Goal: Task Accomplishment & Management: Manage account settings

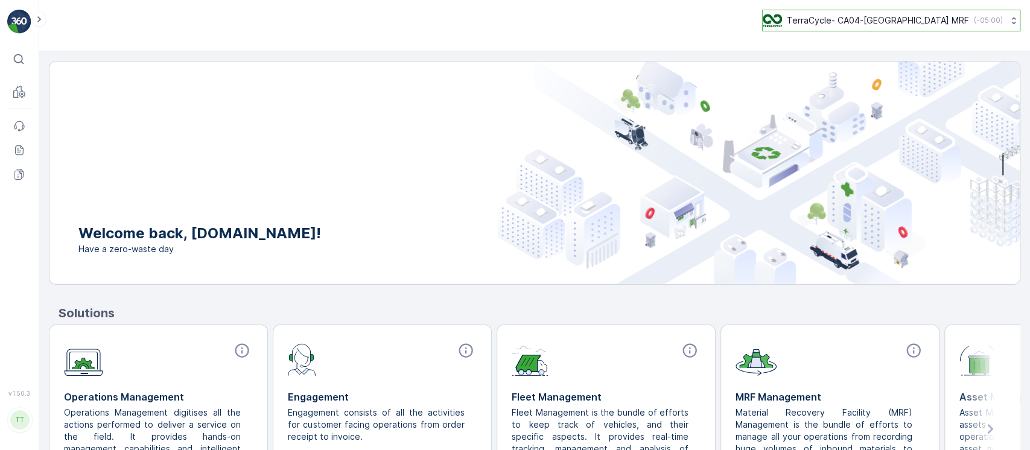
click at [922, 20] on p "TerraCycle- CA04-[GEOGRAPHIC_DATA] MRF" at bounding box center [878, 20] width 182 height 12
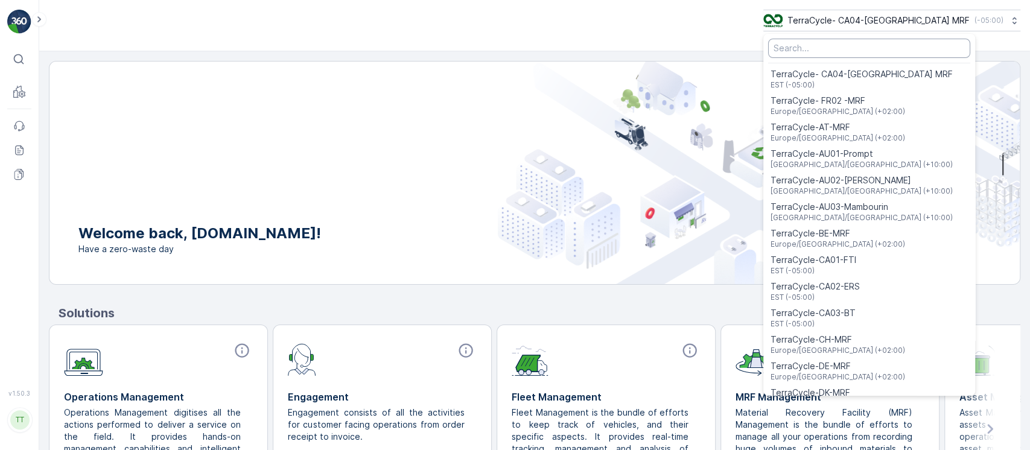
click at [931, 57] on input "Menu" at bounding box center [869, 48] width 202 height 19
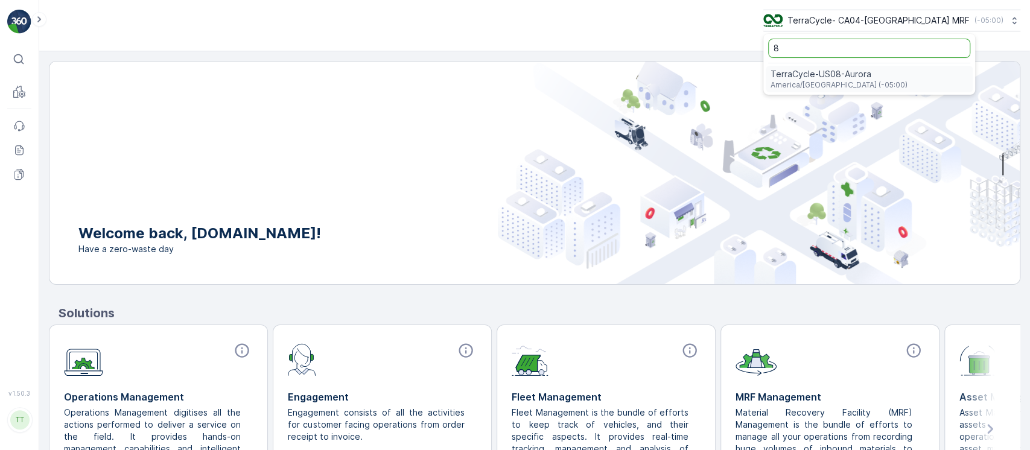
type input "8"
click at [907, 84] on span "America/[GEOGRAPHIC_DATA] (-05:00)" at bounding box center [838, 85] width 137 height 10
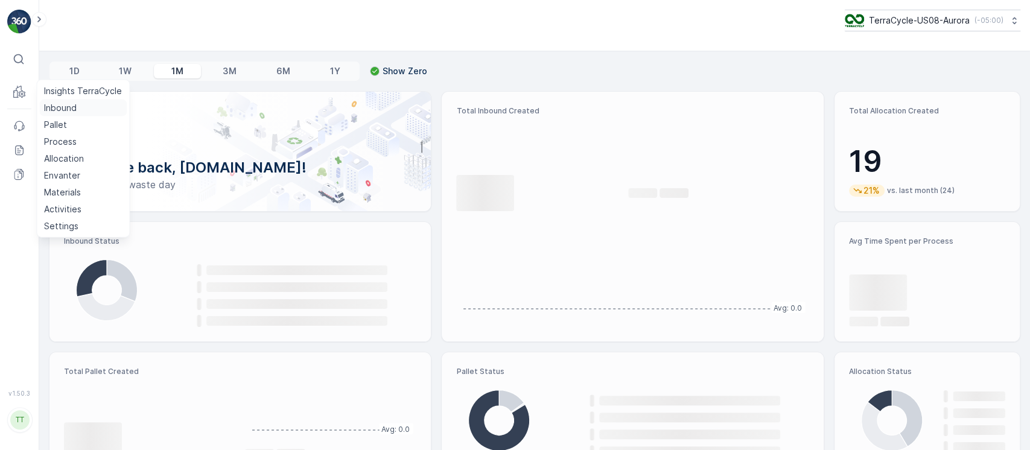
click at [68, 105] on p "Inbound" at bounding box center [60, 108] width 33 height 12
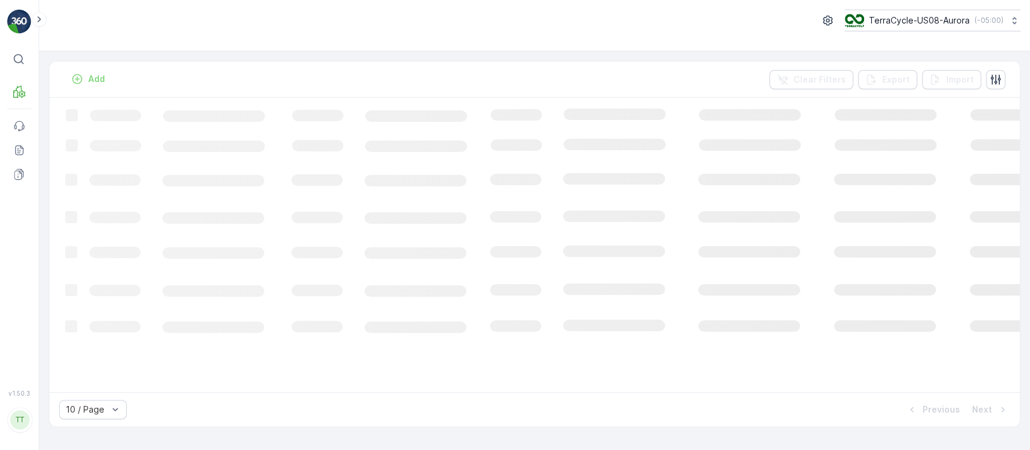
click at [991, 46] on div "TerraCycle-US08-Aurora ( -05:00 )" at bounding box center [534, 25] width 990 height 51
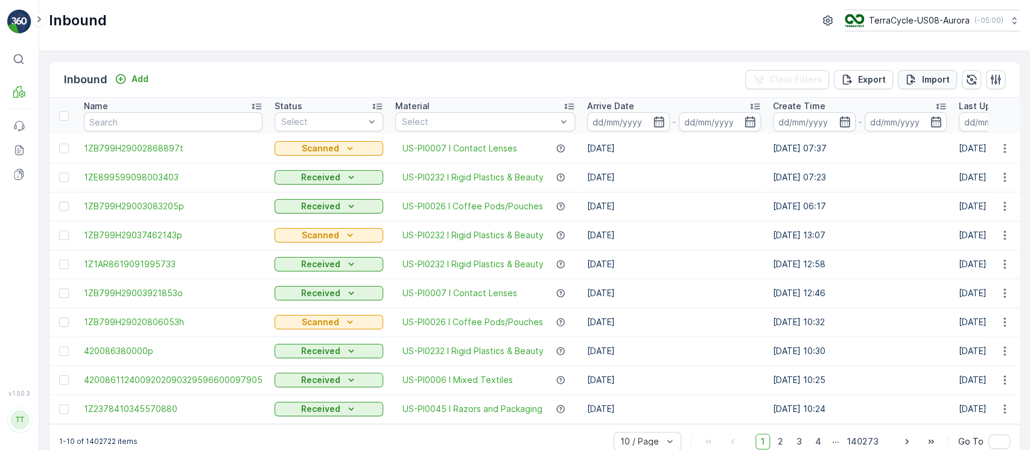
click at [941, 86] on button "Import" at bounding box center [927, 79] width 59 height 19
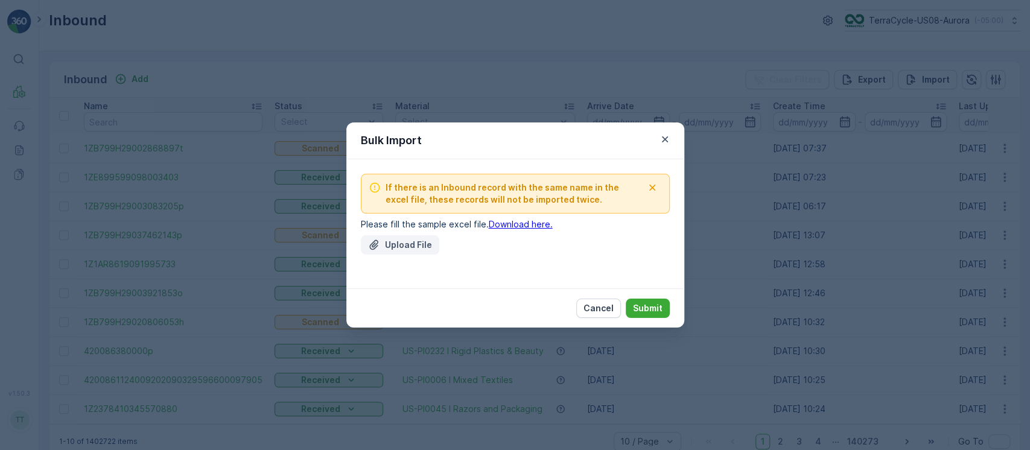
click at [406, 249] on p "Upload File" at bounding box center [408, 245] width 47 height 12
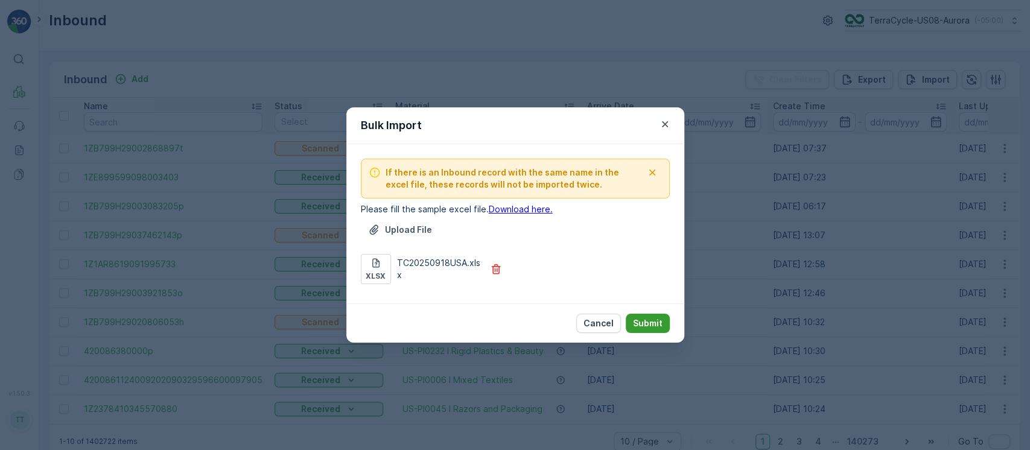
click at [648, 318] on p "Submit" at bounding box center [648, 323] width 30 height 12
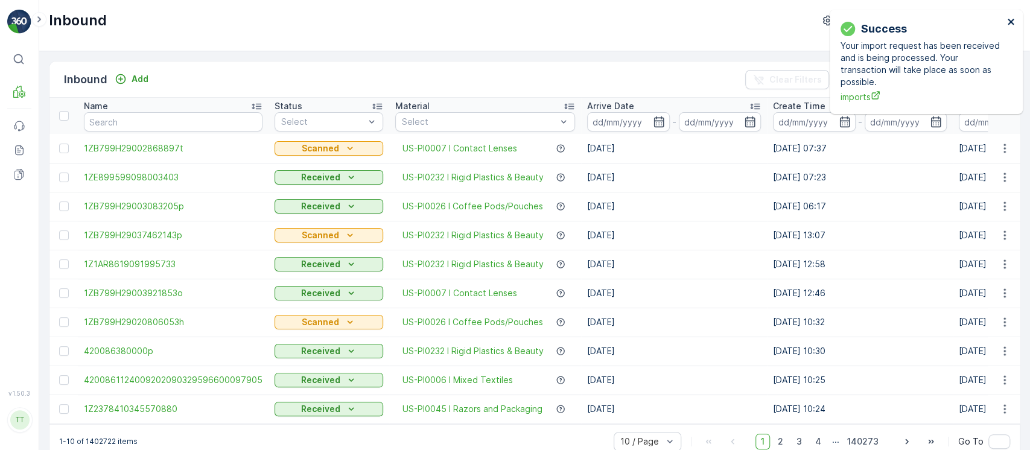
click at [1011, 25] on icon "close" at bounding box center [1011, 22] width 8 height 10
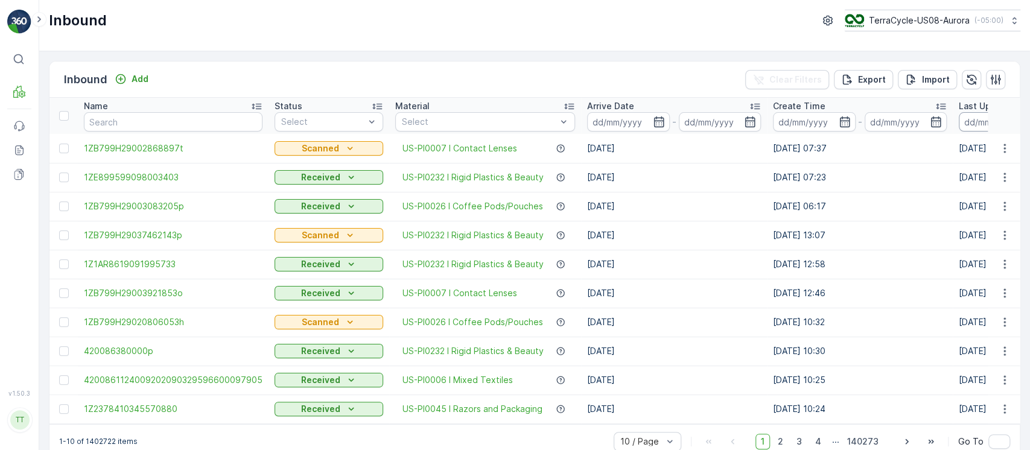
click at [972, 118] on input at bounding box center [999, 121] width 83 height 19
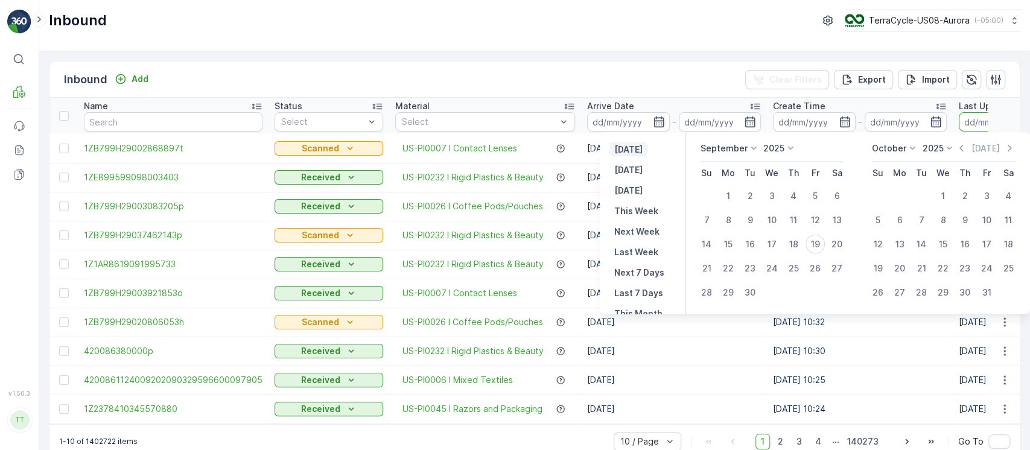
click at [635, 152] on p "Yesterday" at bounding box center [628, 150] width 28 height 12
type input "18.09.2025"
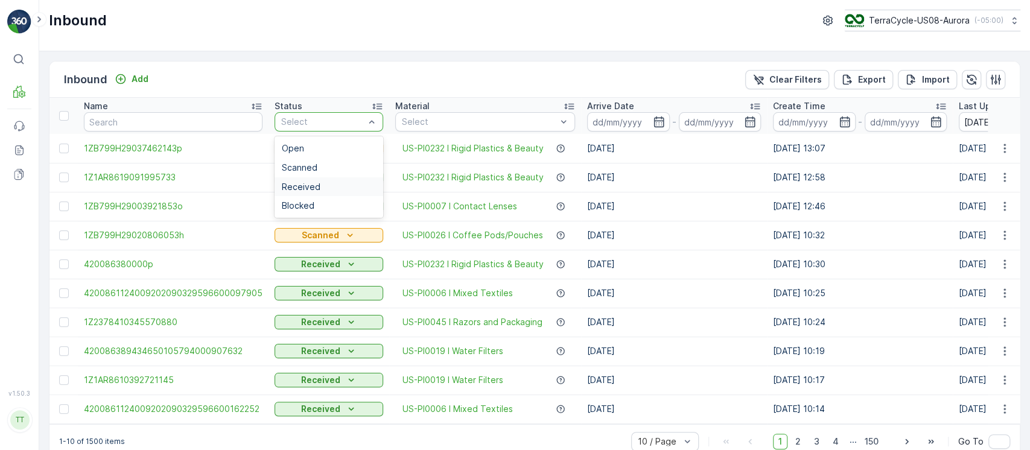
click at [357, 183] on div "Received" at bounding box center [329, 187] width 94 height 10
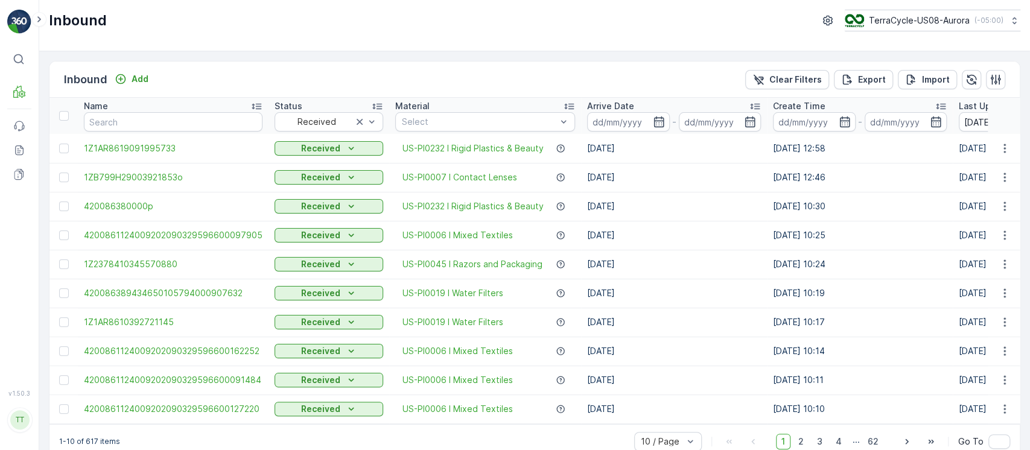
scroll to position [24, 0]
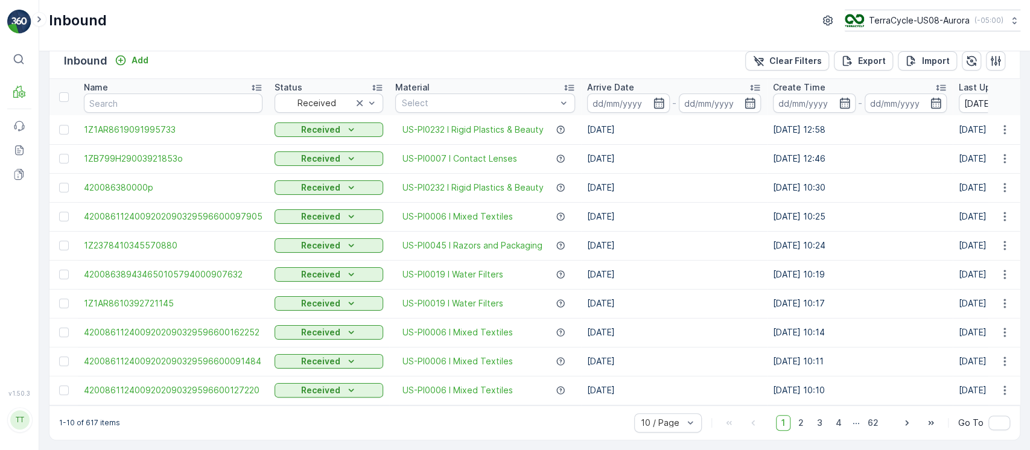
click at [87, 426] on p "1-10 of 617 items" at bounding box center [89, 423] width 61 height 10
copy p "617"
click at [787, 55] on p "Clear Filters" at bounding box center [795, 61] width 52 height 12
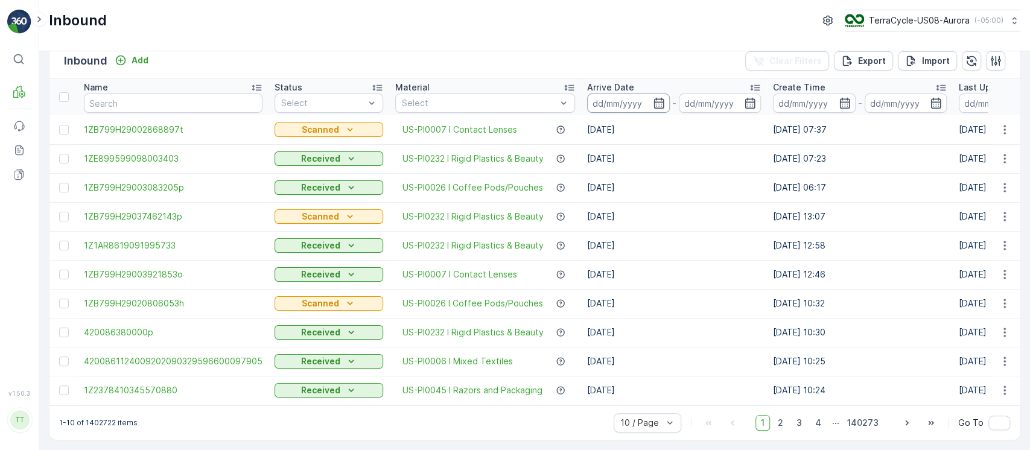
click at [607, 97] on input at bounding box center [628, 102] width 83 height 19
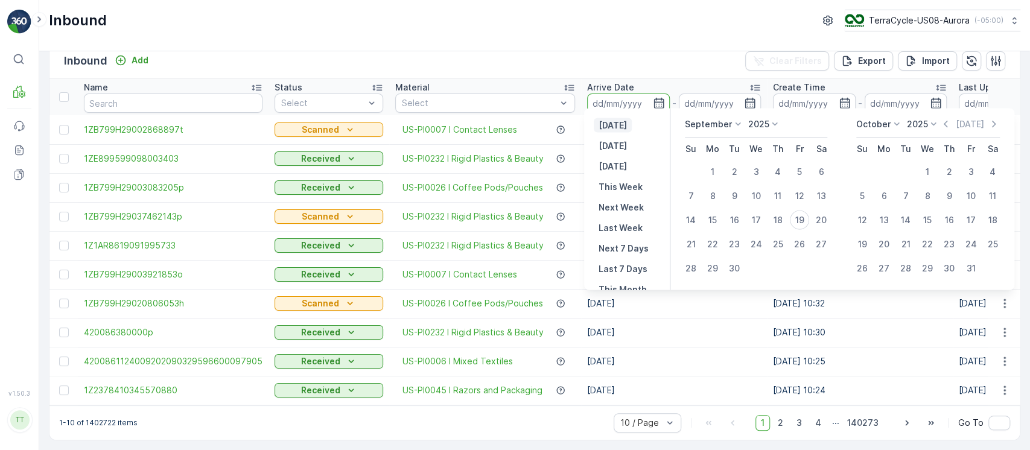
click at [610, 119] on p "[DATE]" at bounding box center [612, 125] width 28 height 12
type input "[DATE]"
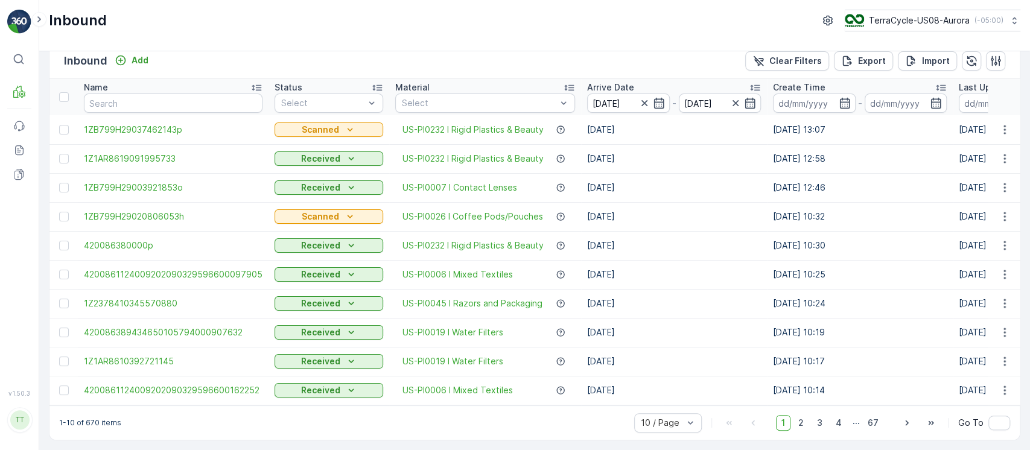
click at [89, 425] on p "1-10 of 670 items" at bounding box center [90, 423] width 62 height 10
copy p "670"
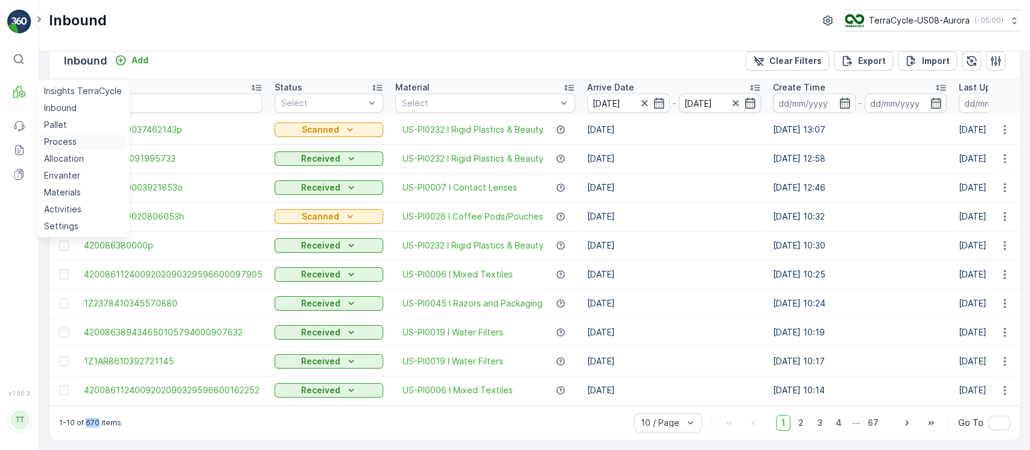
click at [65, 138] on p "Process" at bounding box center [60, 142] width 33 height 12
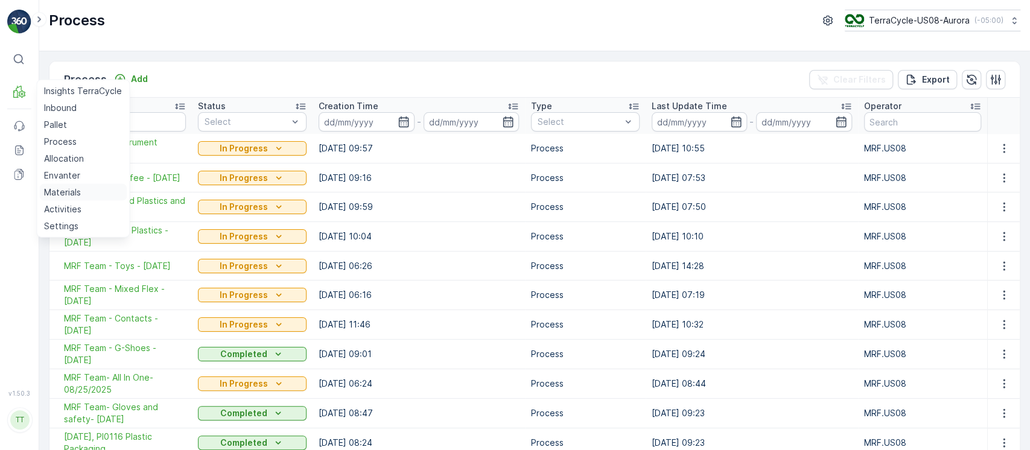
click at [76, 193] on p "Materials" at bounding box center [62, 192] width 37 height 12
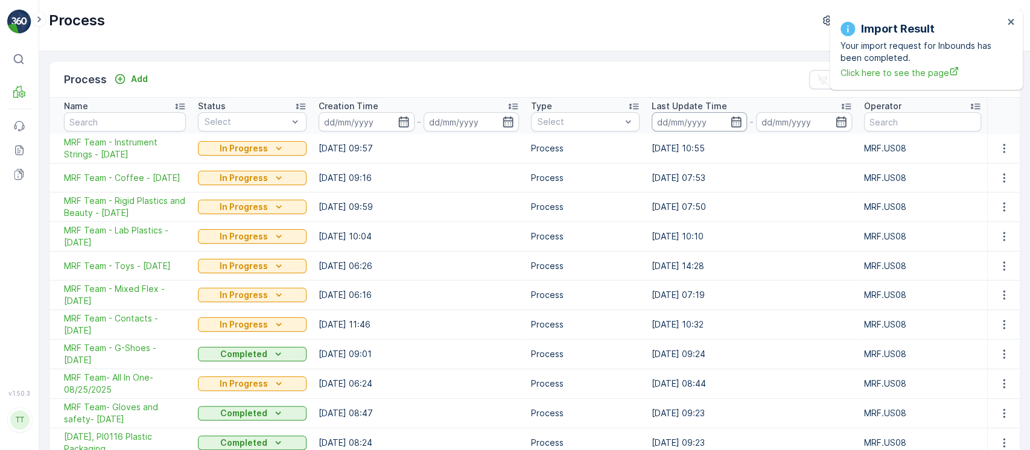
click at [687, 127] on input at bounding box center [698, 121] width 95 height 19
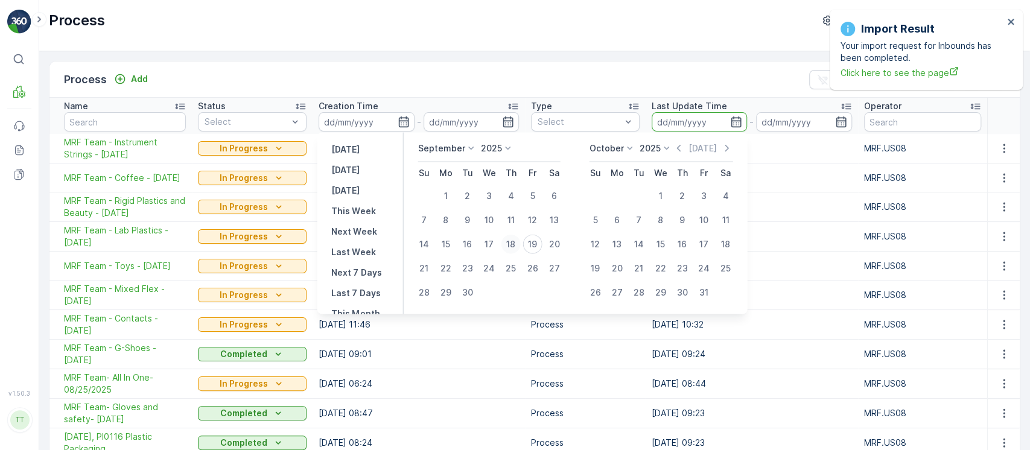
click at [515, 238] on div "18" at bounding box center [510, 244] width 19 height 19
type input "[DATE]"
click at [533, 241] on div "19" at bounding box center [531, 244] width 19 height 19
type input "19.09.2025"
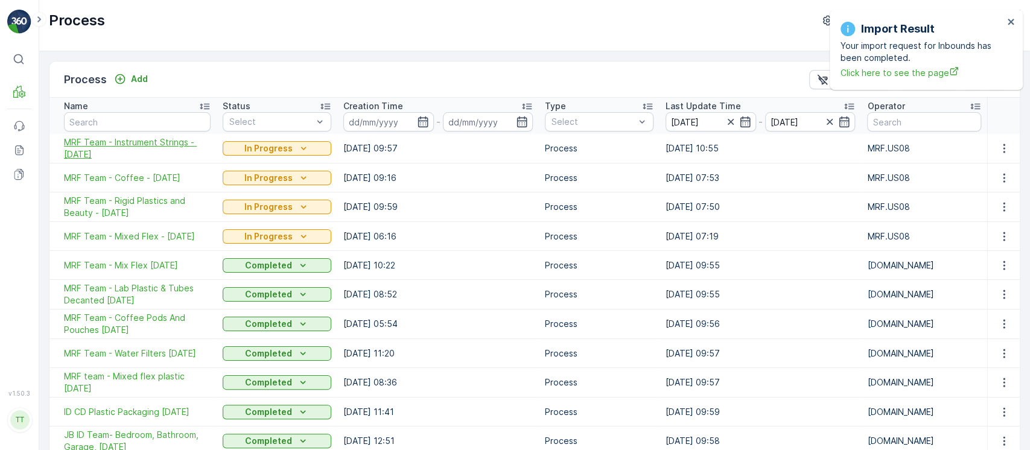
click at [107, 153] on span "MRF Team - Instrument Strings - 09/17/25" at bounding box center [137, 148] width 147 height 24
click at [103, 180] on span "MRF Team - Coffee - 09/17/25" at bounding box center [137, 178] width 147 height 12
click at [106, 210] on span "MRF Team - Rigid Plastics and Beauty - 09/16/25" at bounding box center [137, 207] width 147 height 24
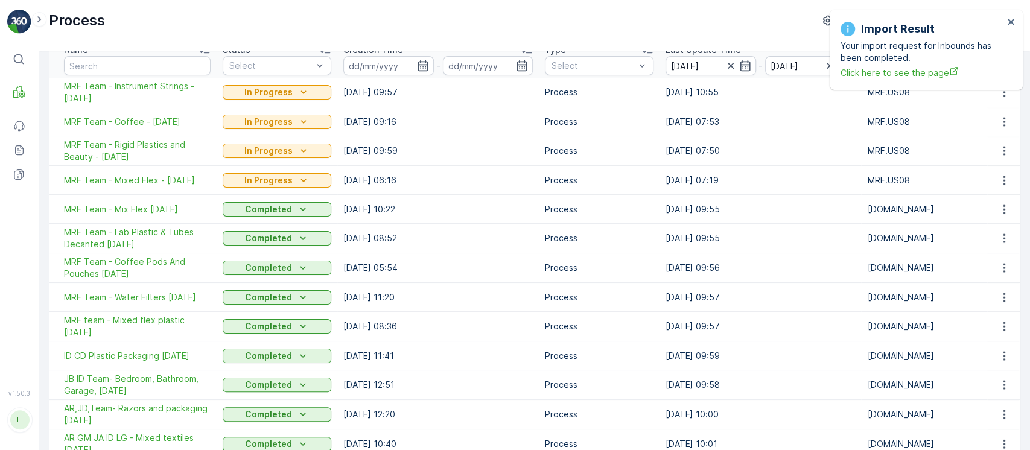
scroll to position [55, 0]
click at [121, 183] on span "MRF Team - Mixed Flex - 09/04/2025" at bounding box center [137, 181] width 147 height 12
click at [133, 210] on span "MRF Team - Mix Flex 8/12/25" at bounding box center [137, 210] width 147 height 12
click at [133, 232] on span "MRF Team - Lab Plastic & Tubes Decanted 8/12/25" at bounding box center [137, 239] width 147 height 24
click at [132, 261] on span "MRF Team - Coffee Pods And Pouches [DATE]" at bounding box center [137, 268] width 147 height 24
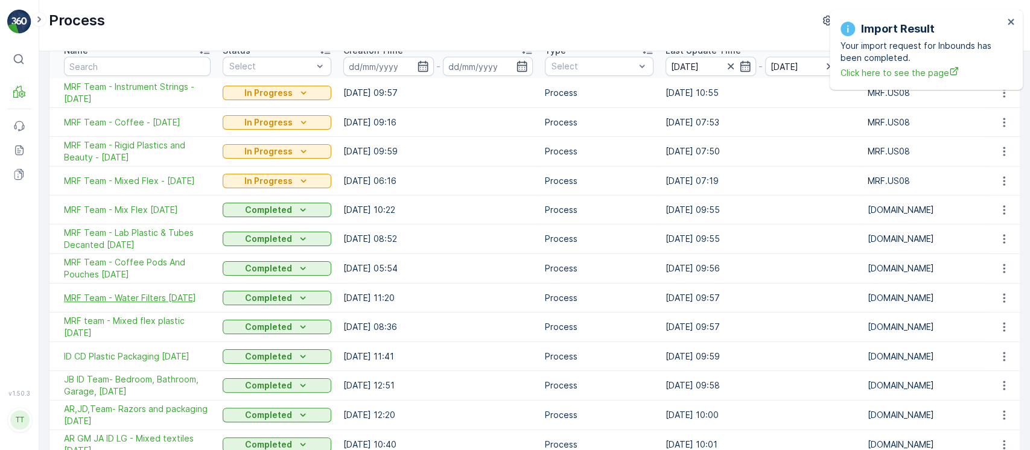
click at [125, 297] on span "MRF Team - Water Filters 8/8/25" at bounding box center [137, 298] width 147 height 12
click at [130, 328] on span "MRF team - Mixed flex plastic 8/4/25" at bounding box center [137, 327] width 147 height 24
click at [135, 355] on span "ID CD Plastic Packaging 5/12/25" at bounding box center [137, 356] width 147 height 12
click at [135, 382] on span "JB ID Team- Bedroom, Bathroom, Garage, 4/16/25" at bounding box center [137, 385] width 147 height 24
click at [132, 413] on span "AR,JD,Team- Razors and packaging 4/9/25" at bounding box center [137, 415] width 147 height 24
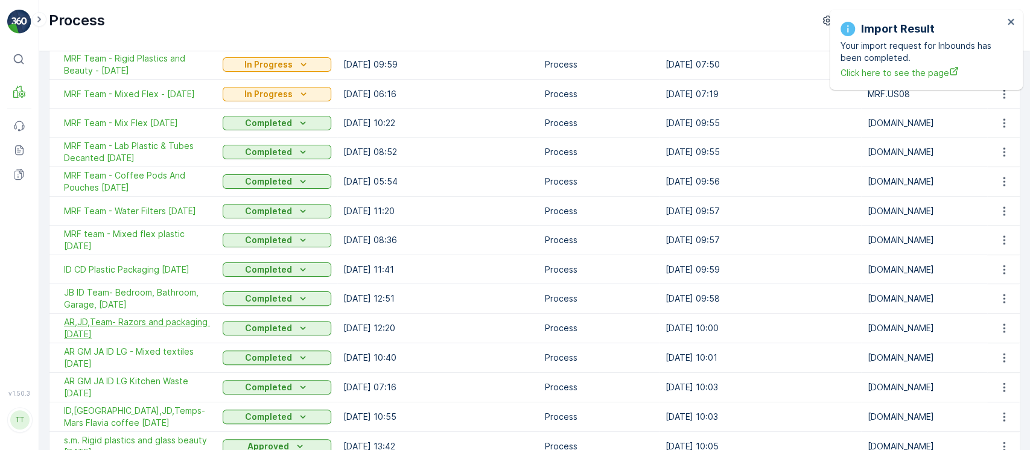
scroll to position [198, 0]
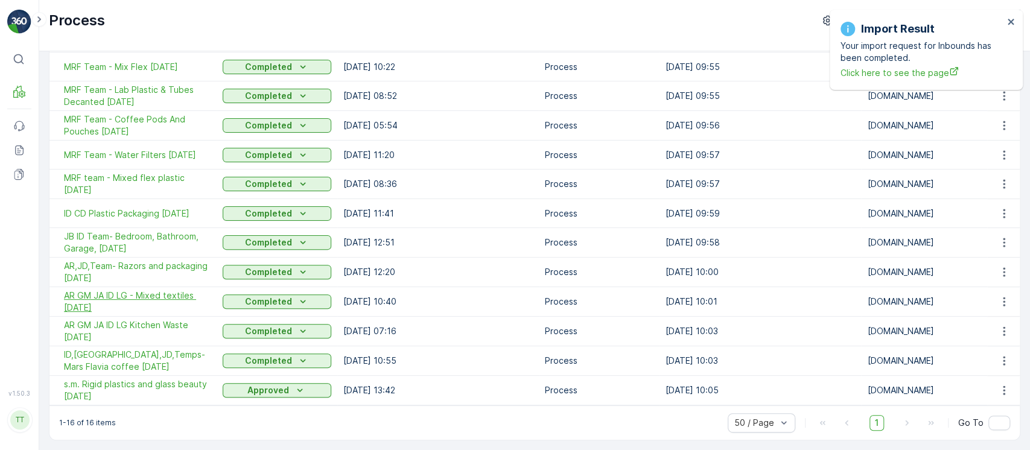
click at [110, 302] on span "AR GM JA ID LG - Mixed textiles 4/2/25" at bounding box center [137, 302] width 147 height 24
click at [103, 326] on span "AR GM JA ID LG Kitchen Waste 4/2/25" at bounding box center [137, 331] width 147 height 24
click at [106, 361] on span "ID,AR,JD,Temps- Mars Flavia coffee 3/18/25" at bounding box center [137, 361] width 147 height 24
click at [113, 386] on span "s.m. Rigid plastics and glass beauty 8/14/23" at bounding box center [137, 390] width 147 height 24
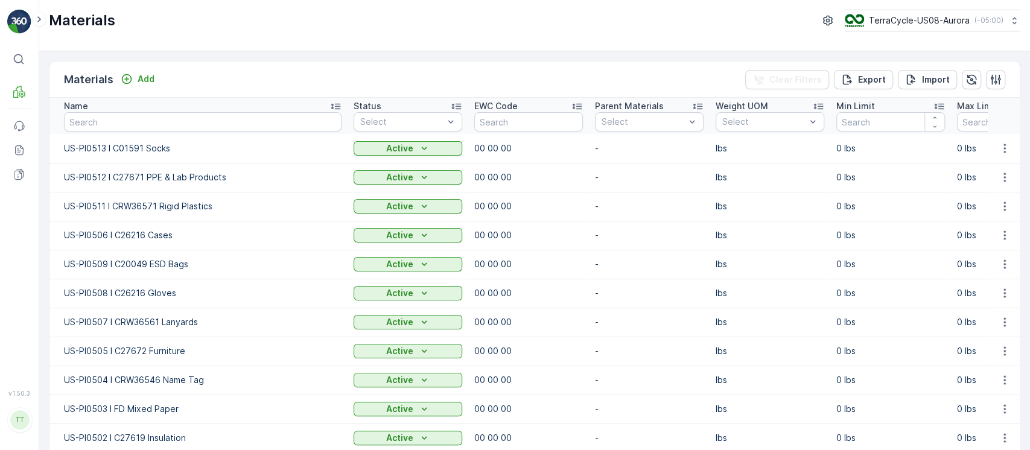
click at [159, 78] on div "Materials Add Clear Filters Export Import" at bounding box center [534, 80] width 970 height 36
click at [145, 80] on p "Add" at bounding box center [146, 79] width 17 height 12
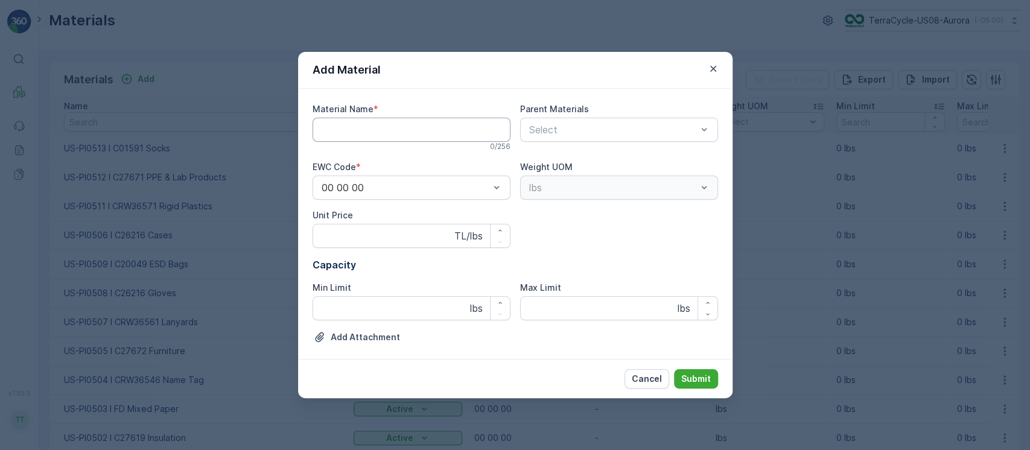
click at [348, 133] on Name "Material Name" at bounding box center [411, 130] width 198 height 24
paste Name "C27686 Filled Beauty Products"
paste Name "US-PI0514 I"
type Name "US-PI0514 I C27686 Filled Beauty Products"
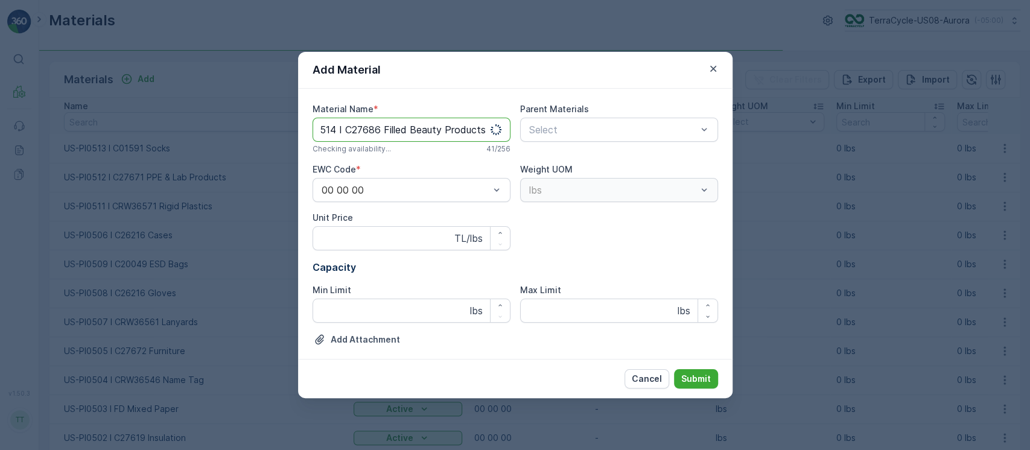
click at [674, 369] on button "Submit" at bounding box center [696, 378] width 44 height 19
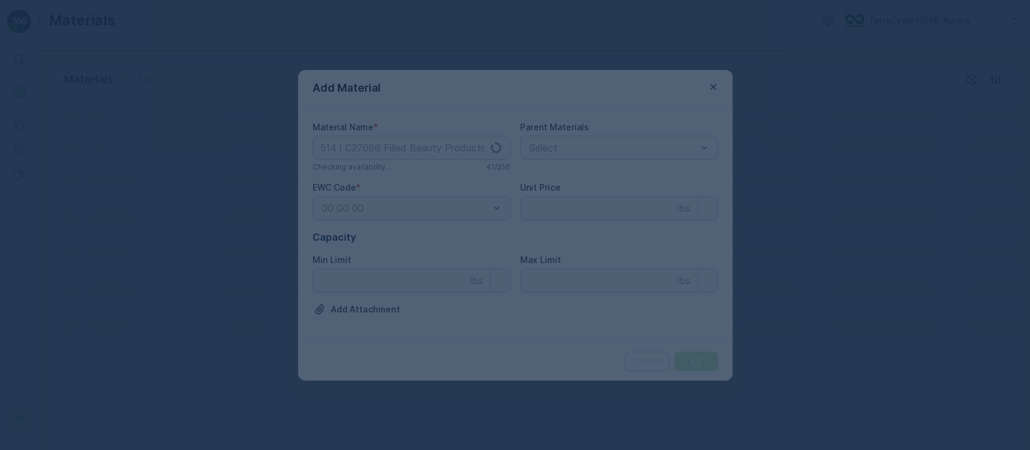
scroll to position [0, 0]
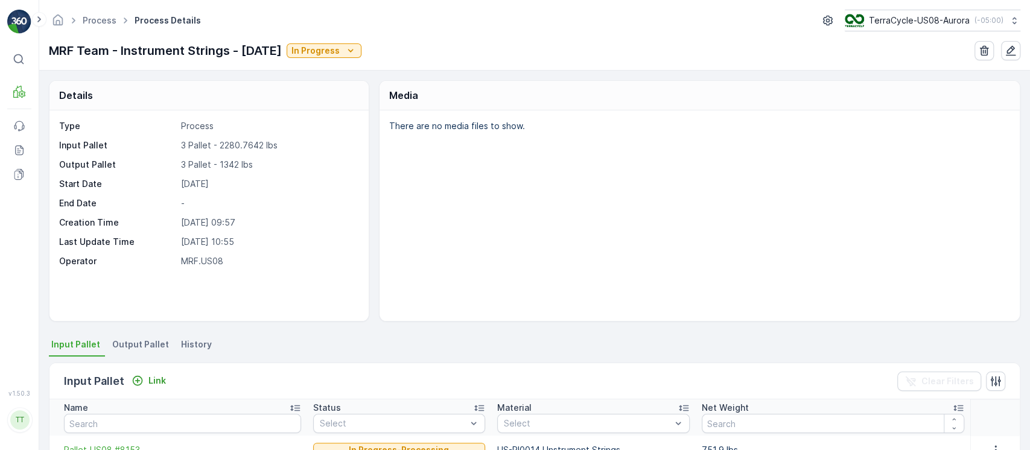
click at [194, 340] on span "History" at bounding box center [196, 344] width 31 height 12
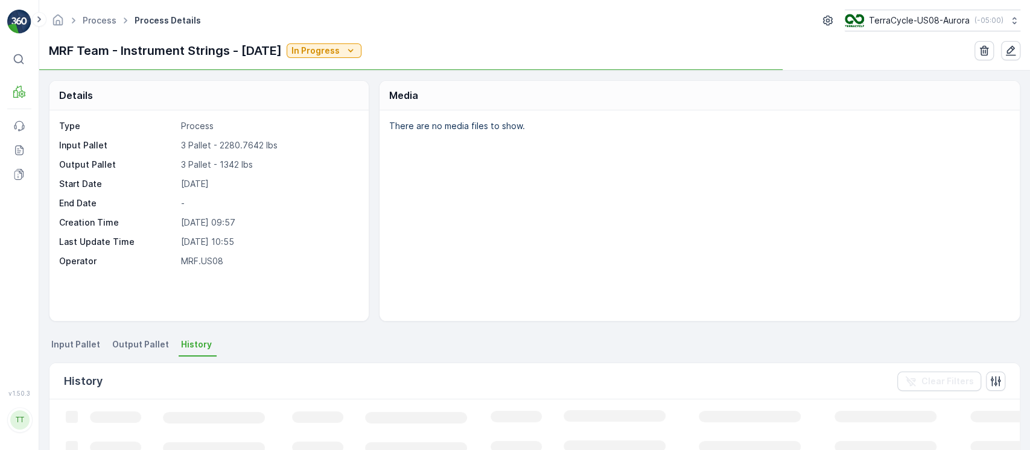
scroll to position [223, 0]
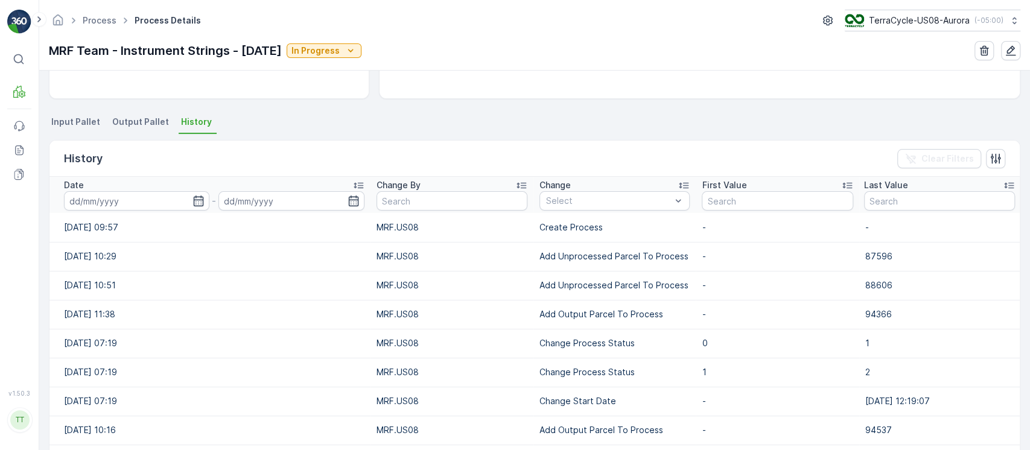
click at [569, 257] on p "Add Unprocessed Parcel To Process" at bounding box center [614, 256] width 150 height 12
copy p "Add Unprocessed Parcel To Process"
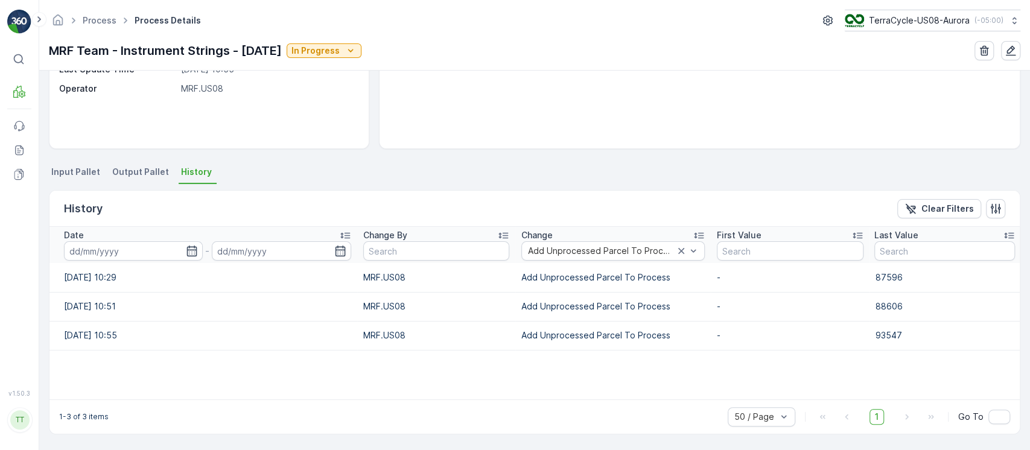
scroll to position [172, 0]
click at [156, 253] on input at bounding box center [133, 251] width 139 height 19
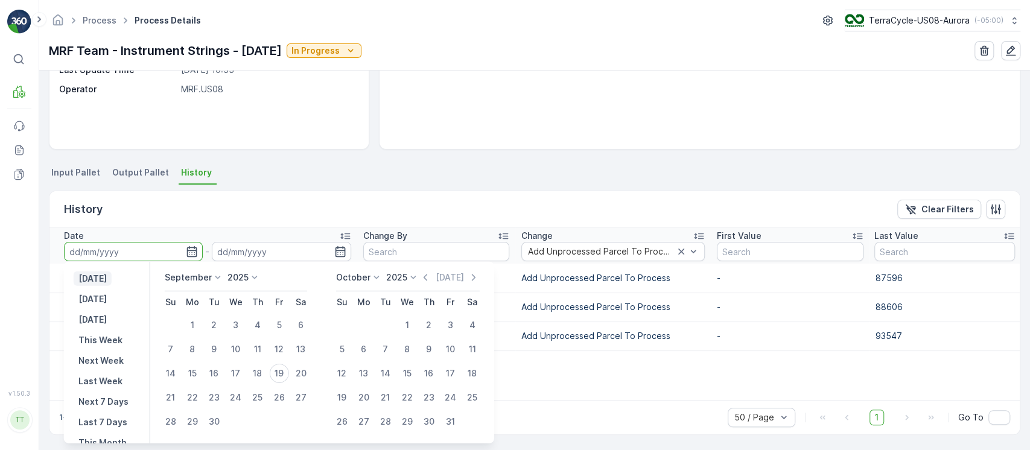
click at [107, 279] on p "Yesterday" at bounding box center [92, 279] width 28 height 12
type input "18.09.2025"
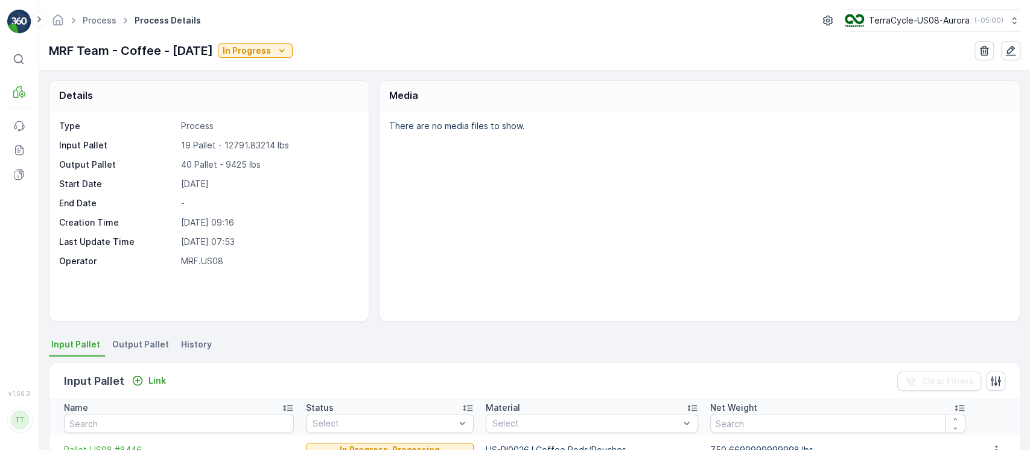
click at [179, 353] on li "History" at bounding box center [198, 346] width 38 height 21
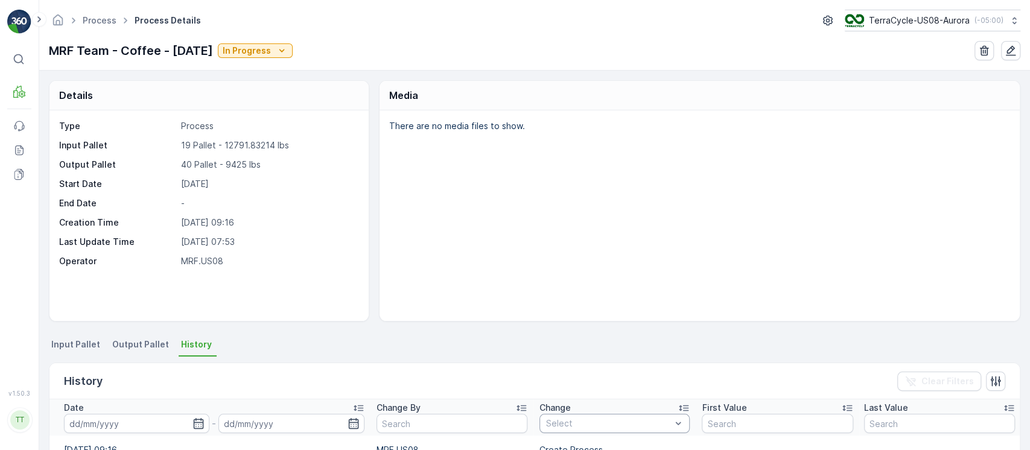
click at [557, 415] on div "Select" at bounding box center [614, 423] width 150 height 19
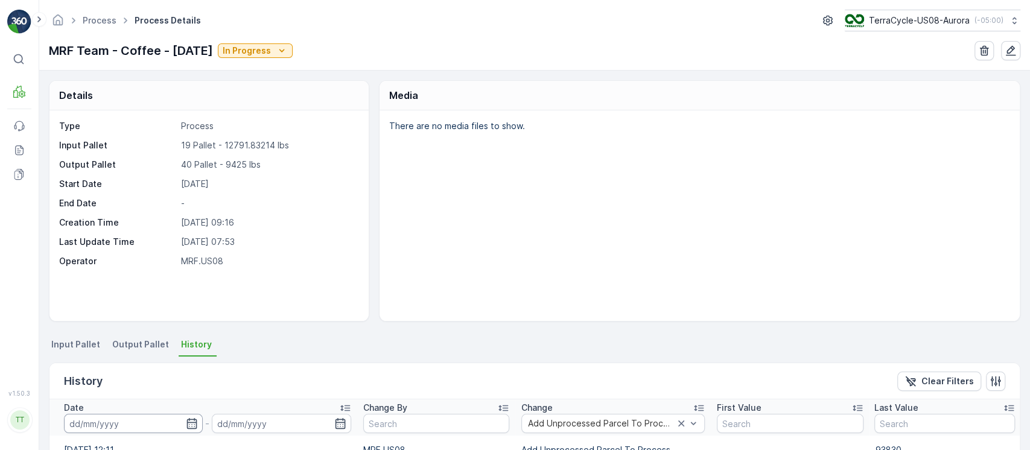
click at [130, 423] on input at bounding box center [133, 423] width 139 height 19
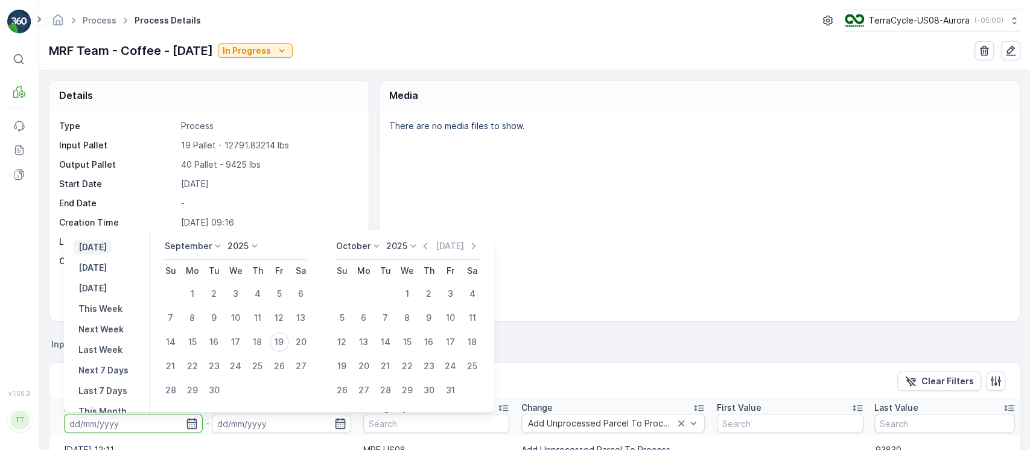
click at [107, 251] on p "[DATE]" at bounding box center [92, 247] width 28 height 12
type input "[DATE]"
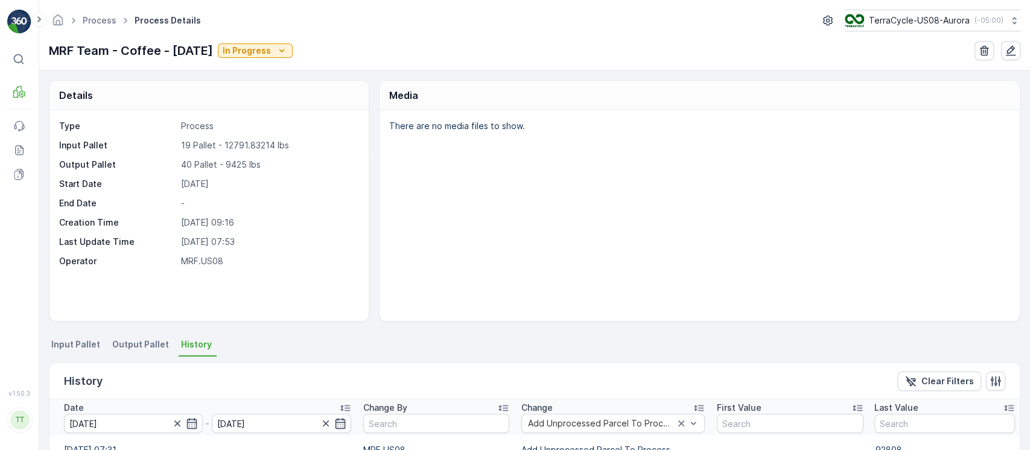
scroll to position [354, 0]
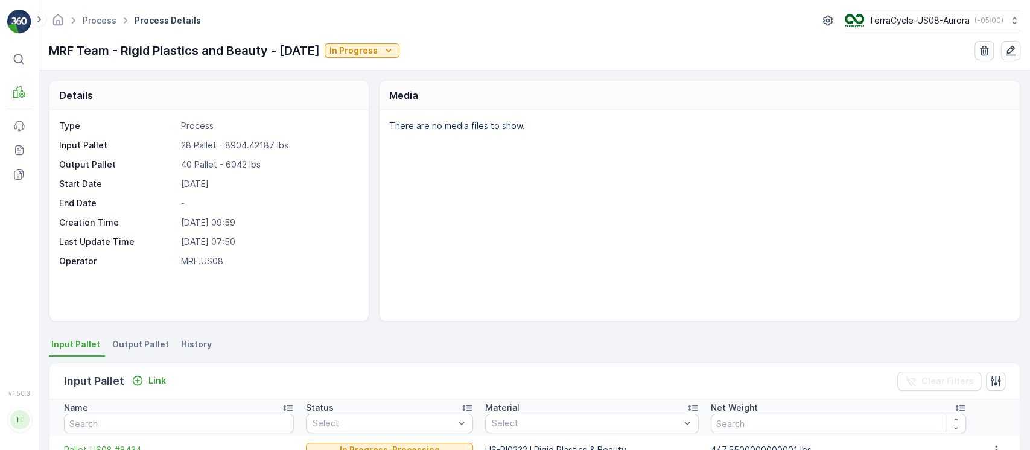
click at [198, 345] on span "History" at bounding box center [196, 344] width 31 height 12
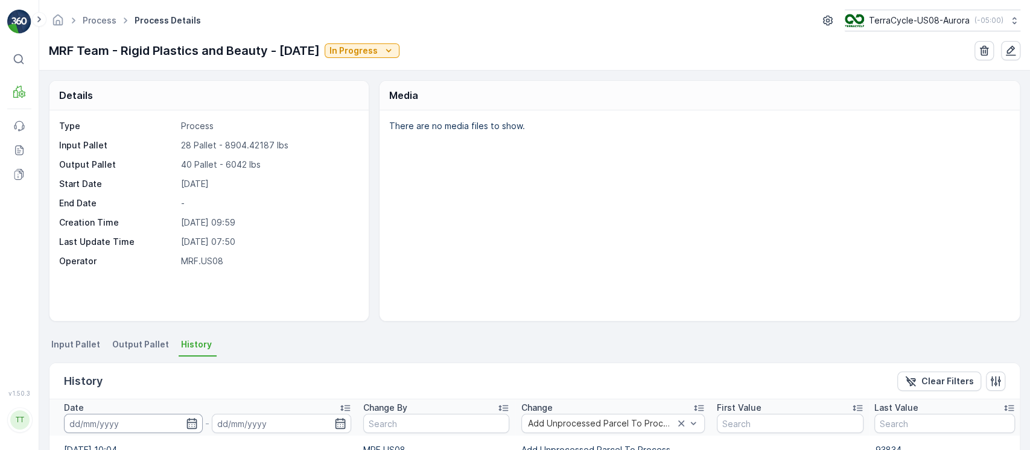
click at [149, 421] on input at bounding box center [133, 423] width 139 height 19
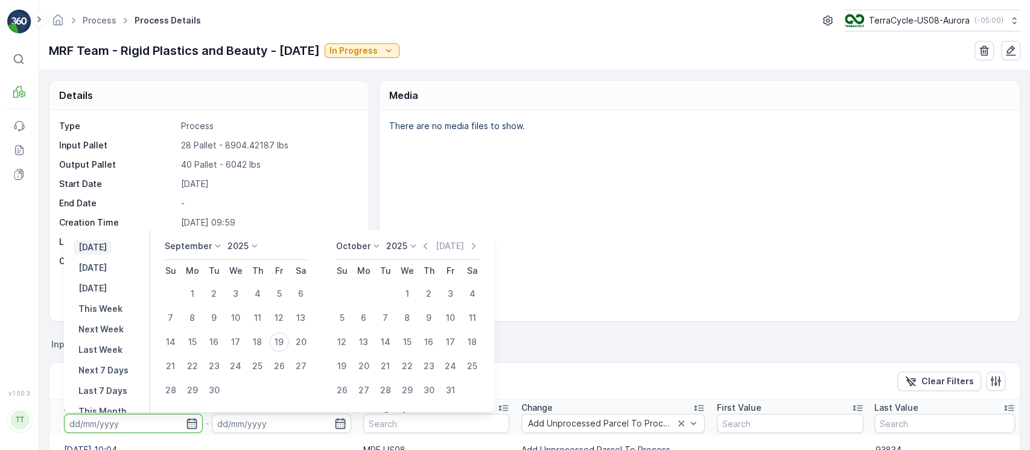
click at [107, 250] on p "[DATE]" at bounding box center [92, 247] width 28 height 12
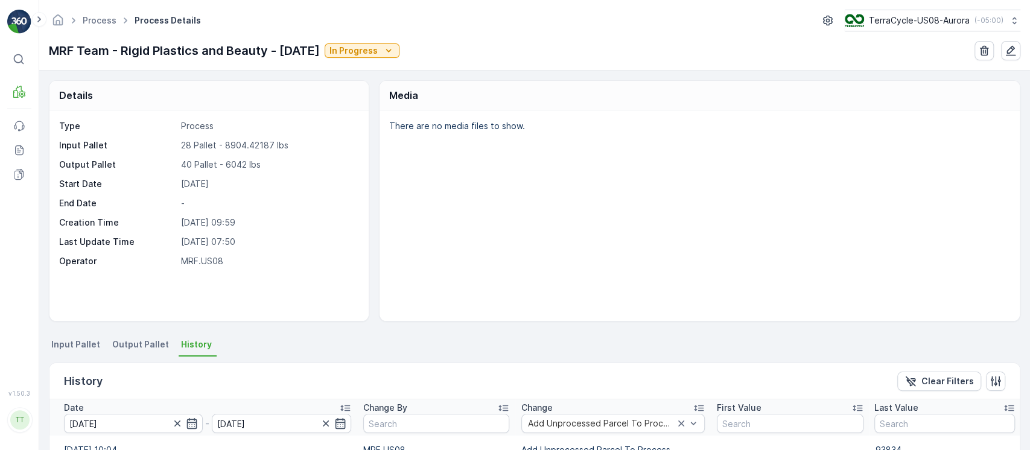
type input "[DATE]"
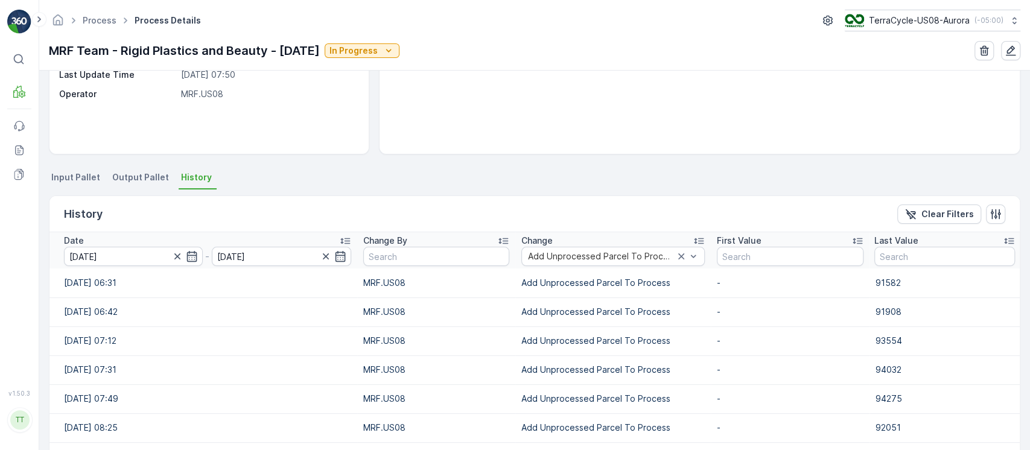
scroll to position [557, 0]
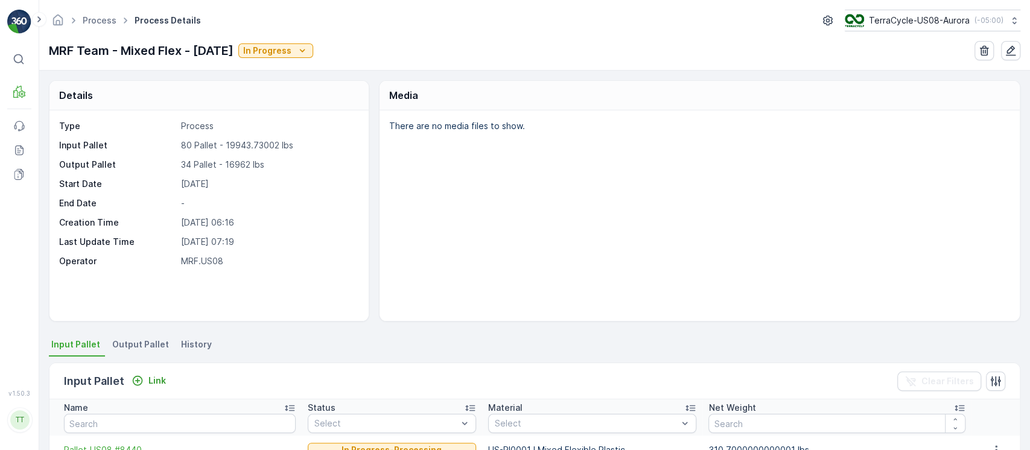
click at [192, 340] on span "History" at bounding box center [196, 344] width 31 height 12
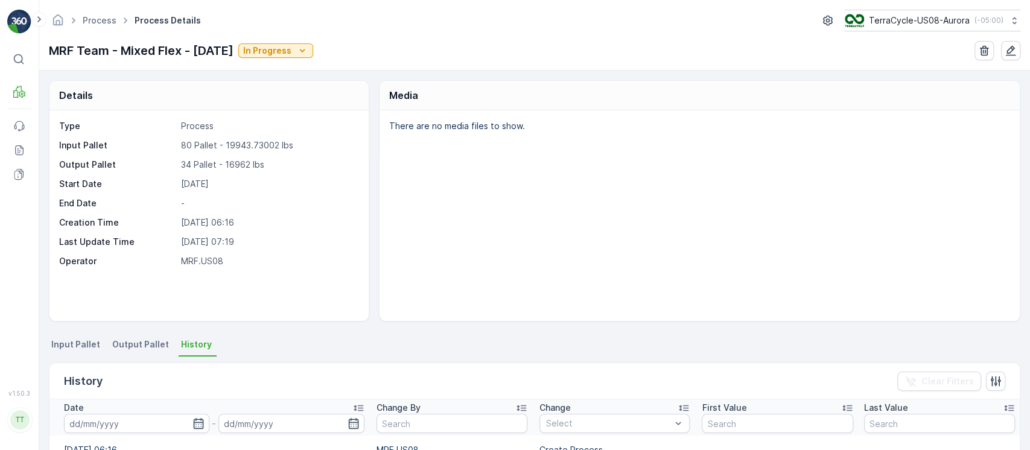
click at [443, 434] on th "Change By" at bounding box center [451, 417] width 163 height 36
type input "Add Unprocessed Parcel To Process"
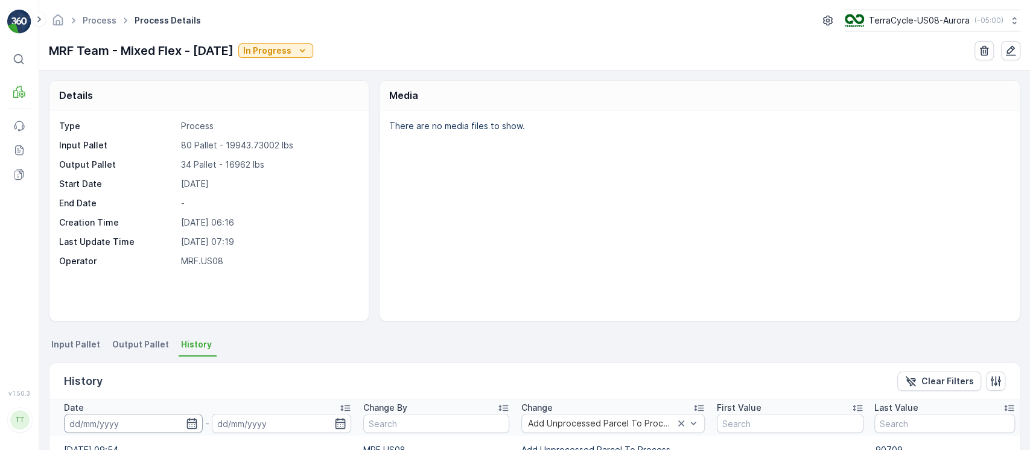
click at [147, 420] on input at bounding box center [133, 423] width 139 height 19
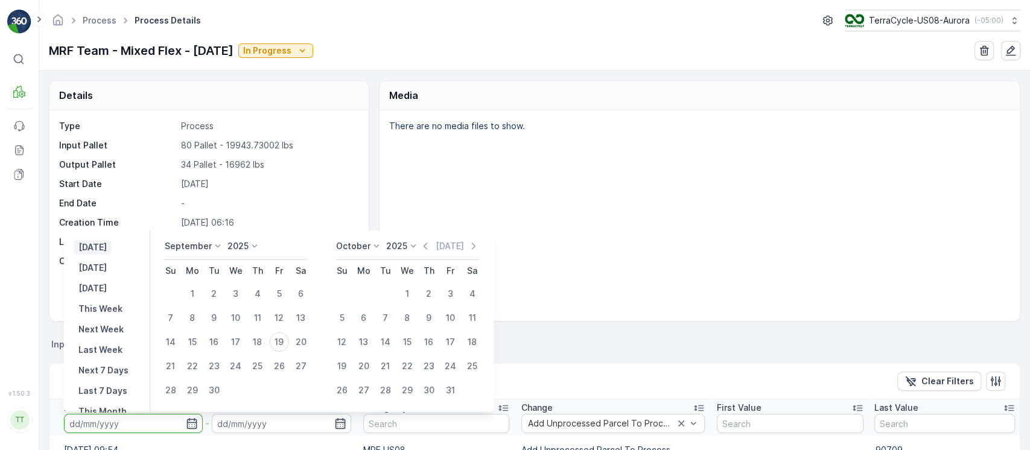
click at [107, 247] on p "[DATE]" at bounding box center [92, 247] width 28 height 12
type input "[DATE]"
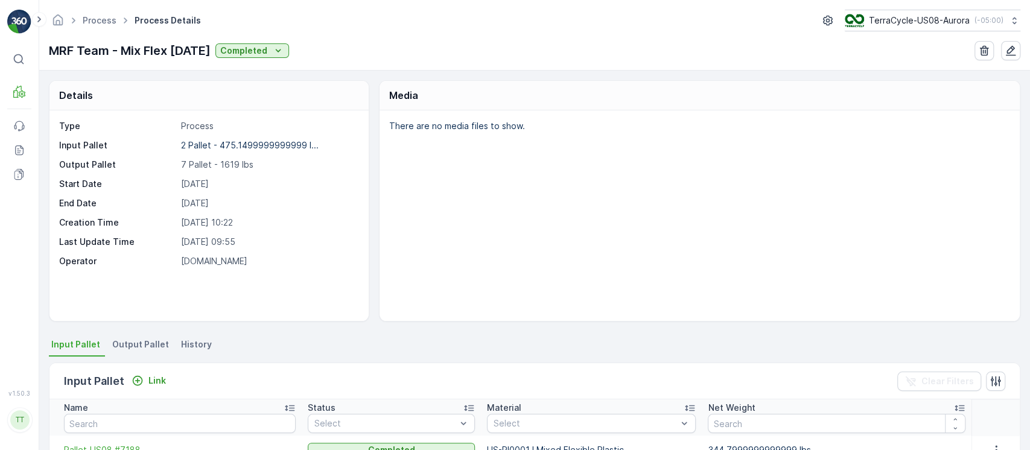
click at [203, 337] on li "History" at bounding box center [198, 346] width 38 height 21
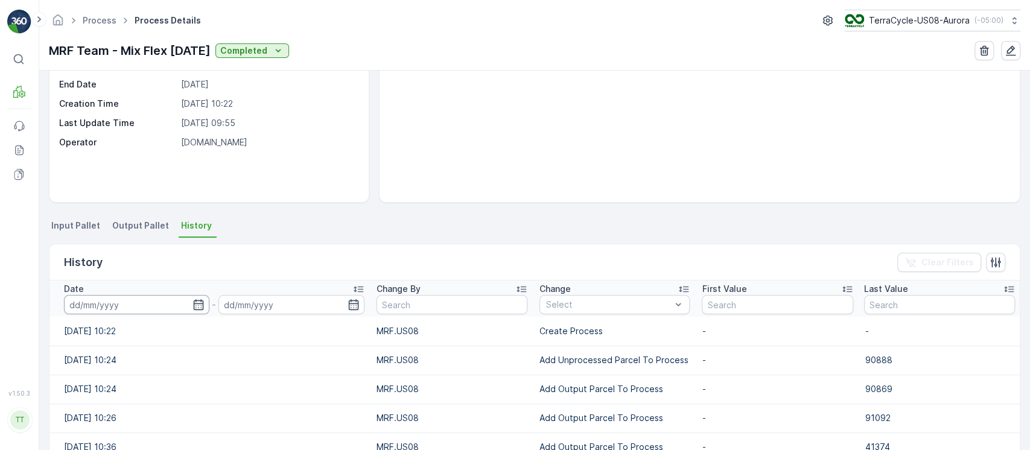
scroll to position [120, 0]
click at [167, 306] on input at bounding box center [136, 303] width 145 height 19
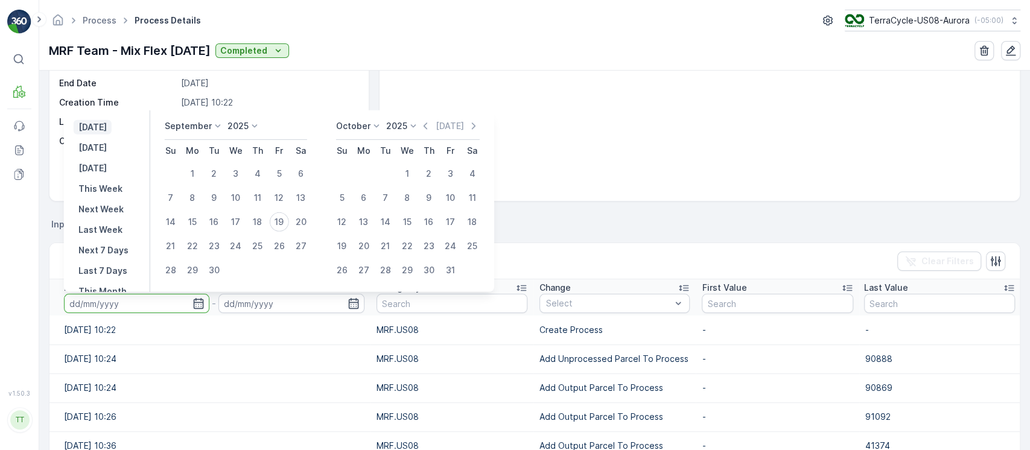
click at [97, 125] on p "[DATE]" at bounding box center [92, 127] width 28 height 12
type input "[DATE]"
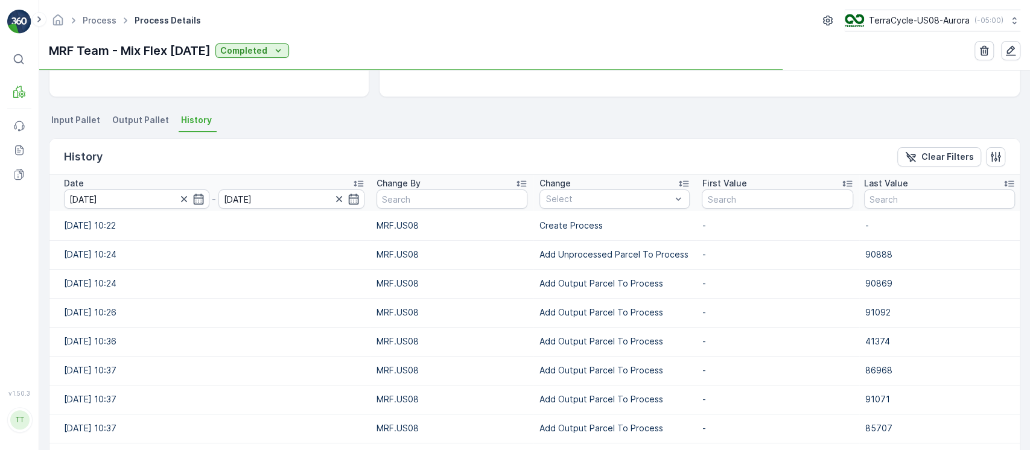
scroll to position [225, 0]
click at [554, 255] on p "Add Unprocessed Parcel To Process" at bounding box center [614, 254] width 150 height 12
copy p "Add Unprocessed Parcel To Process"
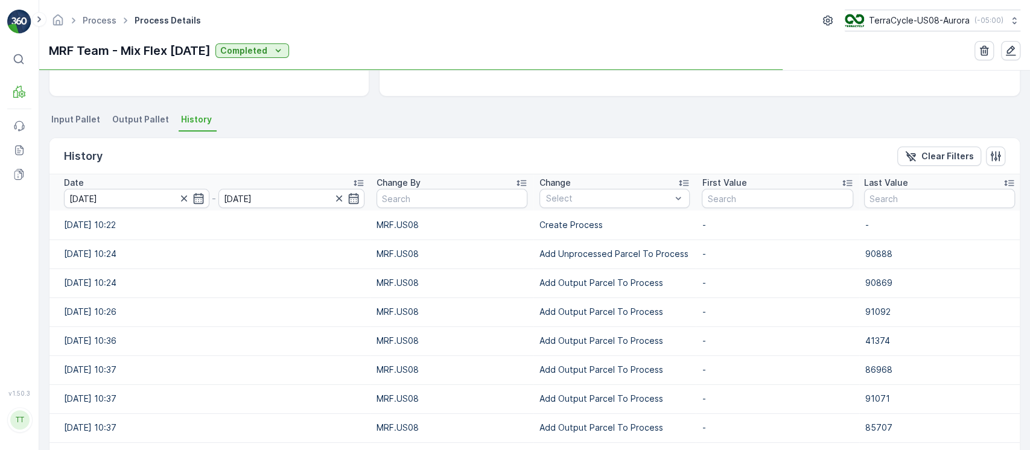
click at [593, 211] on td "Create Process" at bounding box center [614, 225] width 162 height 29
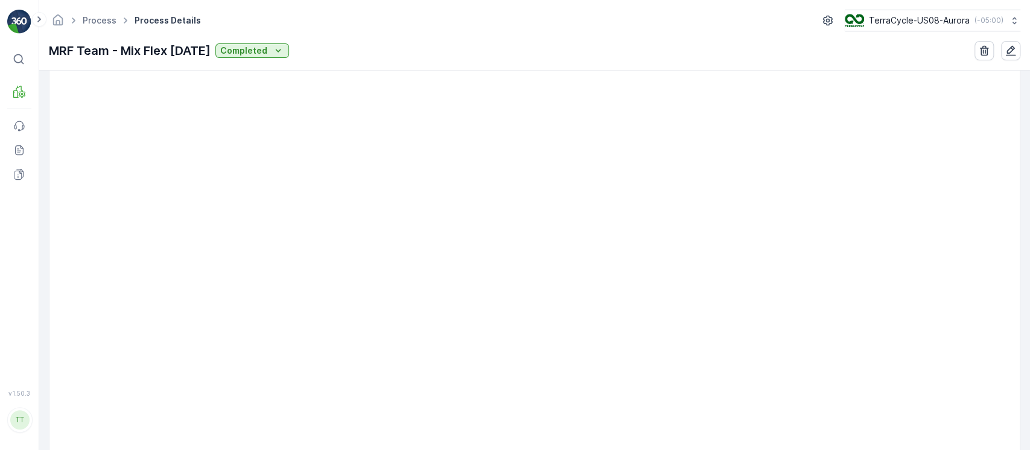
scroll to position [390, 0]
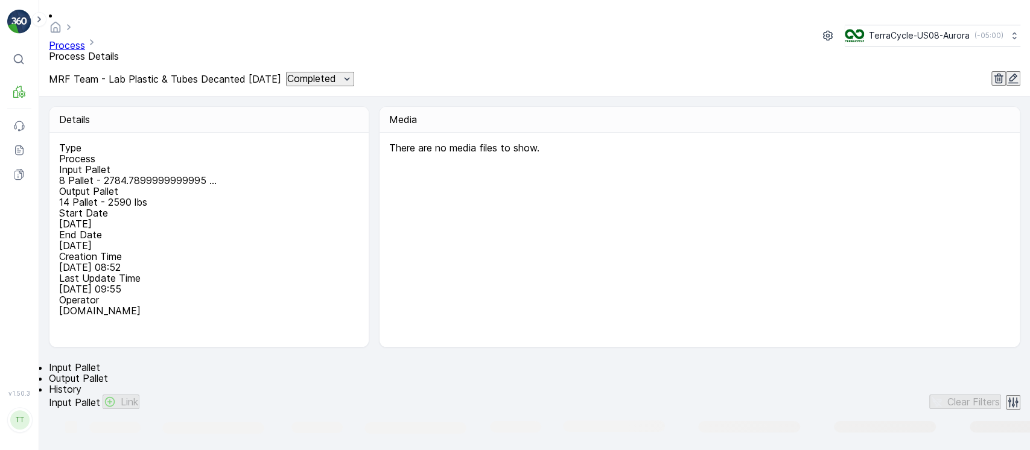
click at [81, 383] on span "History" at bounding box center [65, 389] width 33 height 12
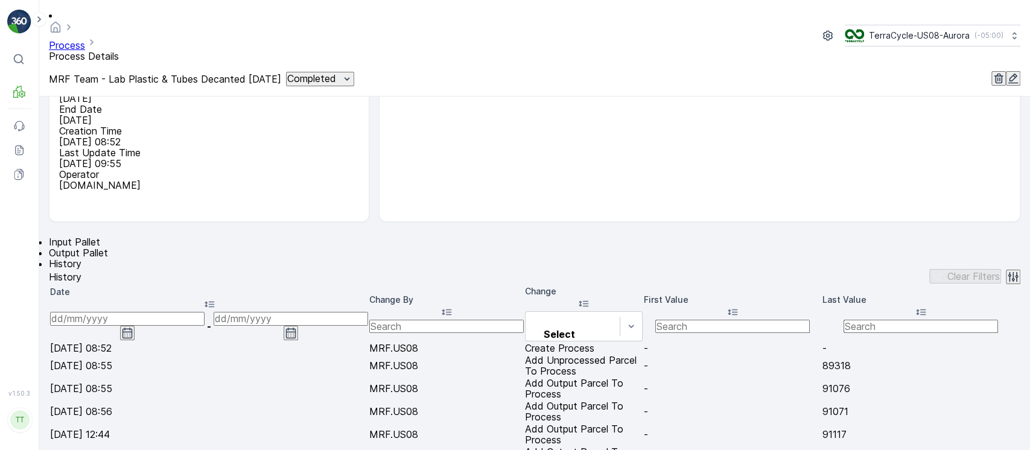
scroll to position [131, 0]
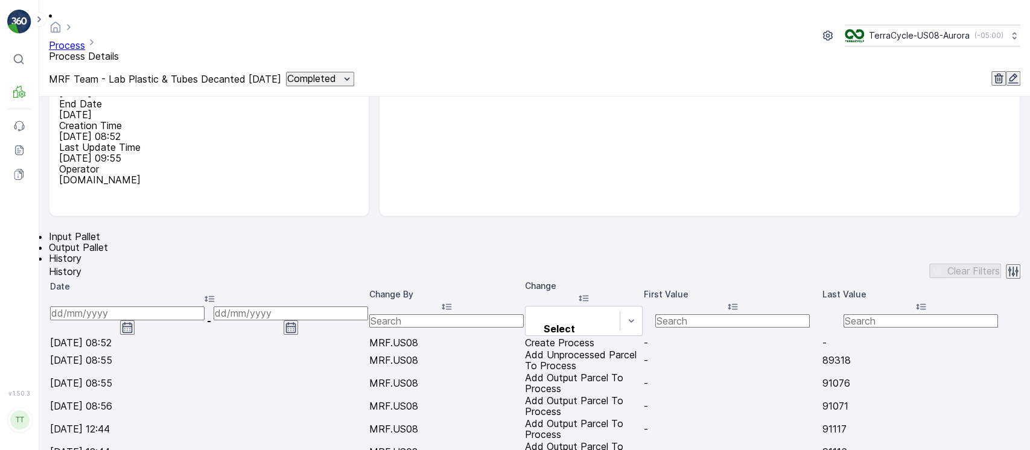
click at [131, 306] on input at bounding box center [127, 312] width 154 height 13
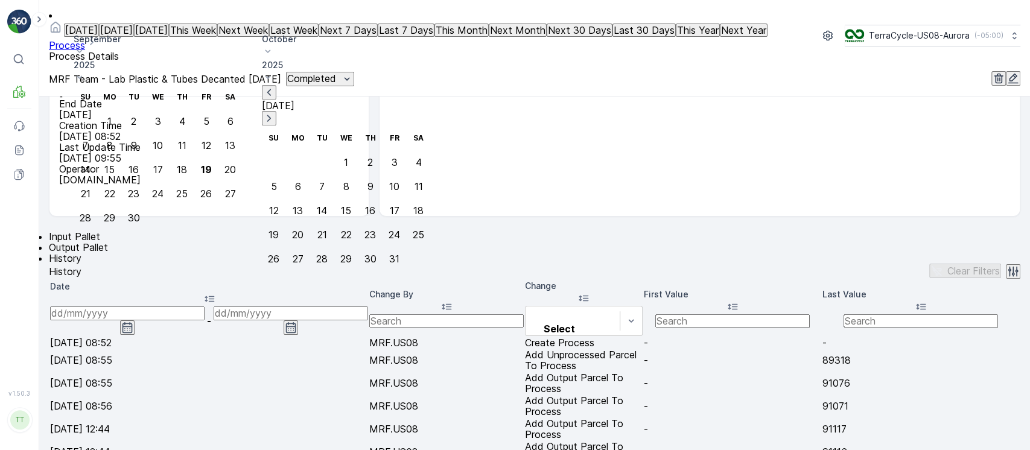
click at [98, 36] on p "[DATE]" at bounding box center [81, 30] width 33 height 11
type input "[DATE]"
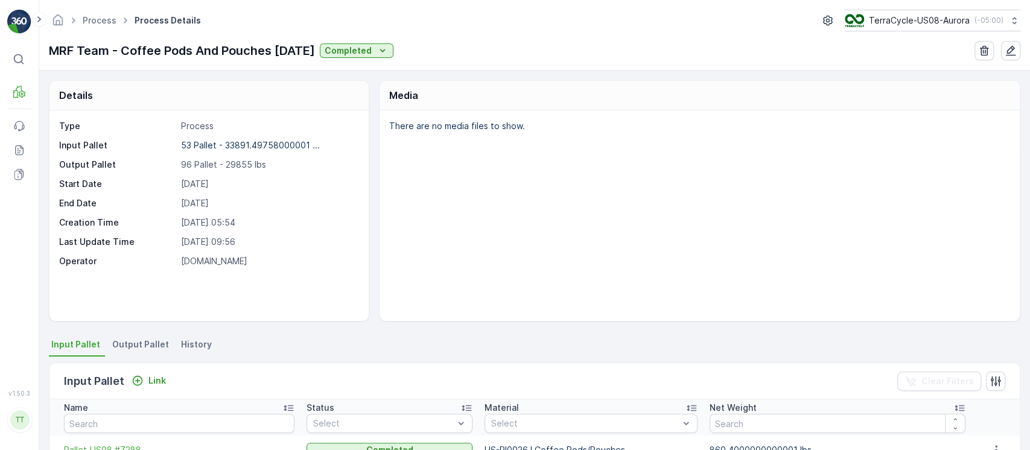
click at [197, 338] on span "History" at bounding box center [196, 344] width 31 height 12
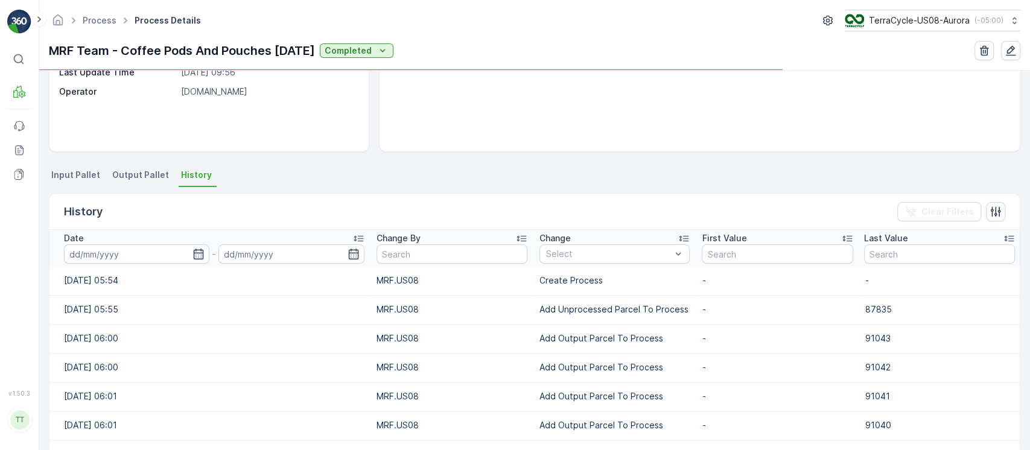
scroll to position [182, 0]
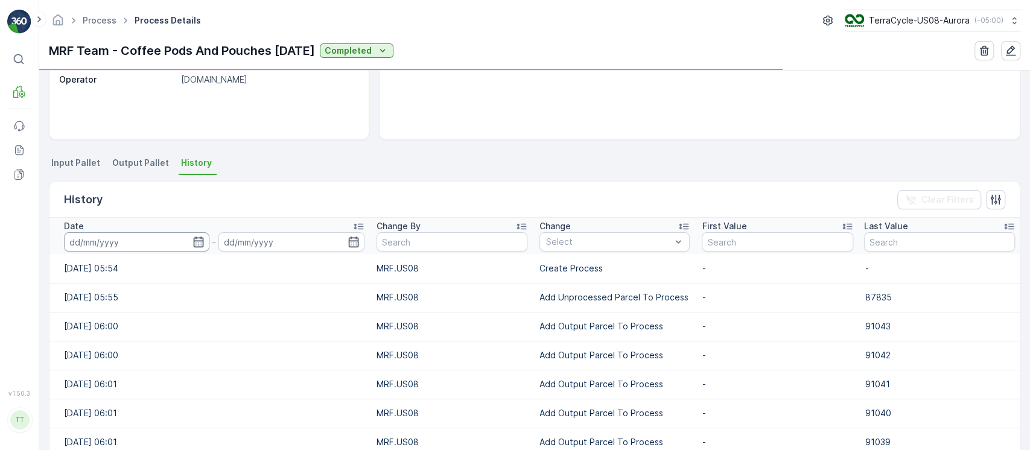
click at [133, 236] on input at bounding box center [136, 241] width 145 height 19
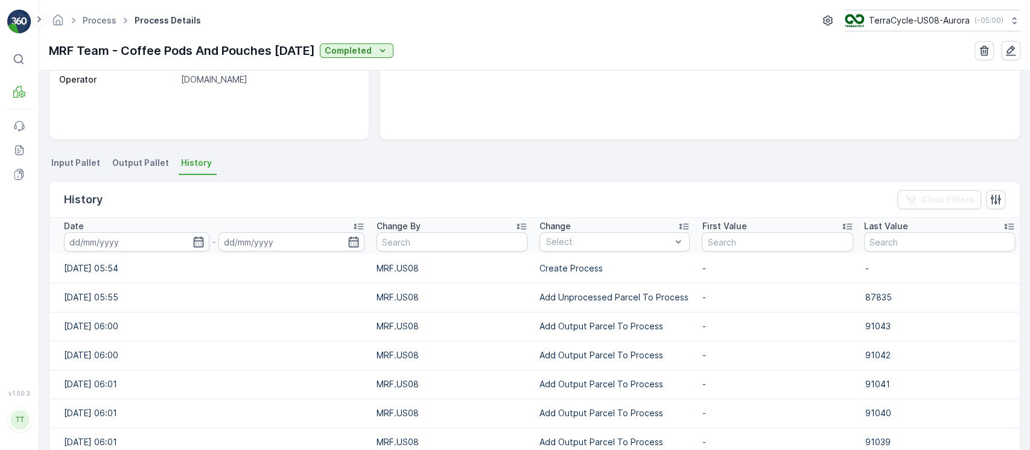
click at [115, 255] on td "[DATE] 05:54" at bounding box center [209, 268] width 321 height 29
click at [137, 251] on th "Date -" at bounding box center [209, 236] width 321 height 36
click at [110, 241] on input at bounding box center [136, 241] width 145 height 19
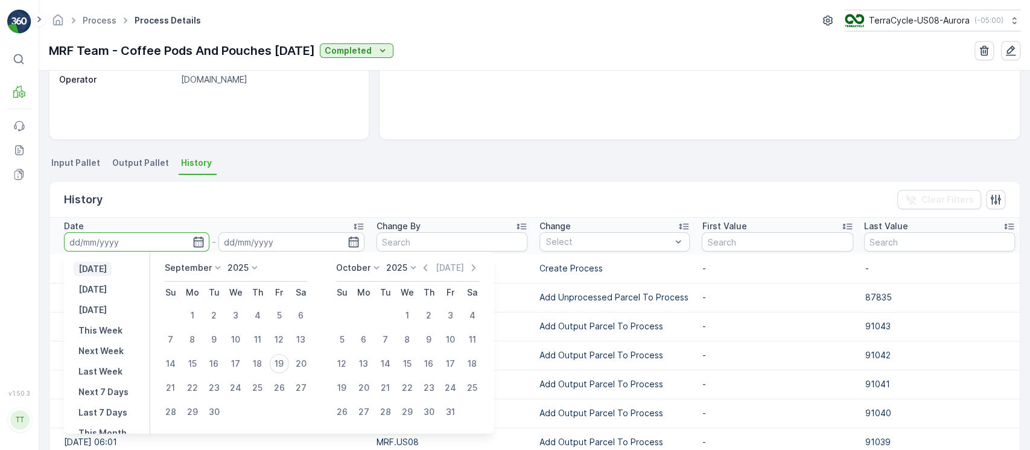
click at [100, 265] on p "[DATE]" at bounding box center [92, 269] width 28 height 12
type input "[DATE]"
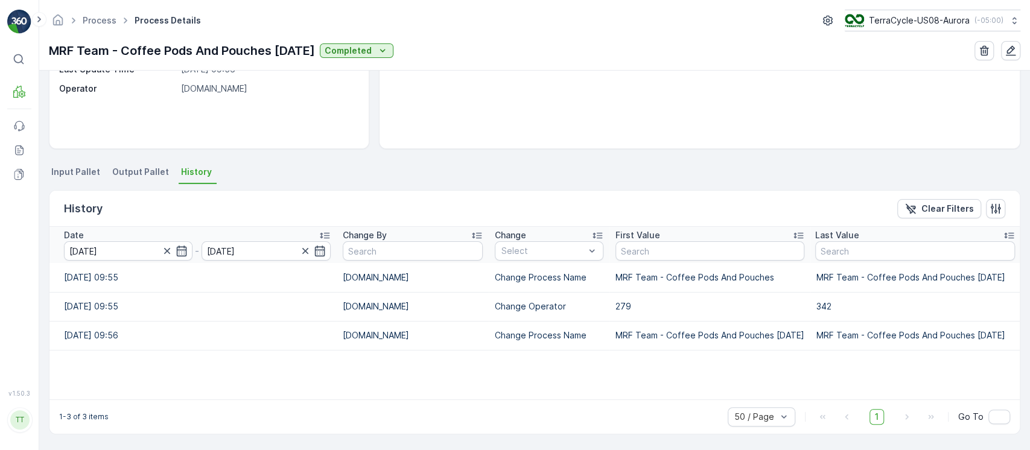
scroll to position [172, 0]
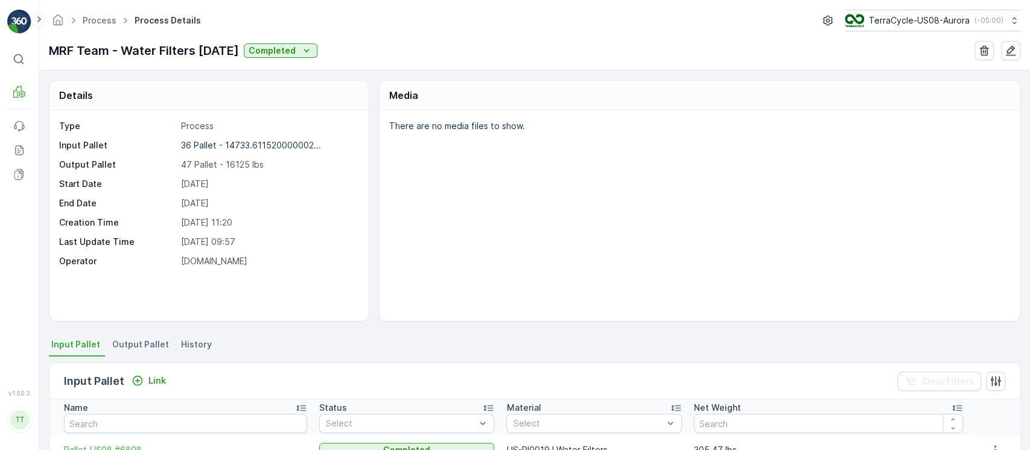
click at [197, 347] on span "History" at bounding box center [196, 344] width 31 height 12
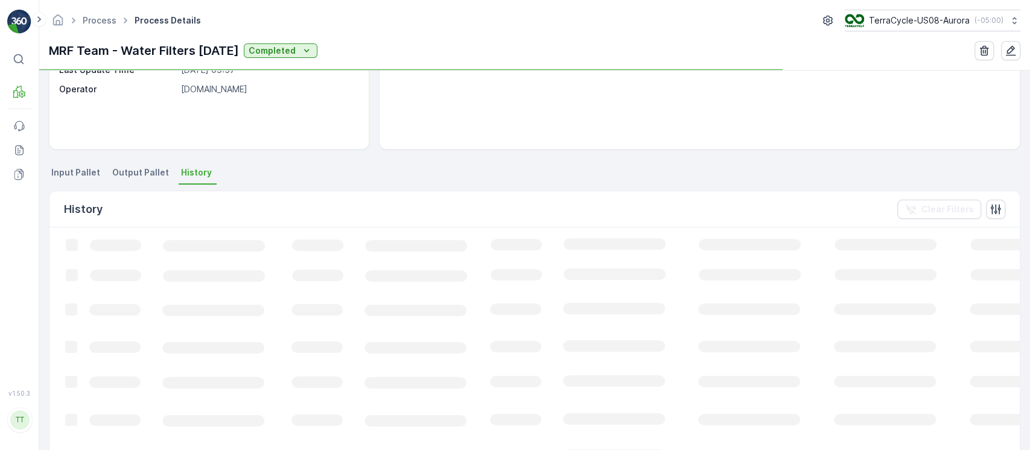
scroll to position [201, 0]
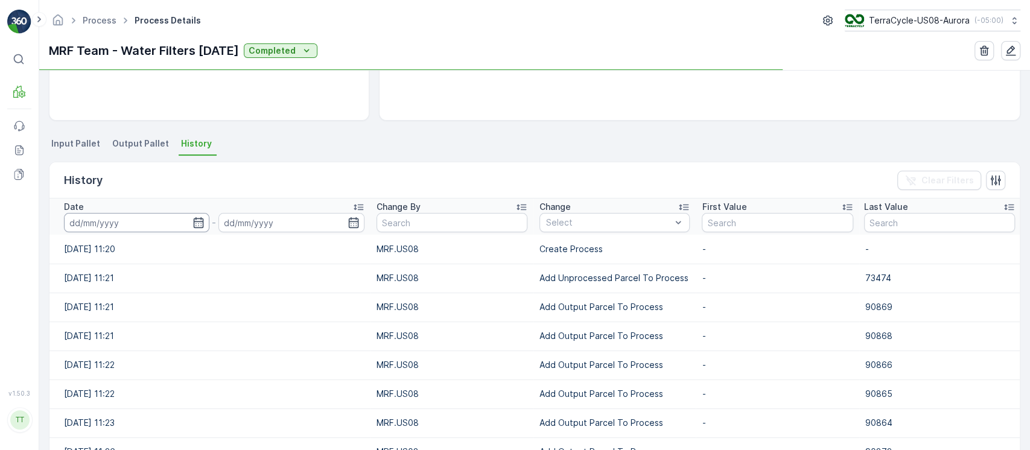
click at [116, 218] on input at bounding box center [136, 222] width 145 height 19
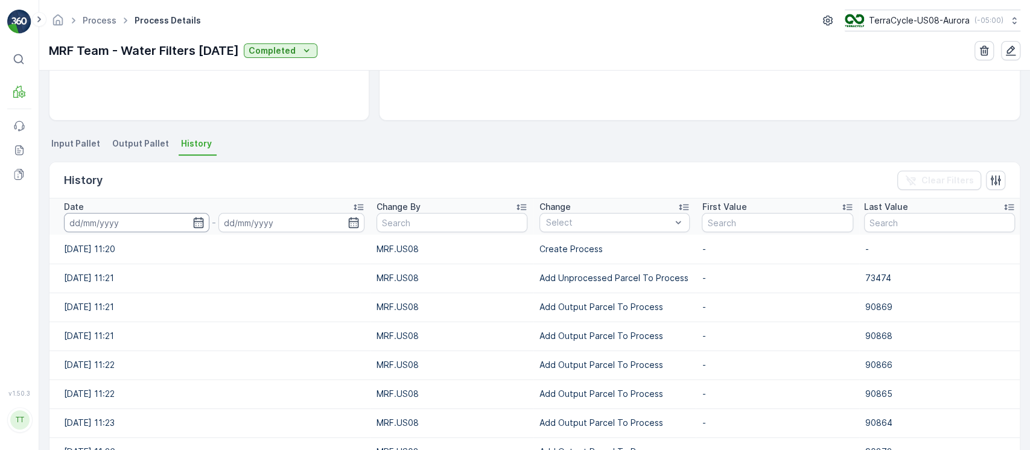
click at [97, 225] on input at bounding box center [136, 222] width 145 height 19
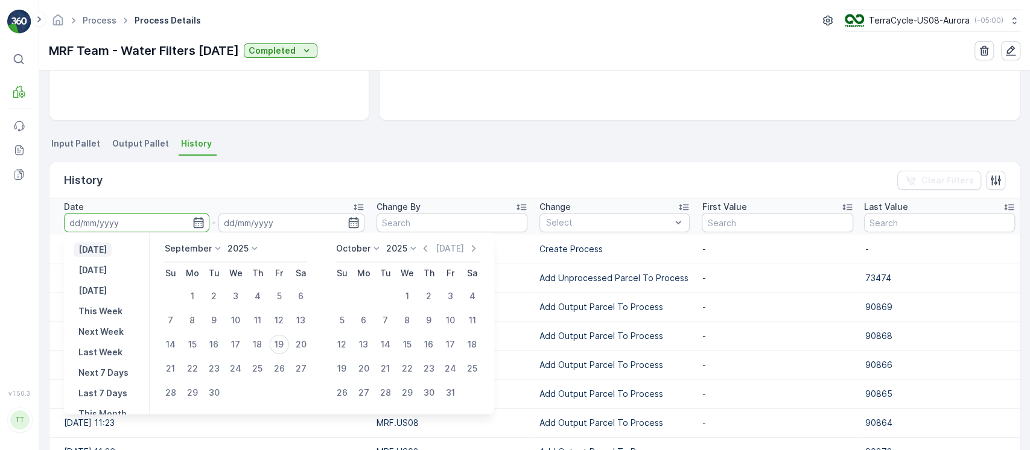
click at [97, 250] on p "[DATE]" at bounding box center [92, 250] width 28 height 12
type input "[DATE]"
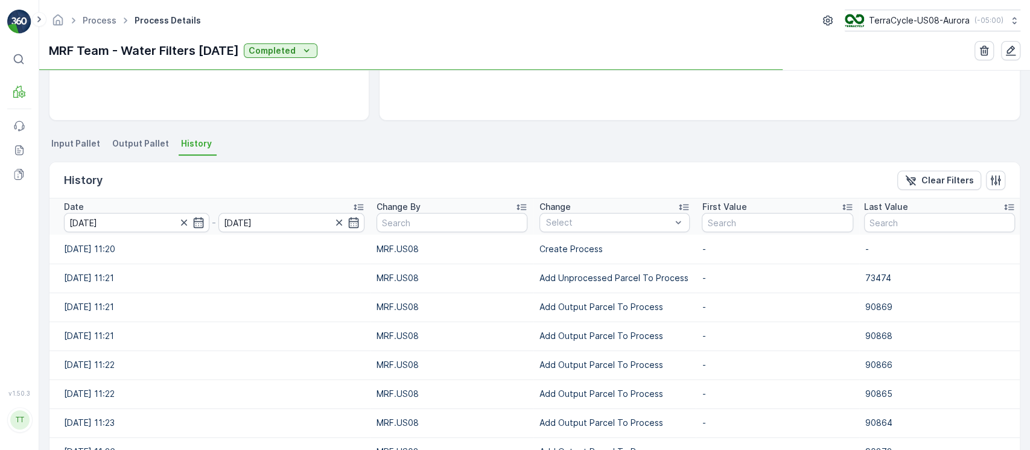
scroll to position [172, 0]
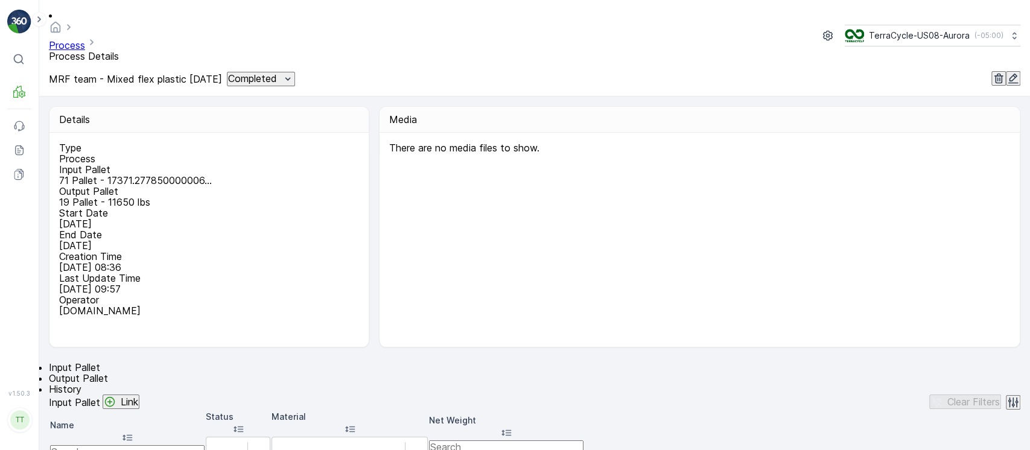
click at [207, 384] on li "History" at bounding box center [534, 389] width 971 height 11
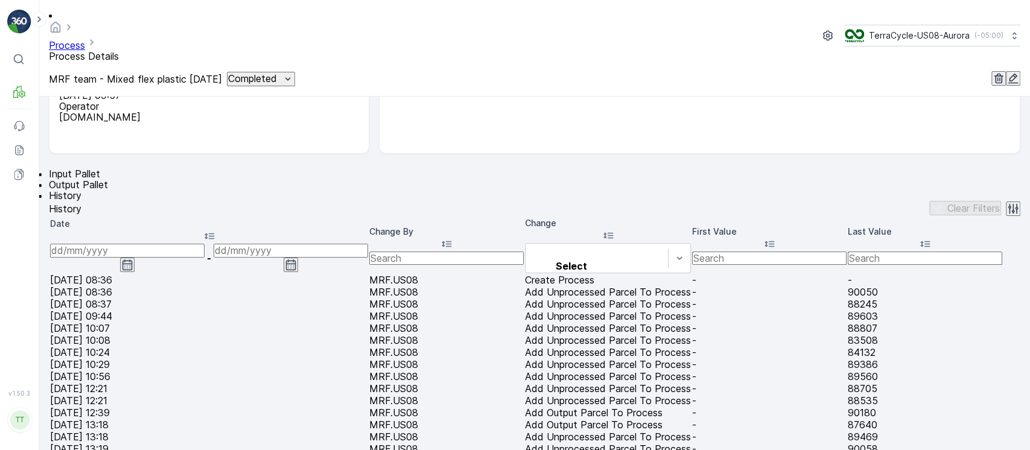
scroll to position [192, 0]
click at [173, 245] on input at bounding box center [127, 251] width 154 height 13
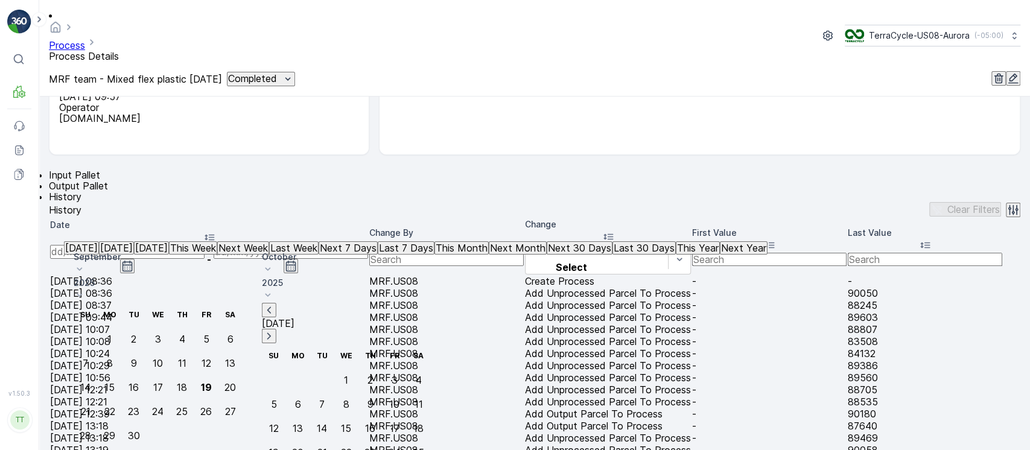
click at [98, 253] on p "[DATE]" at bounding box center [81, 247] width 33 height 11
type input "[DATE]"
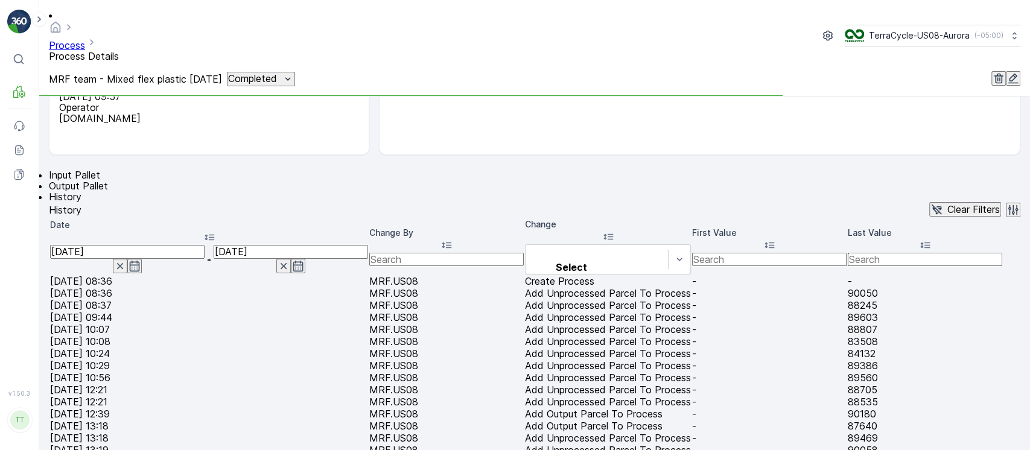
scroll to position [172, 0]
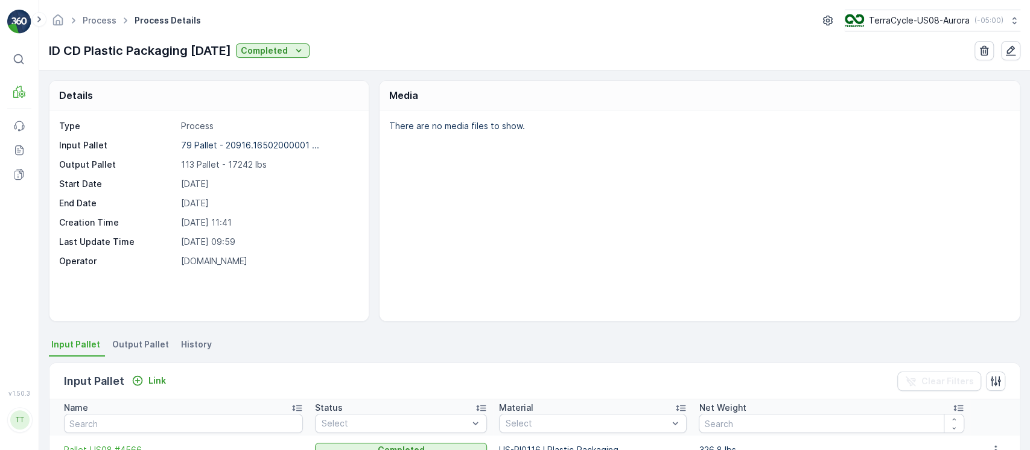
scroll to position [116, 0]
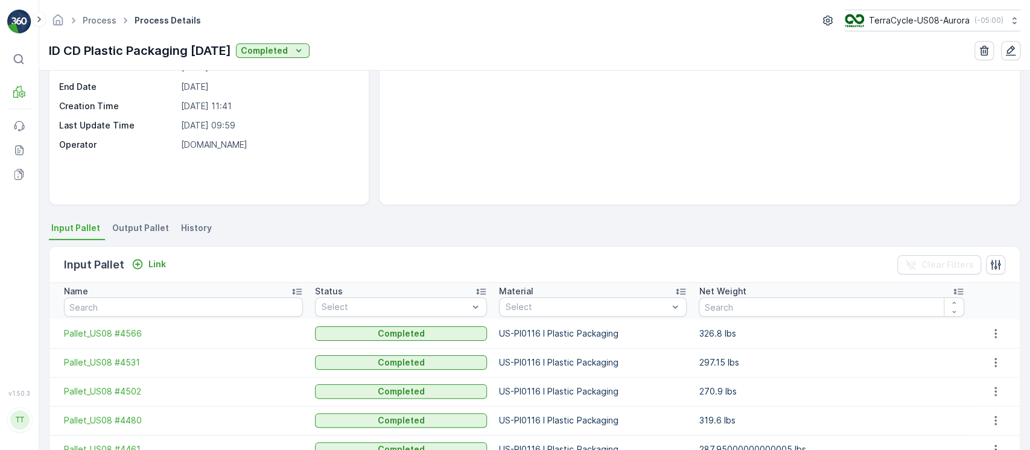
click at [203, 232] on span "History" at bounding box center [196, 228] width 31 height 12
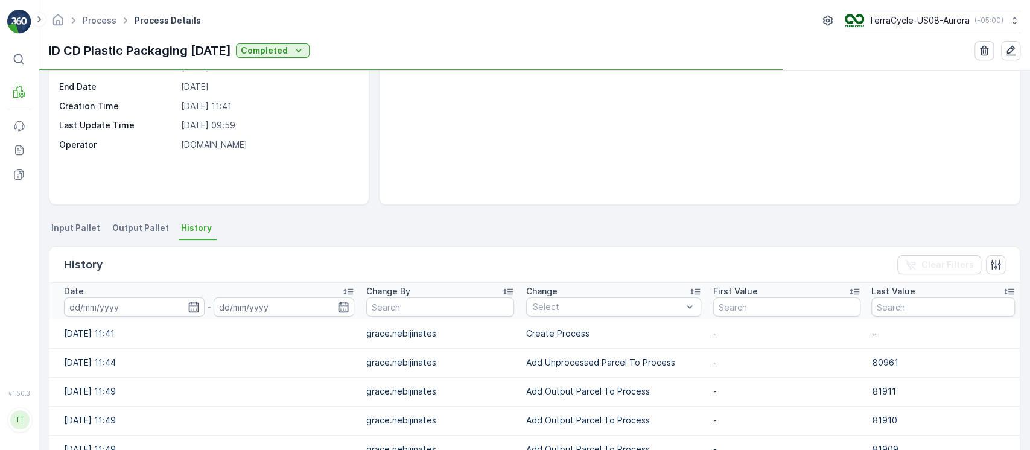
scroll to position [205, 0]
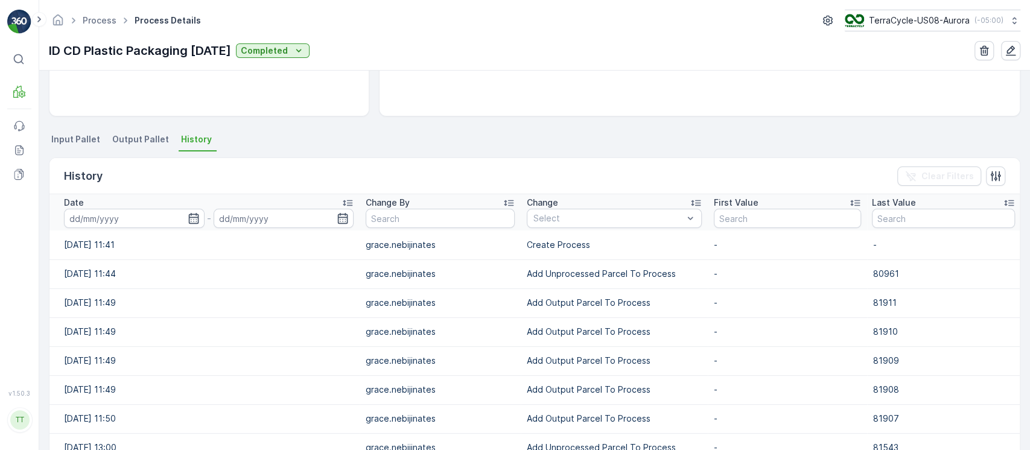
click at [163, 217] on input at bounding box center [134, 218] width 141 height 19
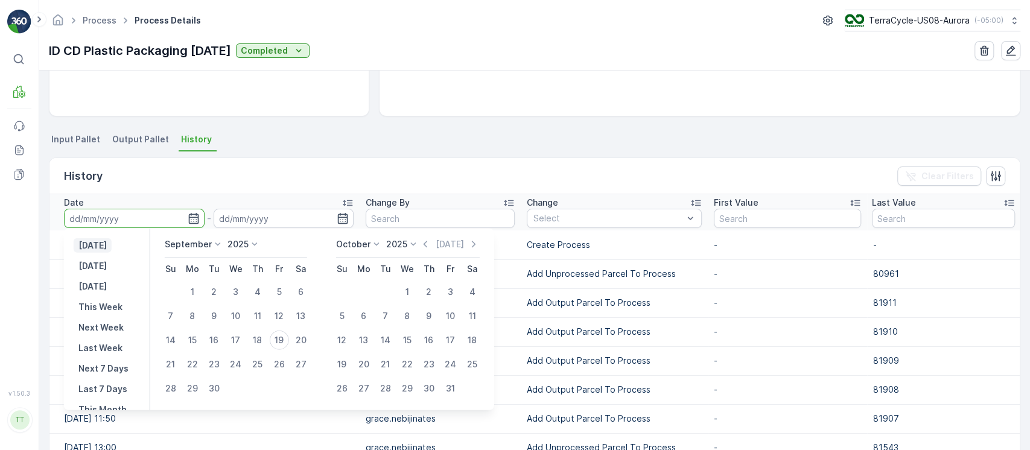
click at [107, 244] on p "[DATE]" at bounding box center [92, 245] width 28 height 12
type input "[DATE]"
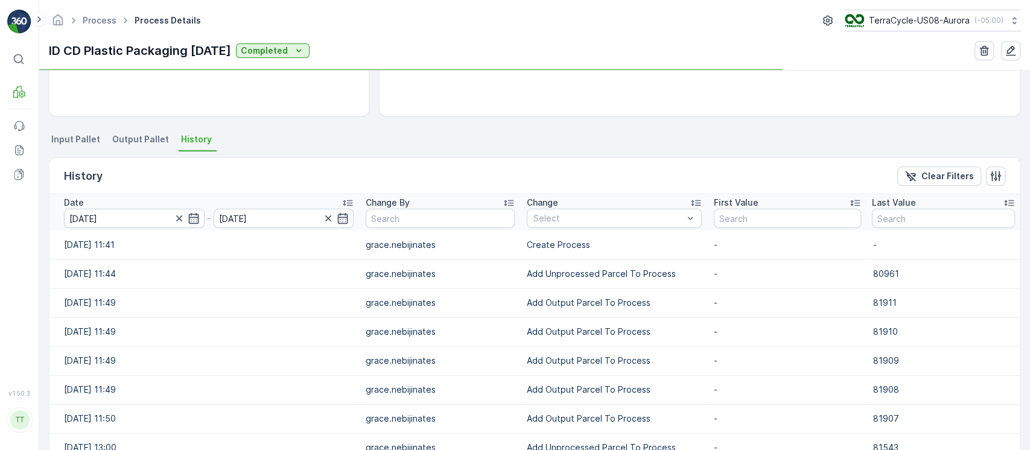
scroll to position [172, 0]
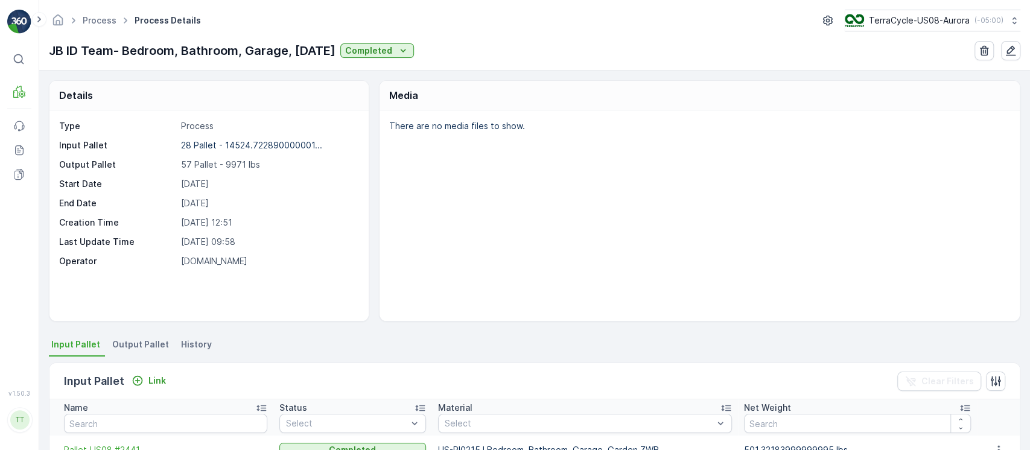
scroll to position [166, 0]
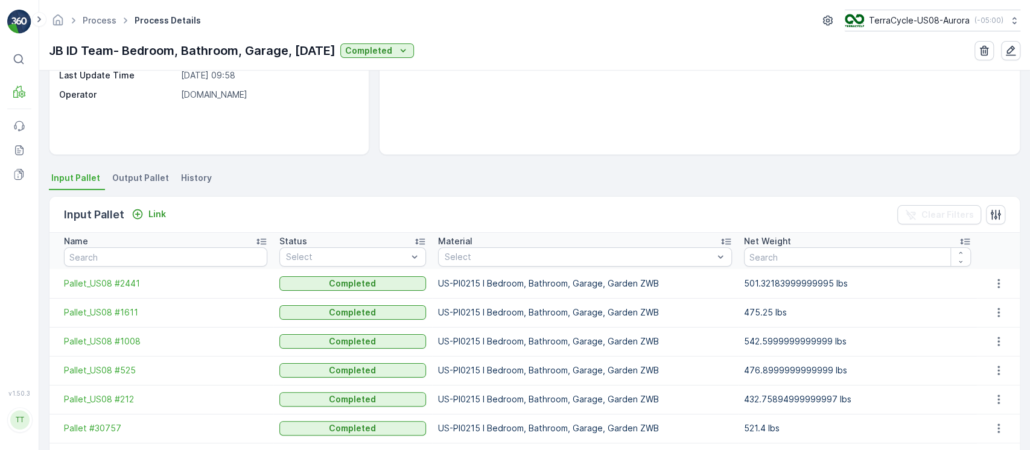
click at [194, 176] on span "History" at bounding box center [196, 178] width 31 height 12
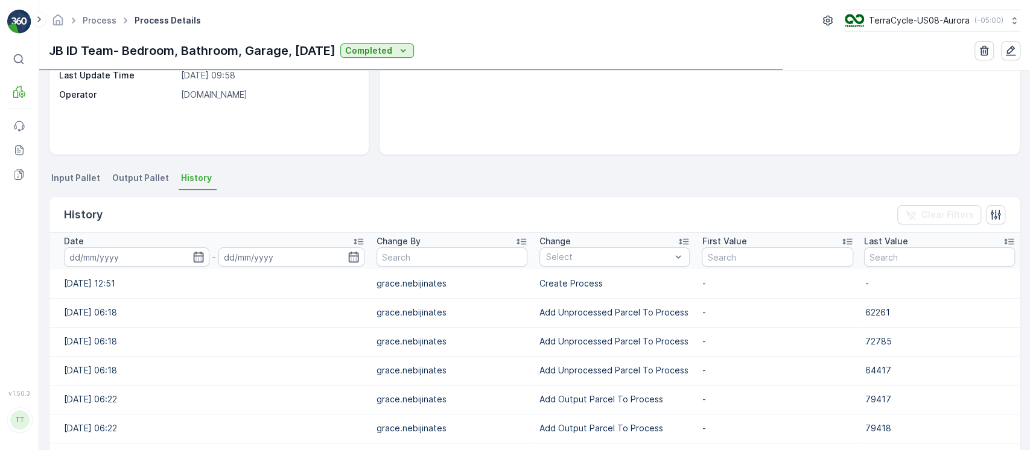
click at [185, 252] on input at bounding box center [136, 256] width 145 height 19
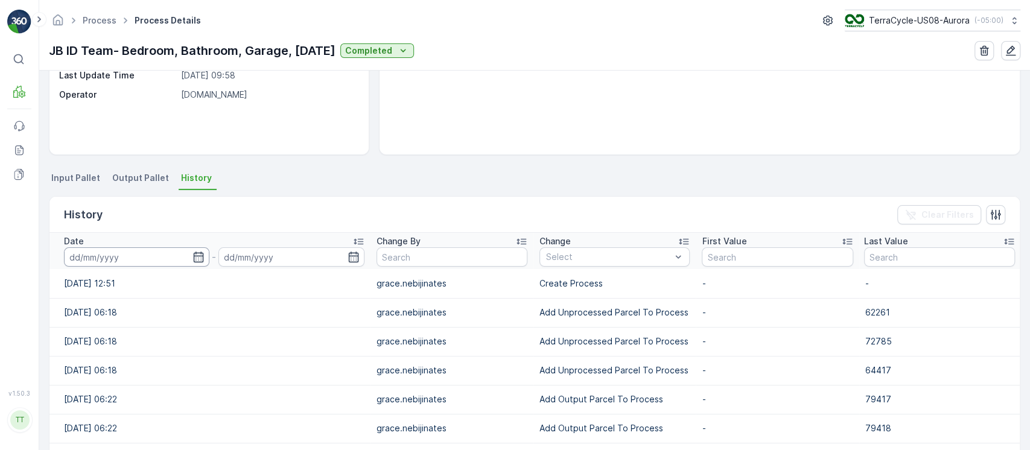
click at [113, 258] on input at bounding box center [136, 256] width 145 height 19
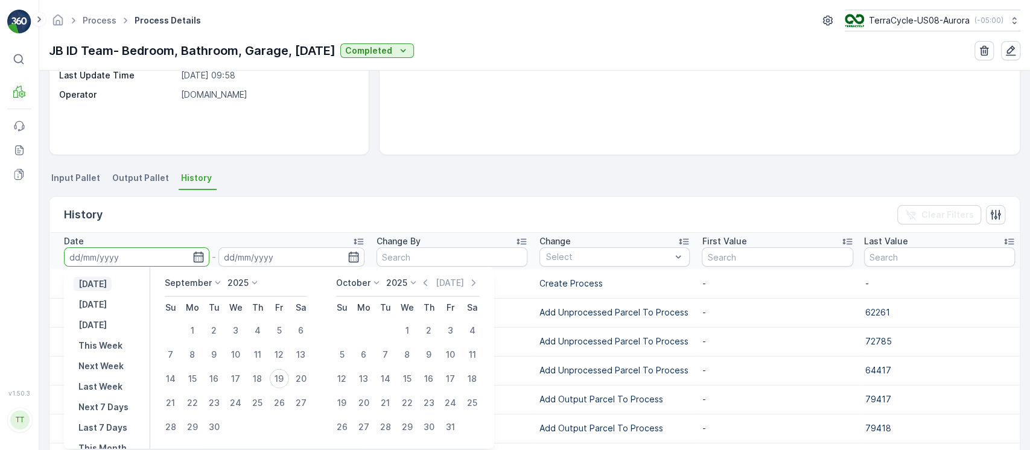
click at [103, 280] on p "[DATE]" at bounding box center [92, 284] width 28 height 12
type input "[DATE]"
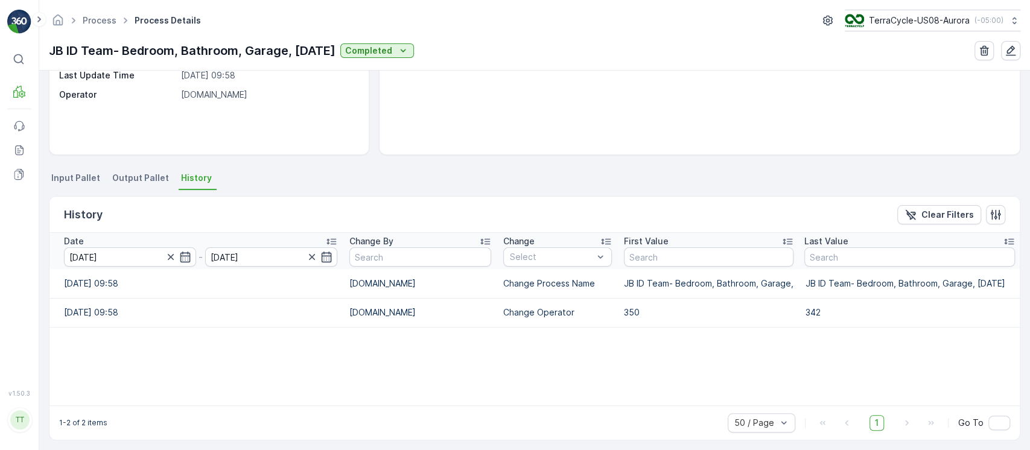
scroll to position [172, 0]
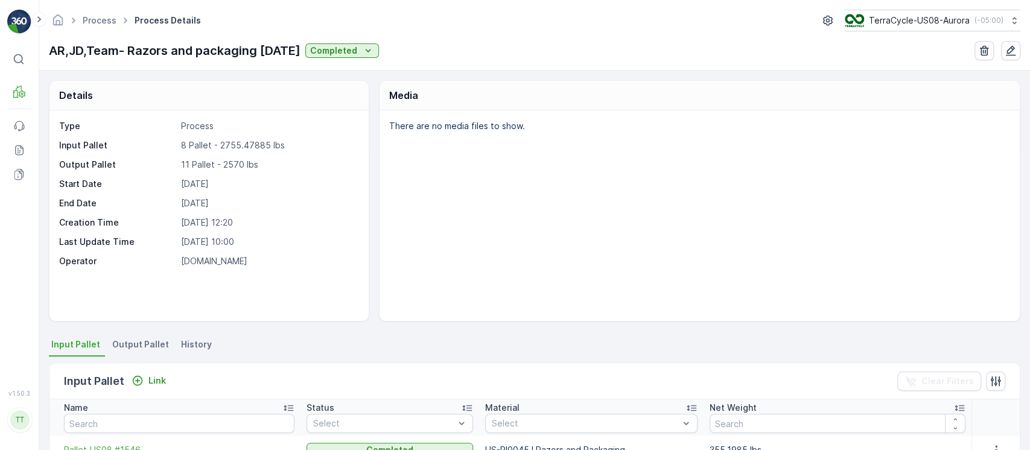
click at [181, 344] on span "History" at bounding box center [196, 344] width 31 height 12
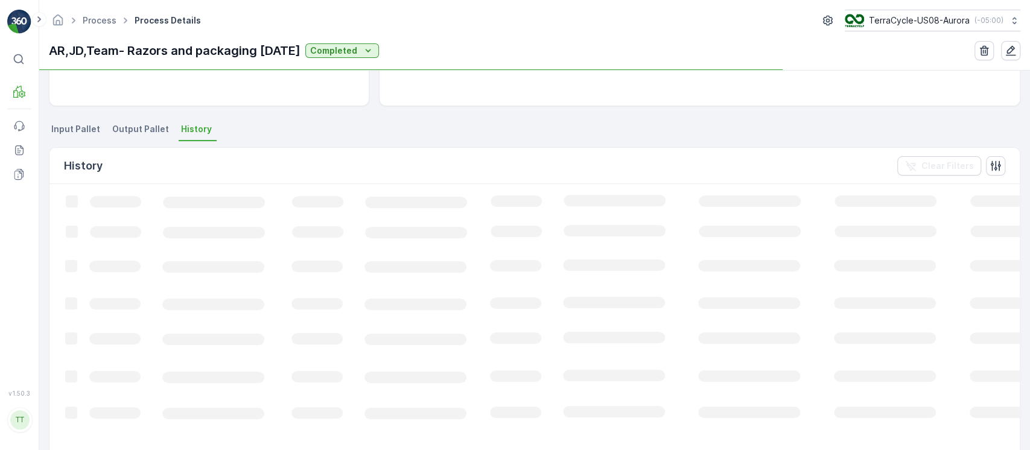
scroll to position [215, 0]
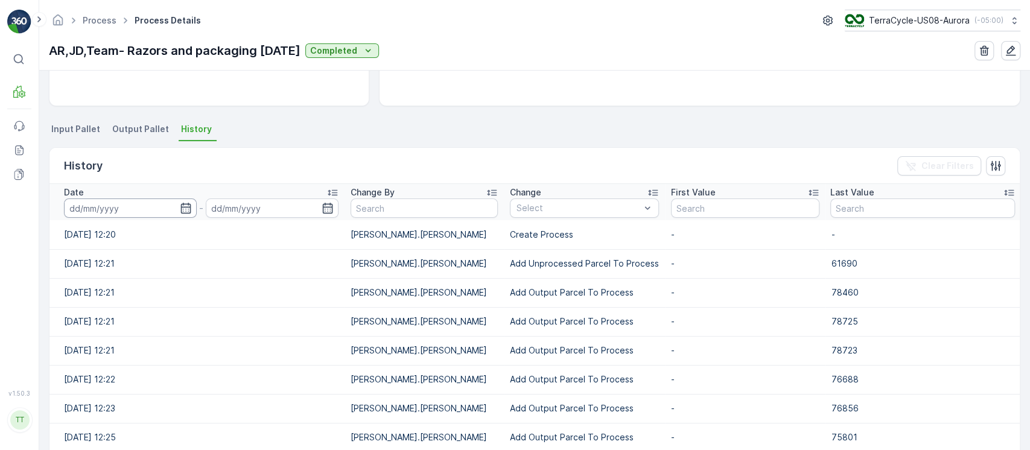
click at [147, 210] on input at bounding box center [130, 207] width 133 height 19
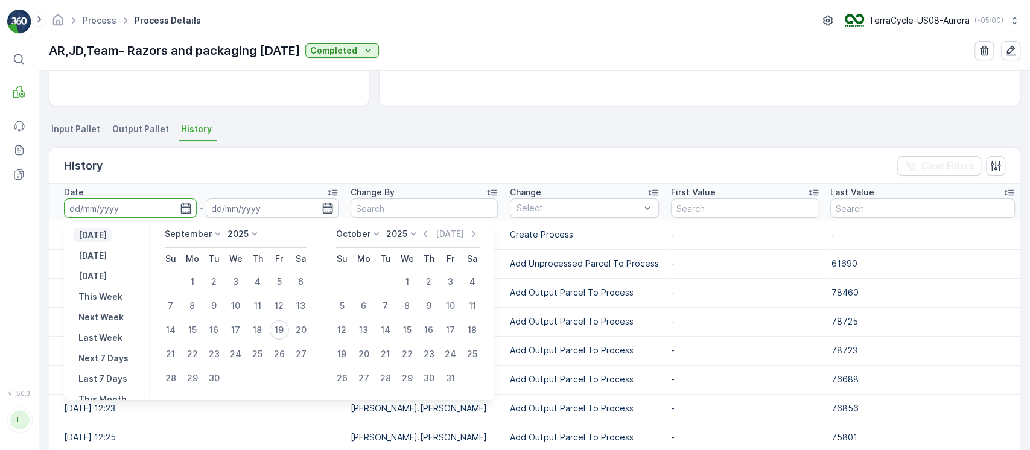
click at [107, 233] on p "[DATE]" at bounding box center [92, 235] width 28 height 12
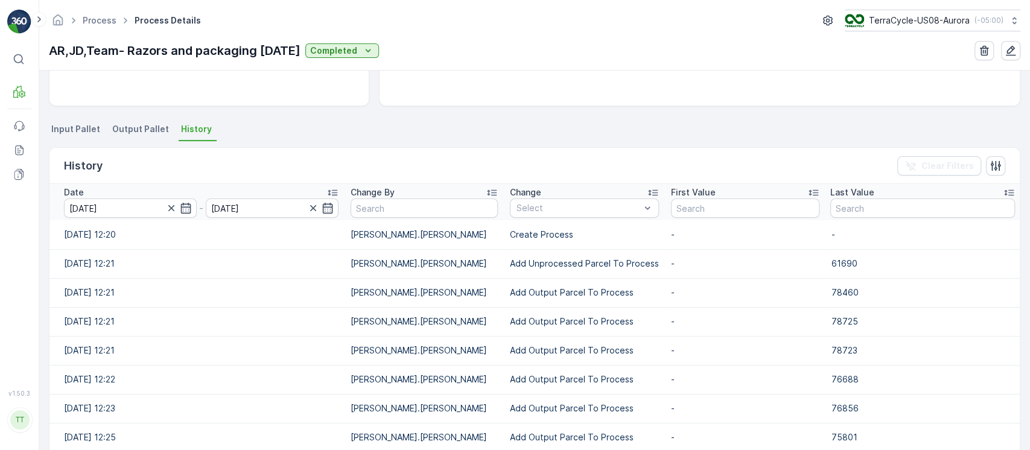
type input "[DATE]"
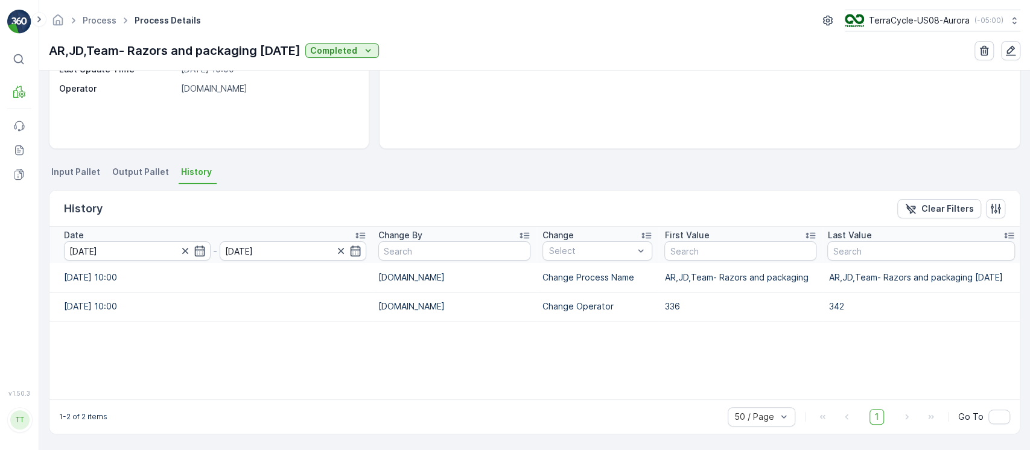
scroll to position [172, 0]
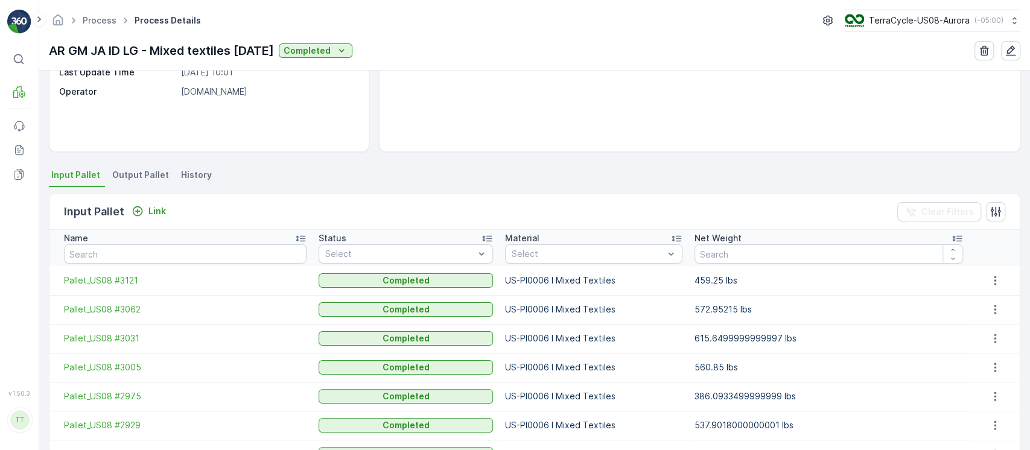
scroll to position [170, 0]
click at [183, 163] on div "Details Type Process Input Pallet 38 Pallet - 19844.5081 lbs Output Pallet 39 P…" at bounding box center [534, 260] width 990 height 379
click at [193, 177] on span "History" at bounding box center [196, 174] width 31 height 12
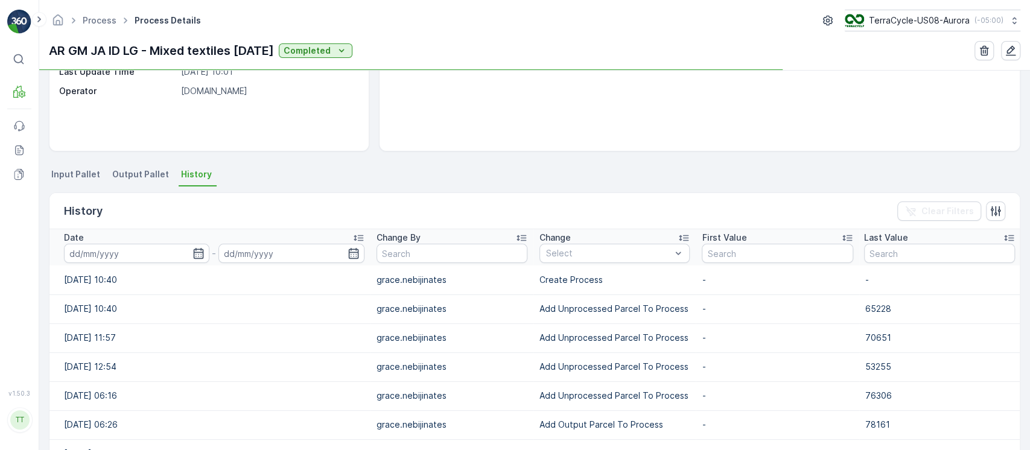
click at [174, 258] on input at bounding box center [136, 253] width 145 height 19
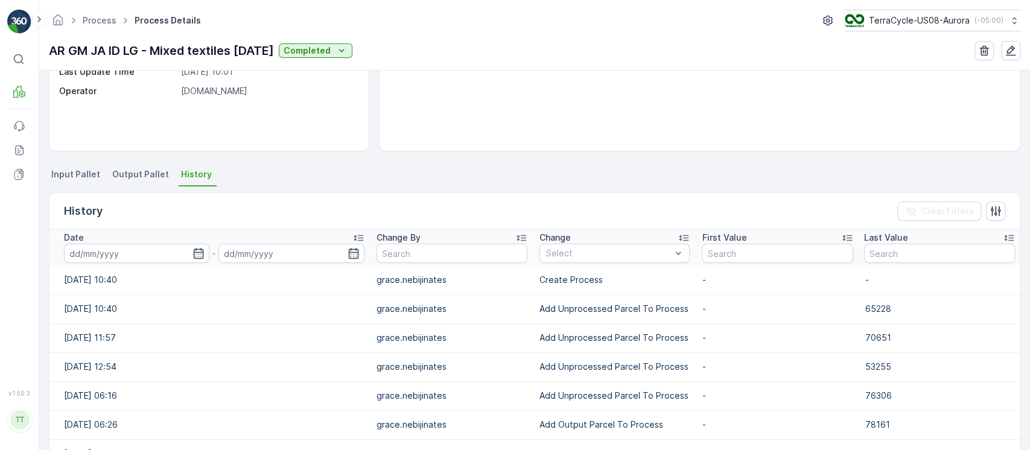
click at [106, 276] on td "02.04.2025 10:40" at bounding box center [209, 279] width 321 height 29
click at [139, 258] on input at bounding box center [136, 253] width 145 height 19
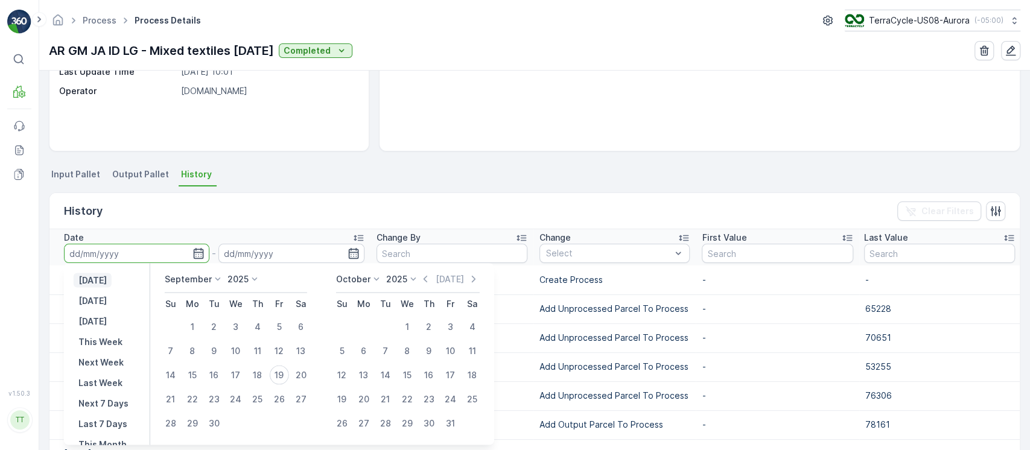
click at [102, 277] on p "[DATE]" at bounding box center [92, 280] width 28 height 12
type input "[DATE]"
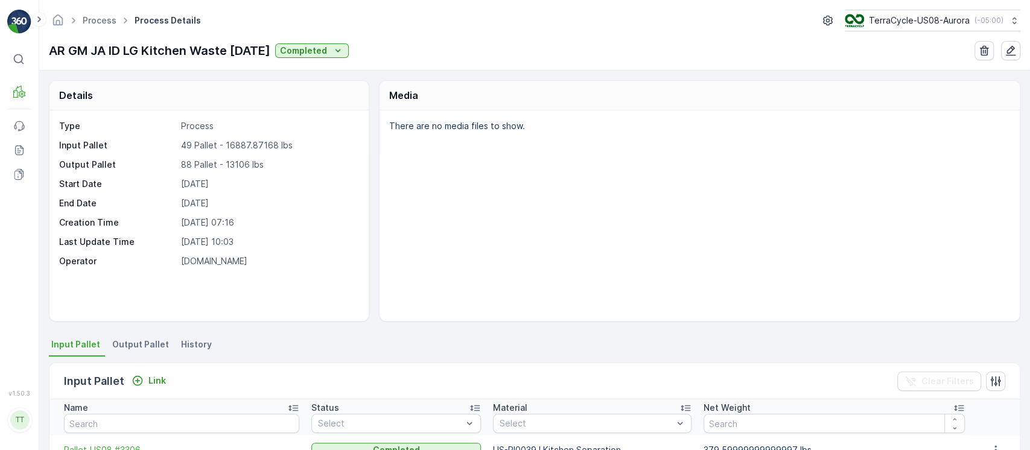
click at [199, 338] on span "History" at bounding box center [196, 344] width 31 height 12
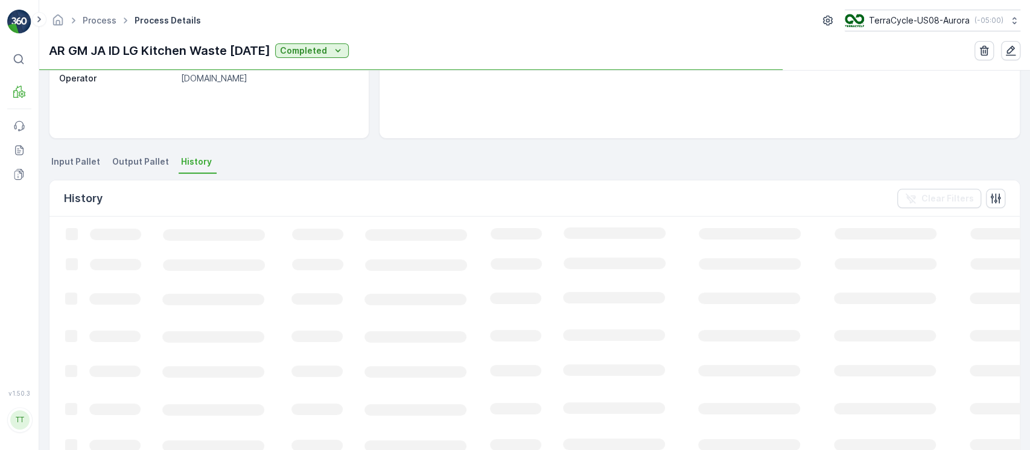
scroll to position [183, 0]
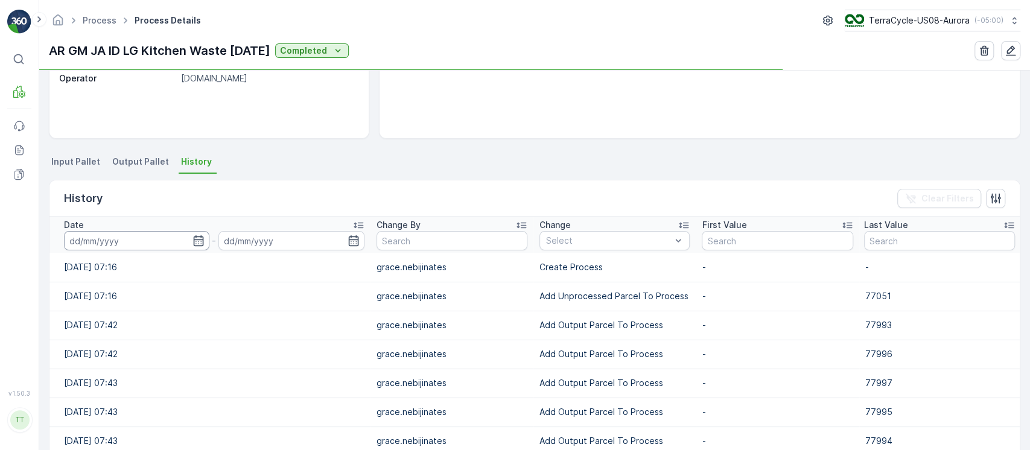
click at [154, 244] on input at bounding box center [136, 240] width 145 height 19
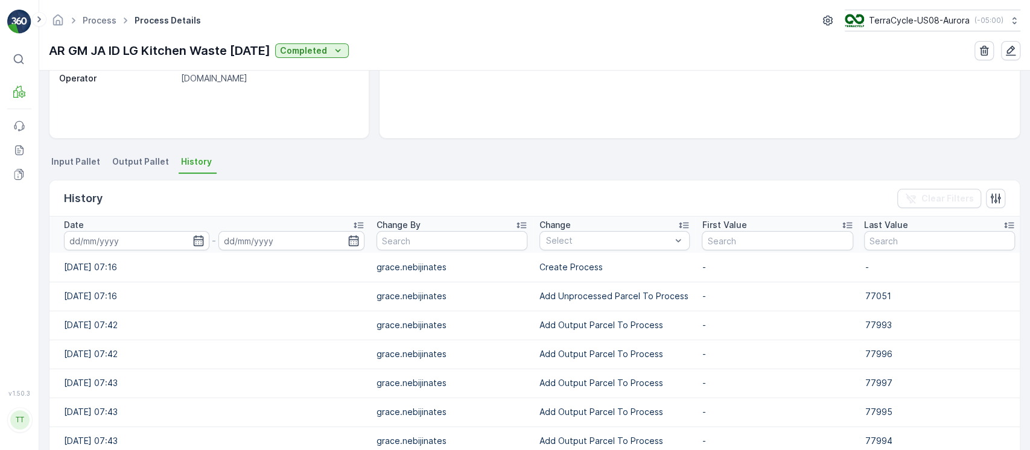
click at [109, 266] on td "02.04.2025 07:16" at bounding box center [209, 267] width 321 height 29
click at [145, 239] on input at bounding box center [136, 240] width 145 height 19
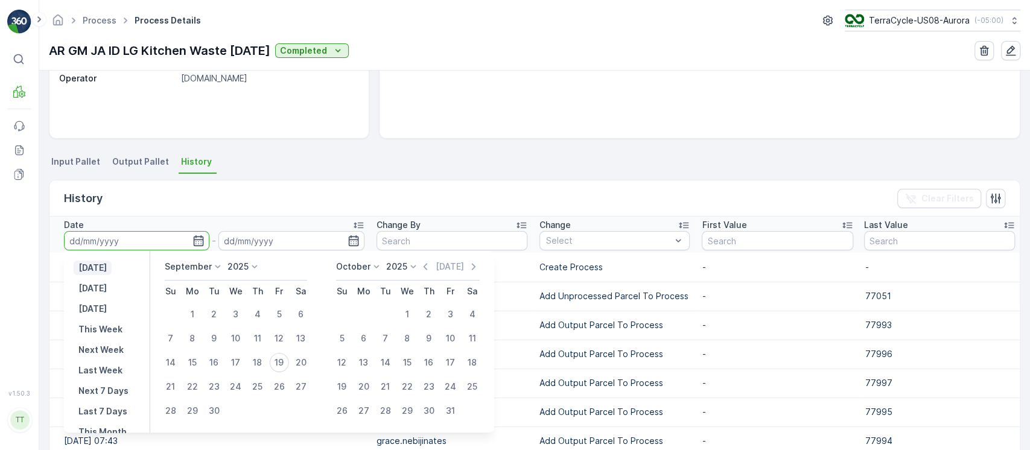
click at [106, 268] on p "[DATE]" at bounding box center [92, 268] width 28 height 12
type input "[DATE]"
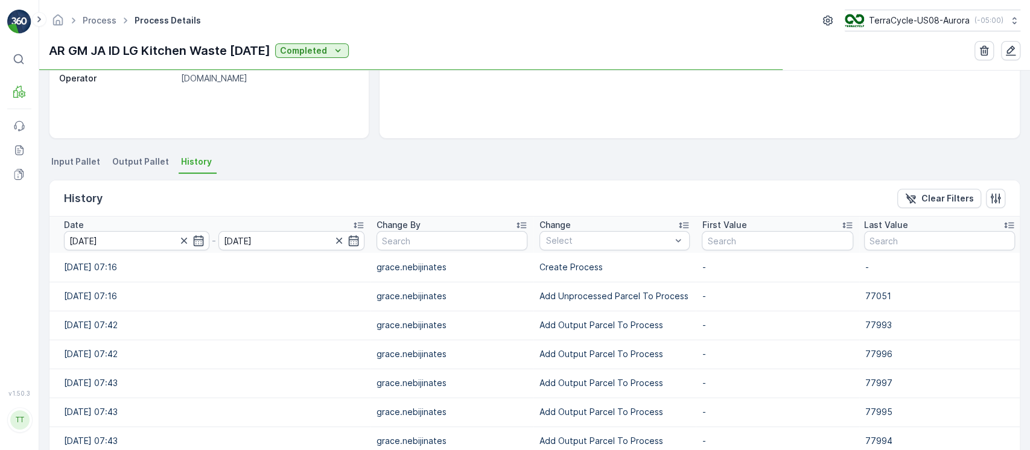
scroll to position [172, 0]
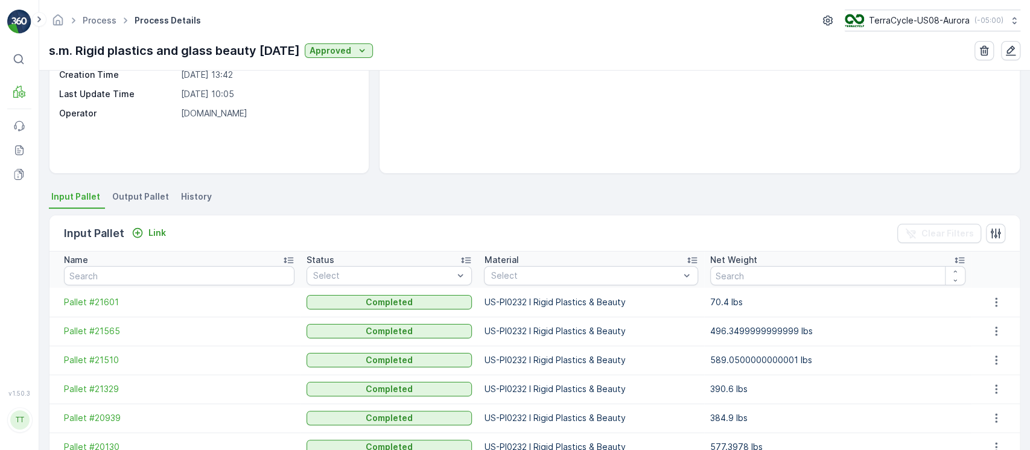
scroll to position [149, 0]
click at [189, 192] on span "History" at bounding box center [196, 195] width 31 height 12
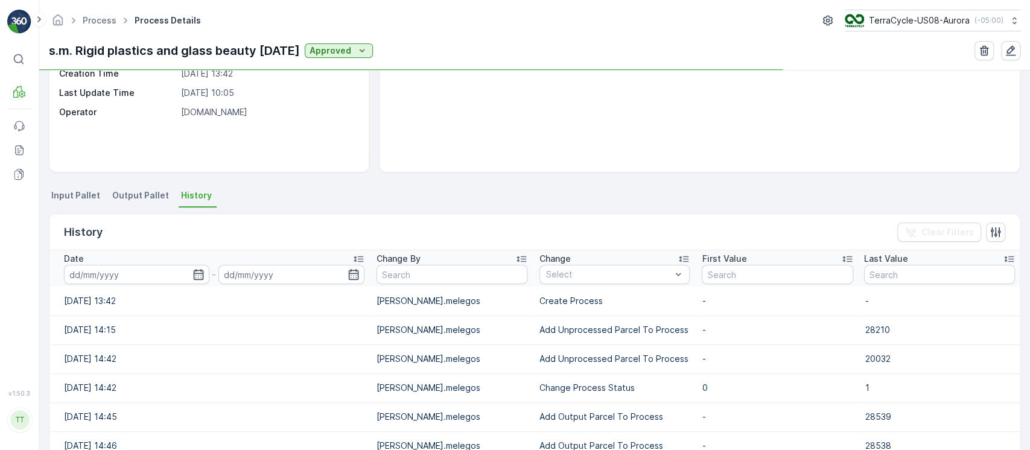
click at [162, 263] on div "Date" at bounding box center [214, 259] width 300 height 12
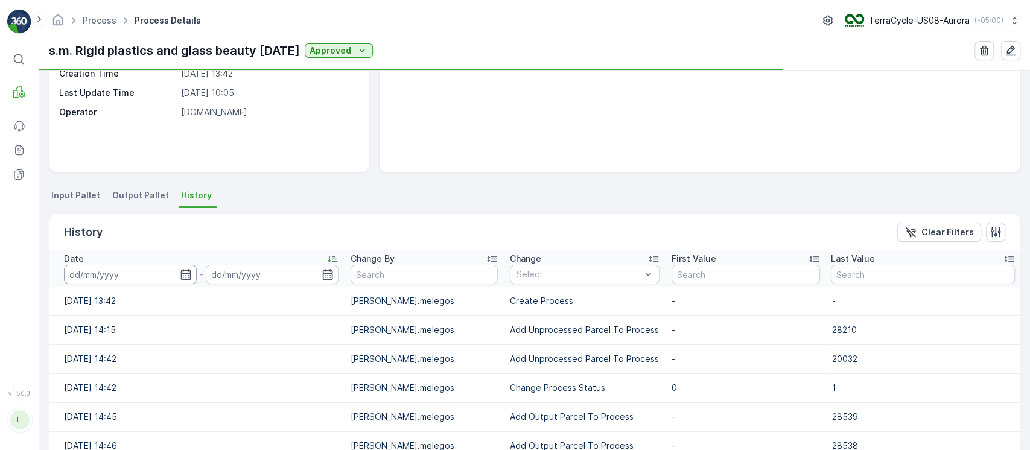
click at [133, 275] on input at bounding box center [130, 274] width 133 height 19
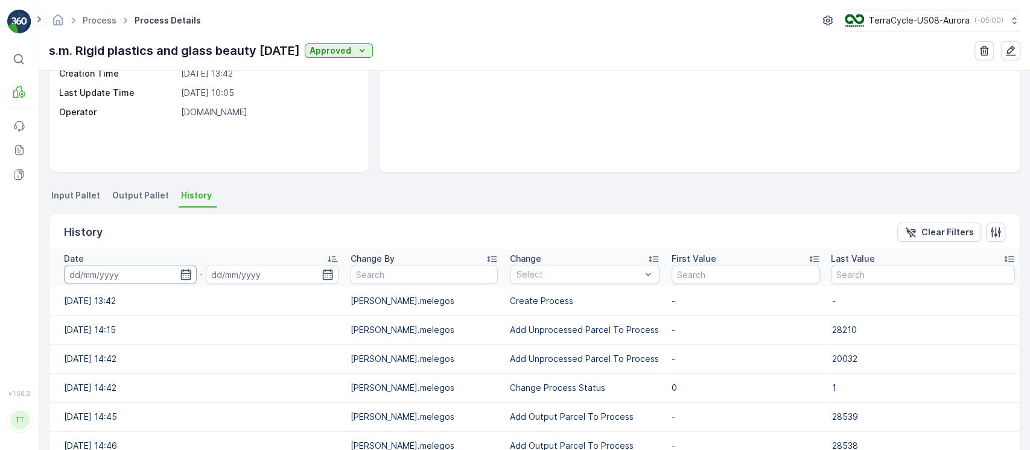
click at [135, 271] on input at bounding box center [130, 274] width 133 height 19
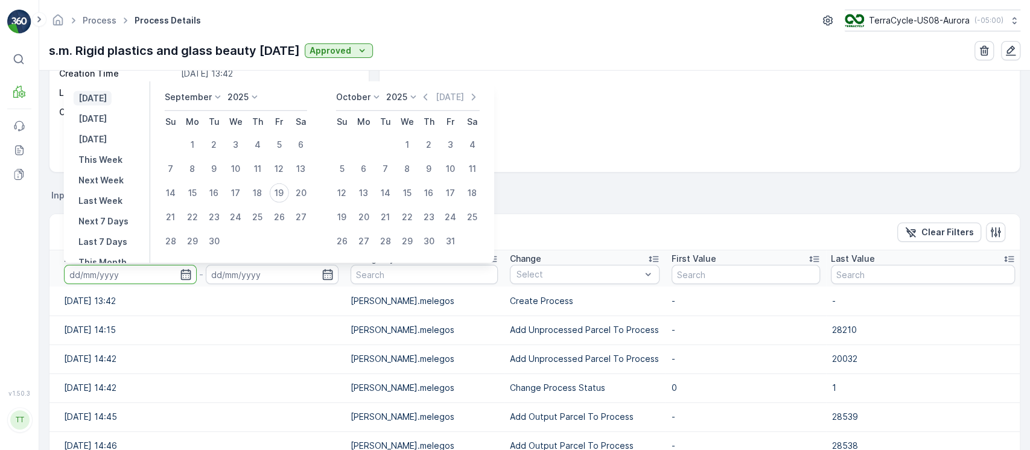
click at [107, 98] on p "Yesterday" at bounding box center [92, 98] width 28 height 12
type input "18.09.2025"
type input "[DATE]"
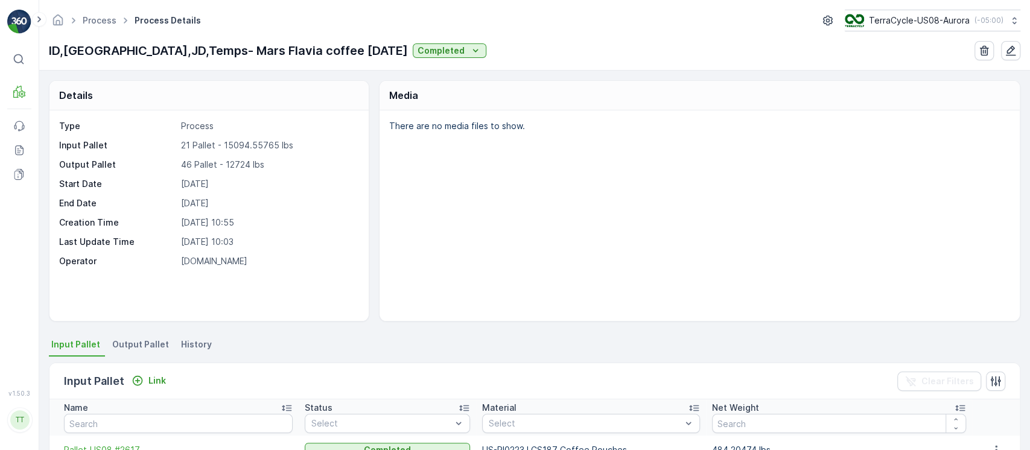
click at [197, 344] on span "History" at bounding box center [196, 344] width 31 height 12
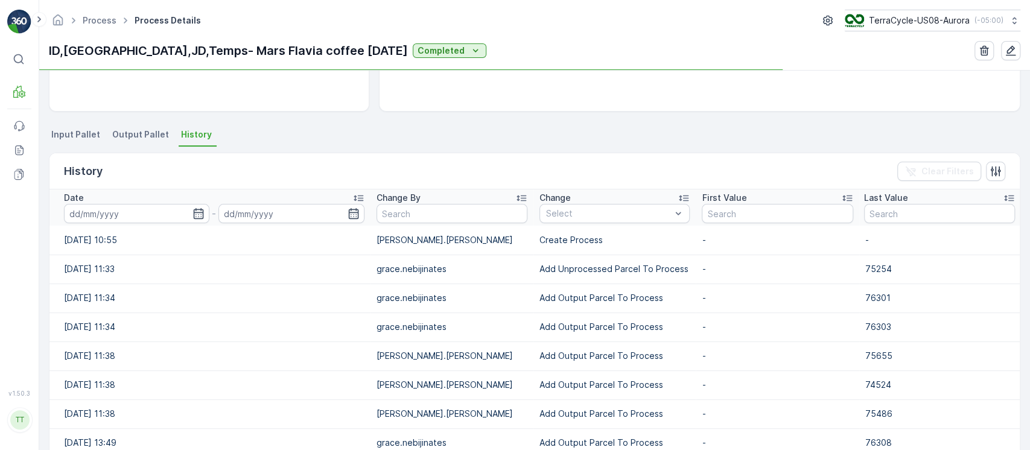
scroll to position [209, 0]
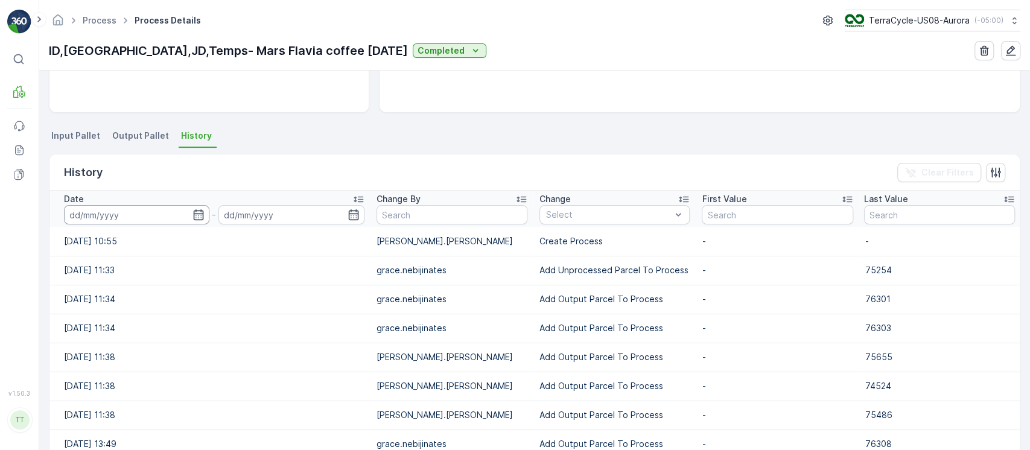
click at [159, 215] on input at bounding box center [136, 214] width 145 height 19
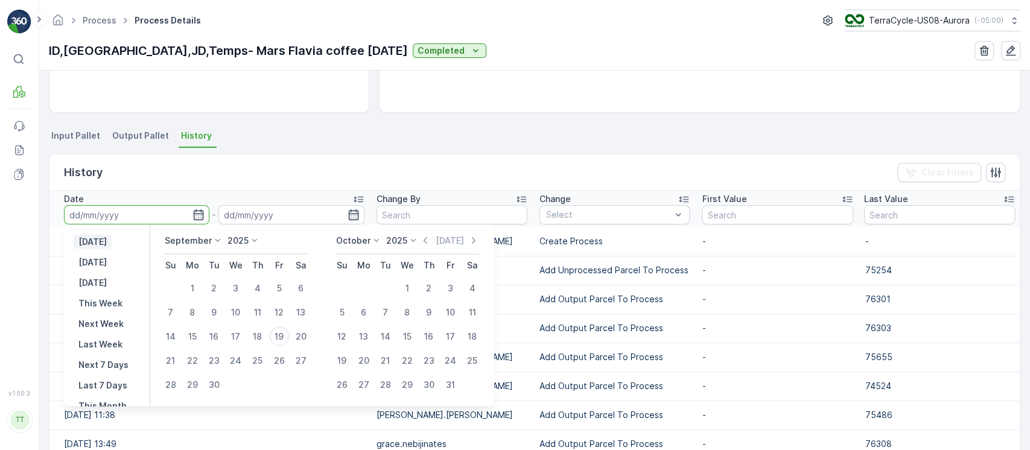
click at [107, 244] on p "[DATE]" at bounding box center [92, 241] width 28 height 12
type input "[DATE]"
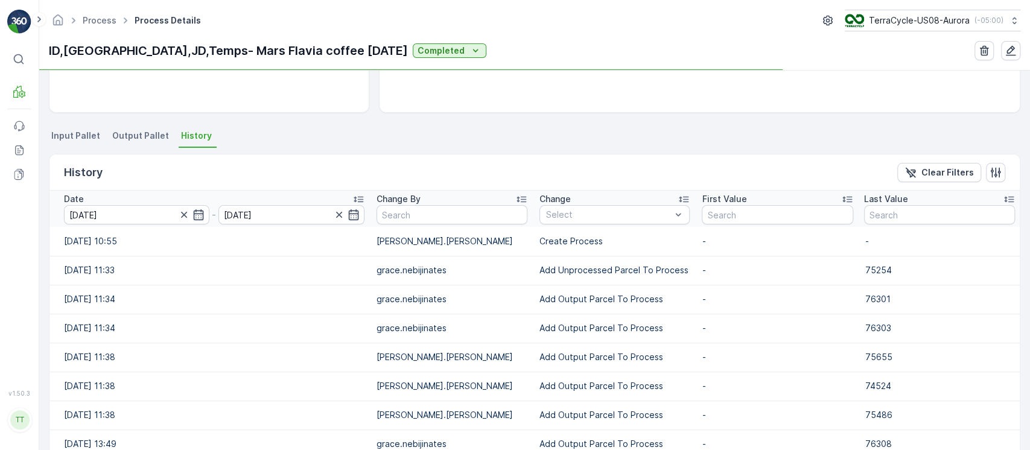
scroll to position [172, 0]
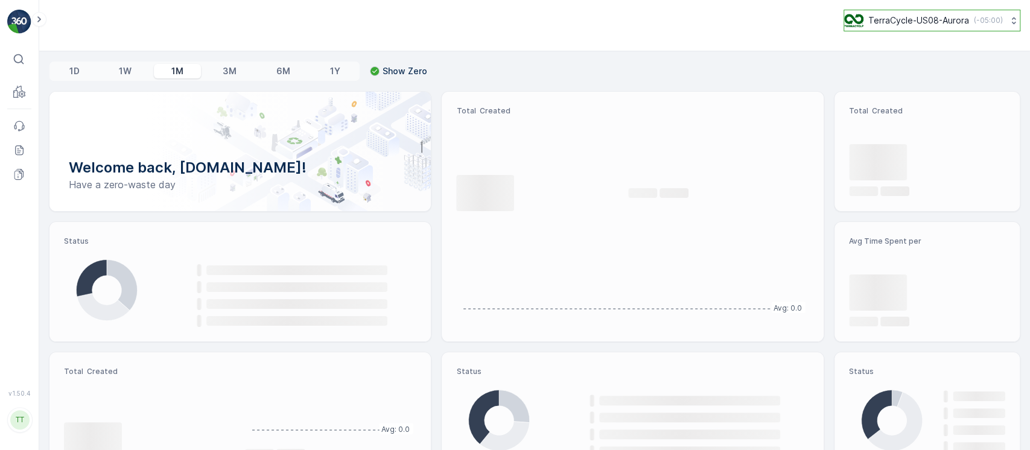
click at [963, 19] on p "TerraCycle-US08-Aurora" at bounding box center [918, 20] width 101 height 12
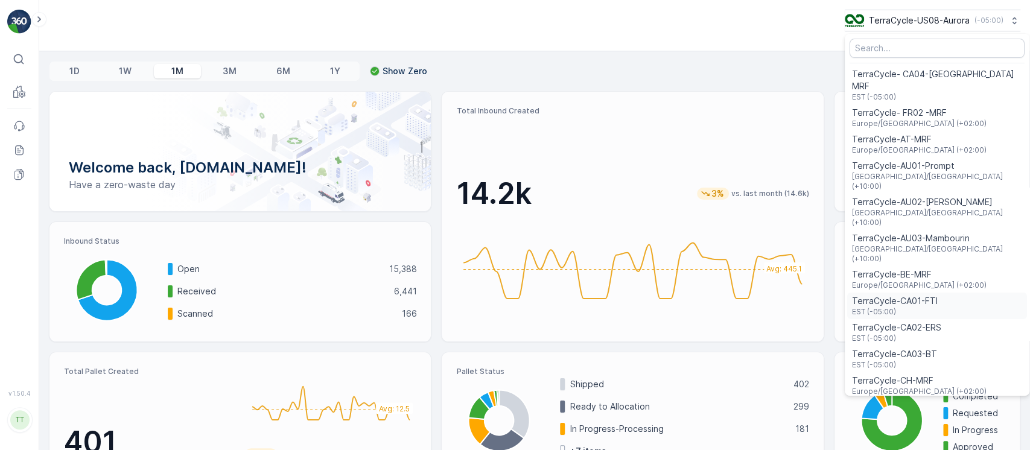
click at [893, 293] on div "TerraCycle-CA01-FTI EST (-05:00)" at bounding box center [937, 306] width 180 height 27
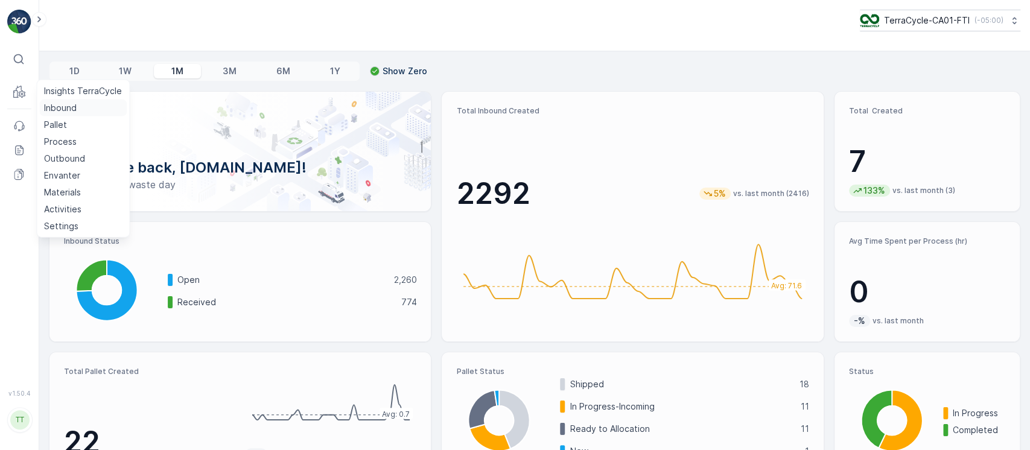
click at [59, 106] on p "Inbound" at bounding box center [60, 108] width 33 height 12
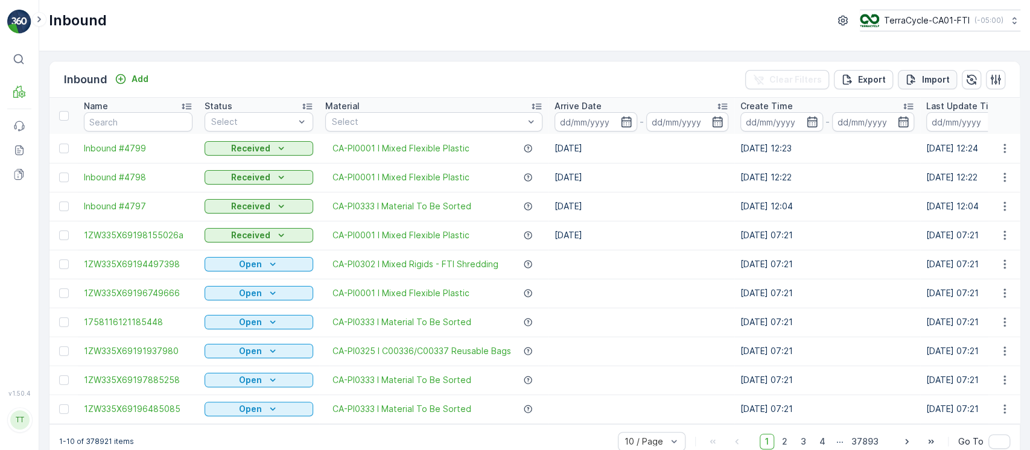
click at [934, 77] on p "Import" at bounding box center [936, 80] width 28 height 12
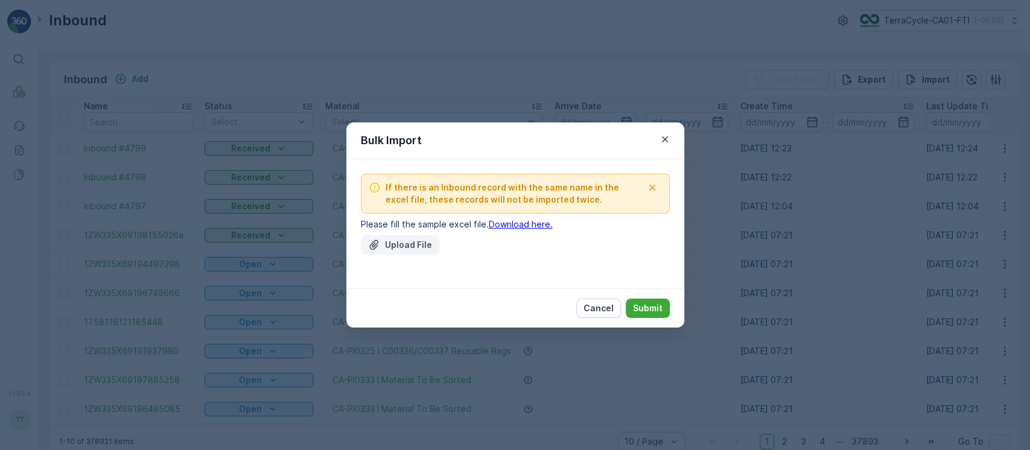
click at [398, 250] on p "Upload File" at bounding box center [408, 245] width 47 height 12
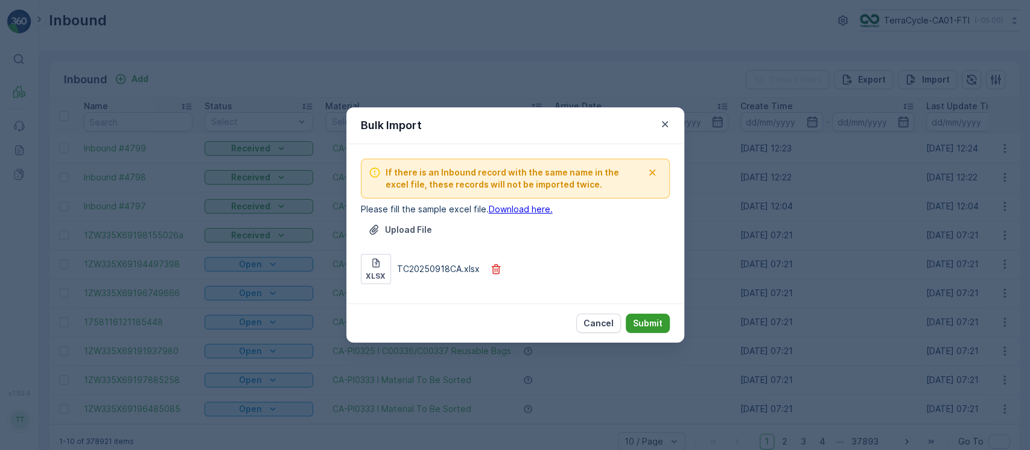
click at [642, 318] on p "Submit" at bounding box center [648, 323] width 30 height 12
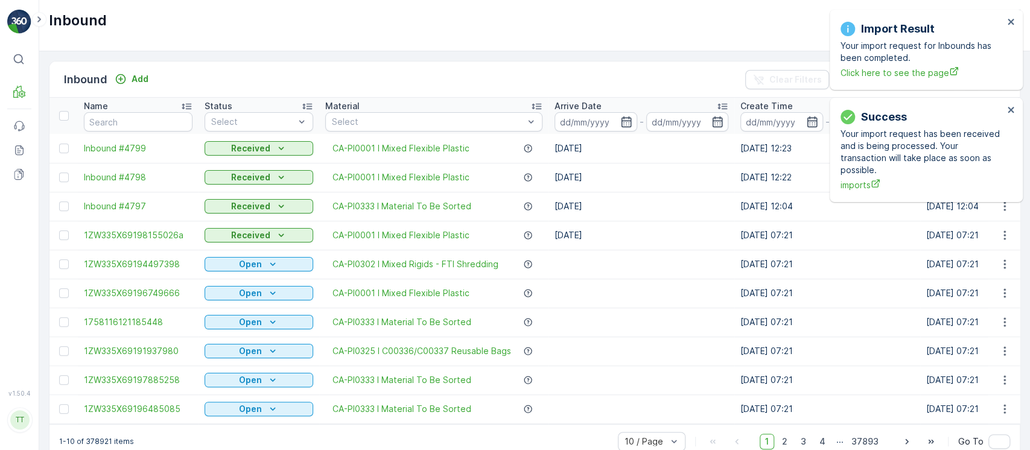
click at [1015, 27] on div "Import Result Your import request for Inbounds has been completed. Click here t…" at bounding box center [925, 50] width 193 height 80
click at [1013, 23] on icon "close" at bounding box center [1011, 22] width 8 height 10
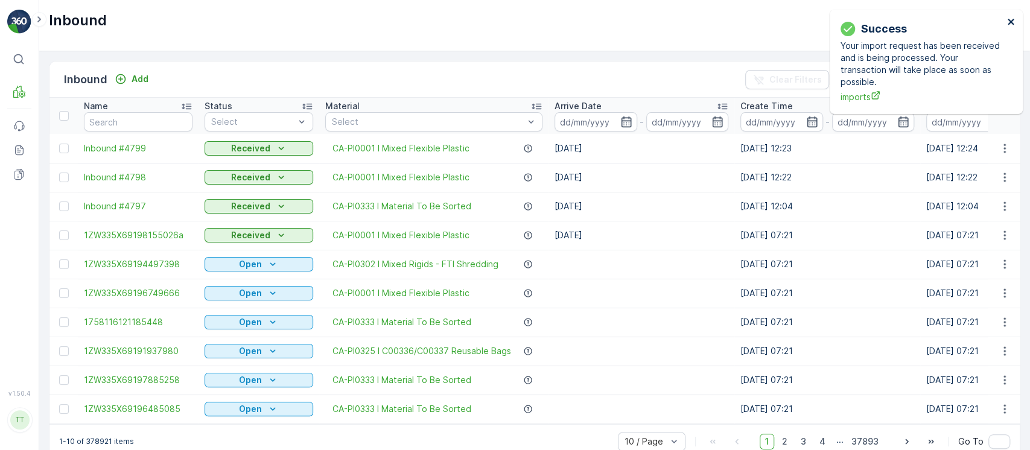
click at [1009, 22] on icon "close" at bounding box center [1010, 22] width 6 height 6
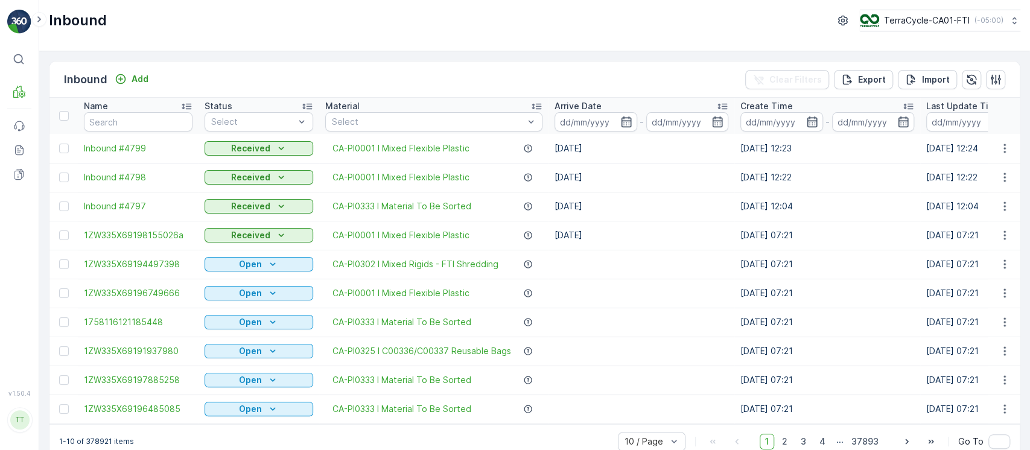
click at [974, 19] on p "( -05:00 )" at bounding box center [988, 21] width 29 height 10
type input "8"
click at [952, 72] on span "TerraCycle-US08-Aurora" at bounding box center [935, 74] width 137 height 12
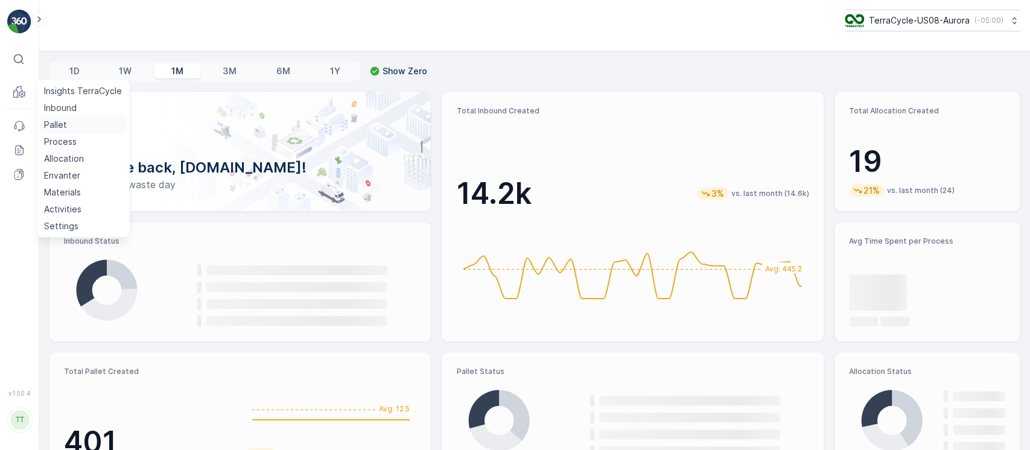
click at [63, 120] on p "Pallet" at bounding box center [55, 125] width 23 height 12
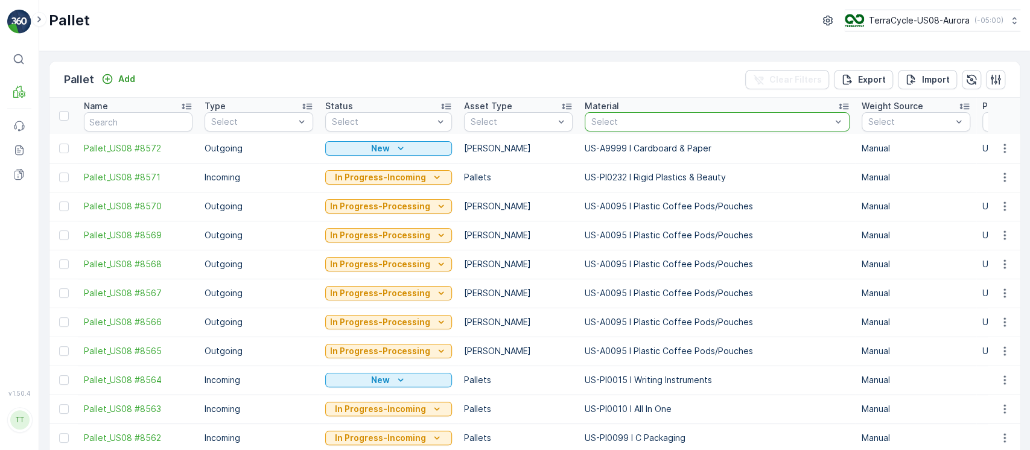
click at [601, 120] on div at bounding box center [711, 122] width 242 height 10
click at [613, 120] on div at bounding box center [711, 122] width 242 height 10
type input "poten"
click at [593, 155] on div "US-PI0445 I Potential NC" at bounding box center [651, 150] width 118 height 12
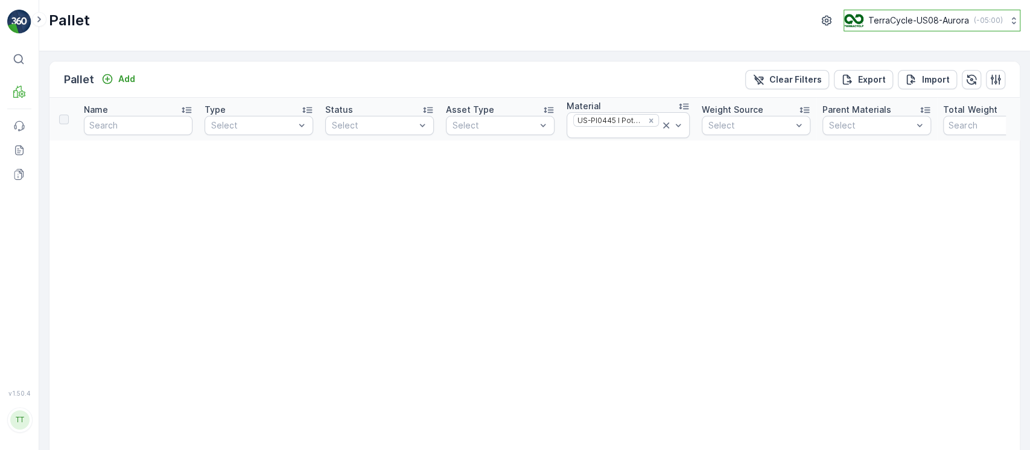
click at [925, 21] on p "TerraCycle-US08-Aurora" at bounding box center [918, 20] width 101 height 12
type input "rds"
click at [910, 79] on span "TerraCycle-US06-RDS" at bounding box center [901, 74] width 98 height 12
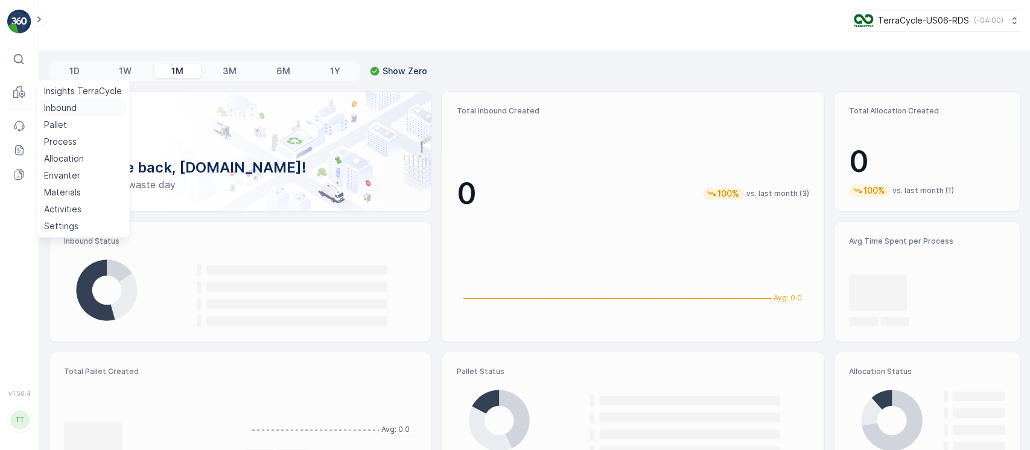
click at [58, 100] on link "Inbound" at bounding box center [82, 108] width 87 height 17
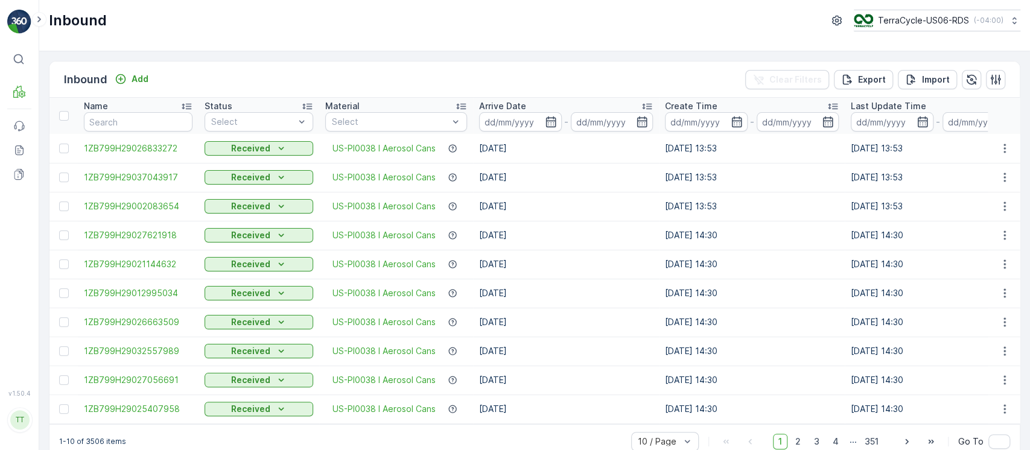
click at [519, 103] on p "Arrive Date" at bounding box center [502, 106] width 47 height 12
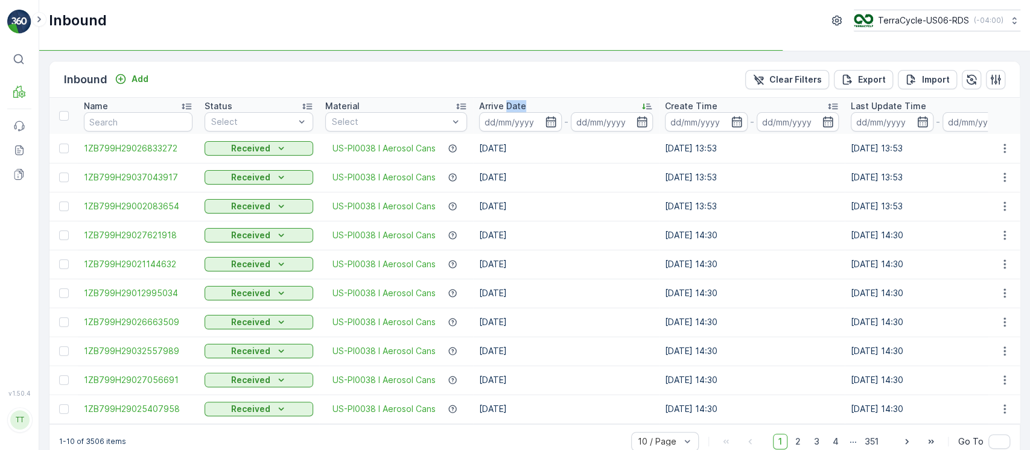
click at [519, 103] on p "Arrive Date" at bounding box center [502, 106] width 47 height 12
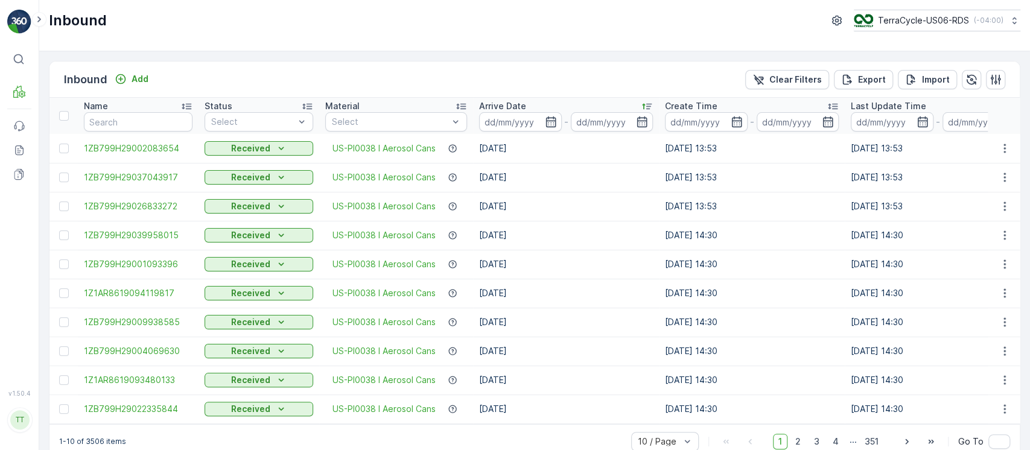
click at [569, 163] on td "[DATE]" at bounding box center [566, 177] width 186 height 29
click at [926, 28] on button "TerraCycle-US06-RDS ( -04:00 )" at bounding box center [936, 21] width 168 height 22
type input "8"
click at [909, 78] on span "TerraCycle-US08-Aurora" at bounding box center [929, 74] width 137 height 12
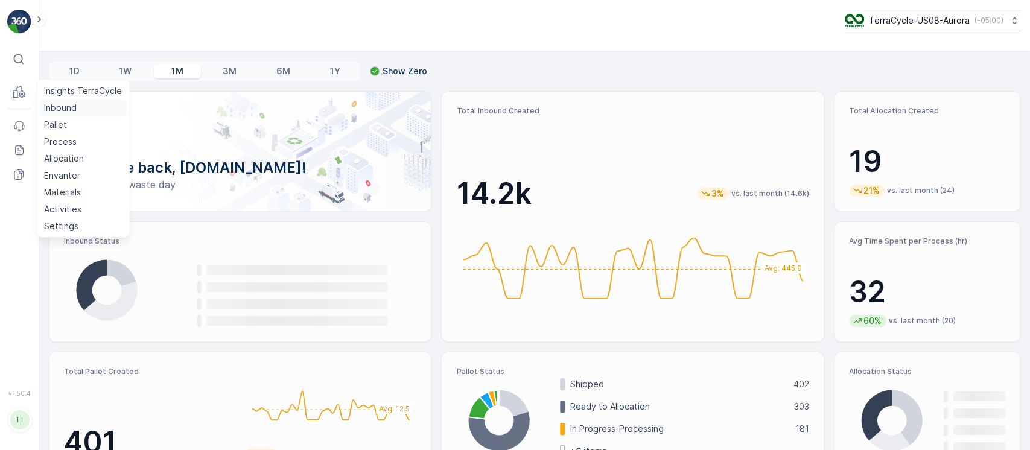
click at [54, 109] on p "Inbound" at bounding box center [60, 108] width 33 height 12
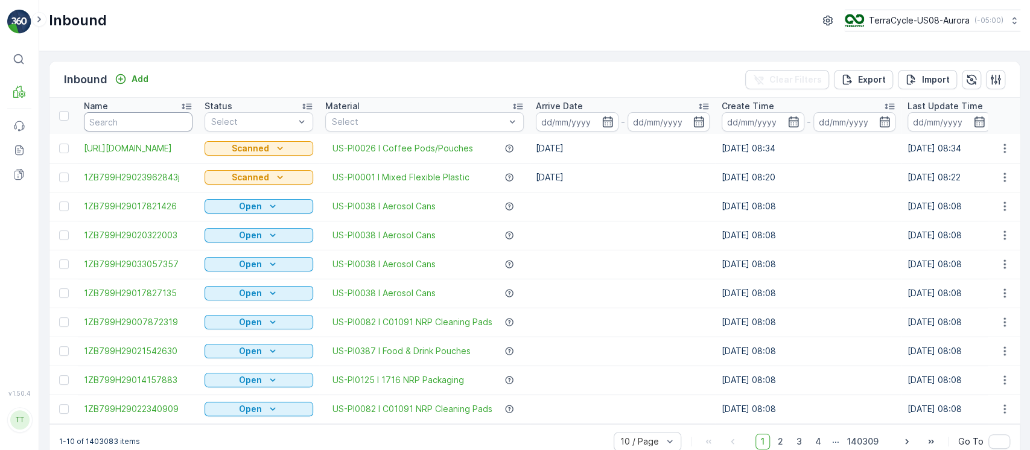
click at [124, 113] on input "text" at bounding box center [138, 121] width 109 height 19
paste input "1ZB799H29023071574"
type input "1ZB799H29023071574"
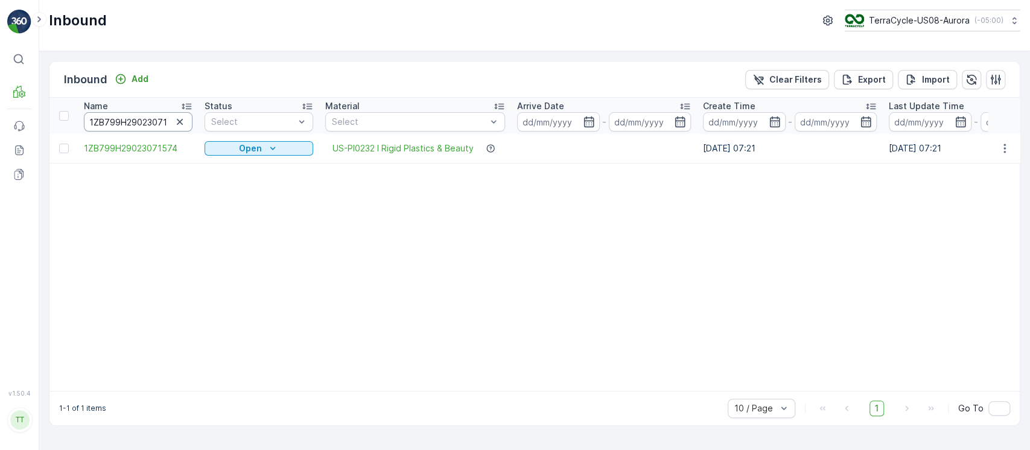
click at [147, 120] on input "1ZB799H29023071574" at bounding box center [138, 121] width 109 height 19
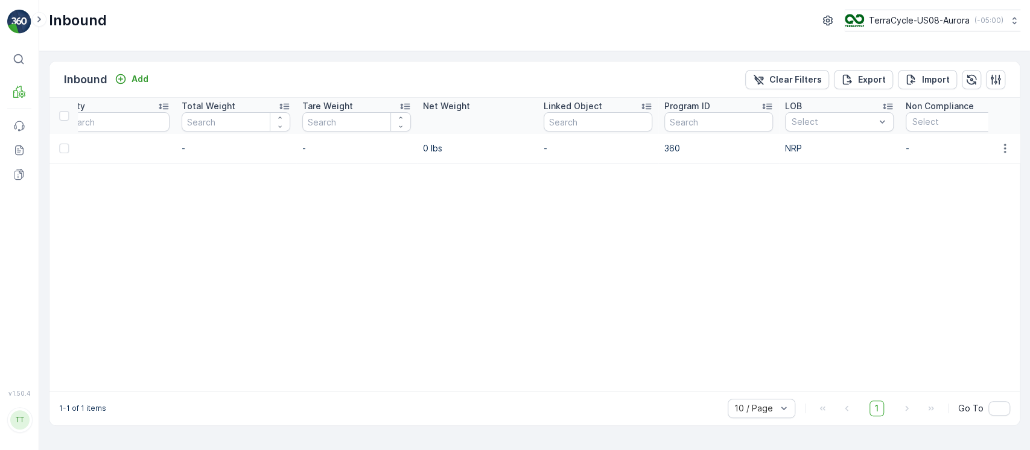
scroll to position [0, 1144]
click at [661, 146] on p "360" at bounding box center [708, 148] width 109 height 12
copy p "360"
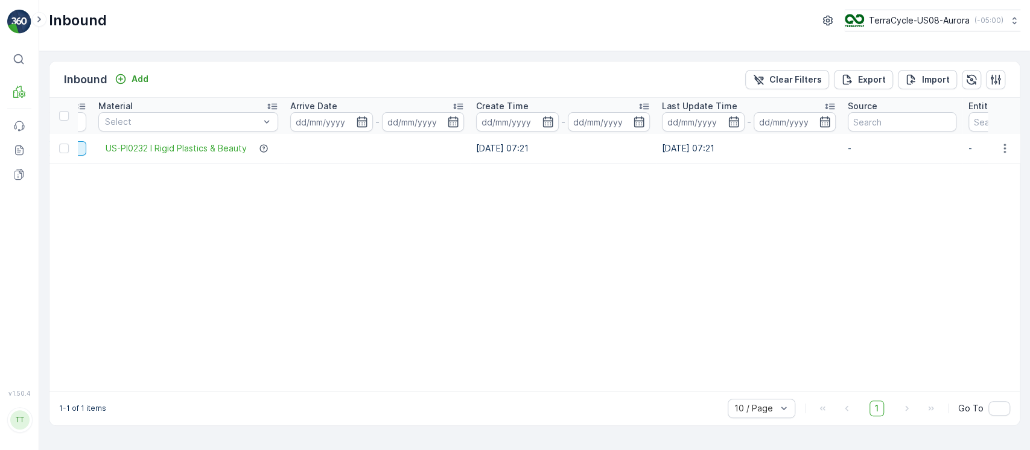
scroll to position [0, 0]
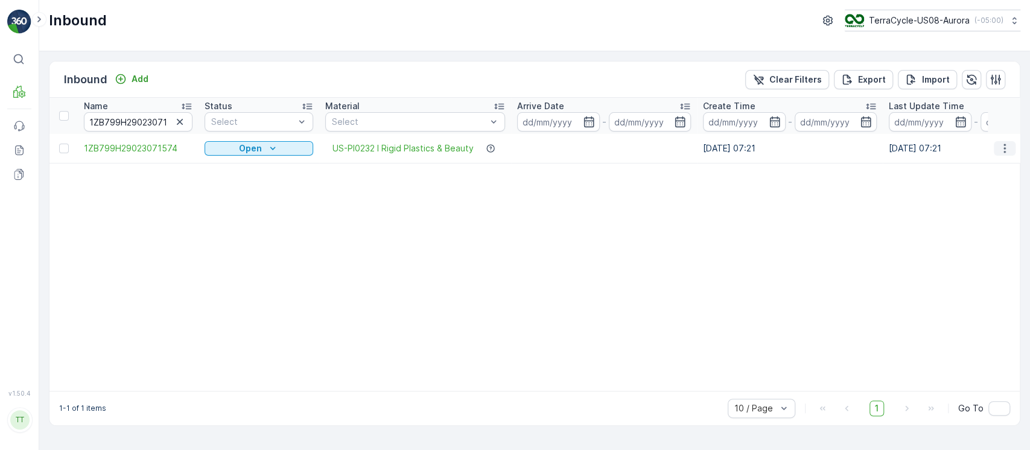
click at [1003, 148] on icon "button" at bounding box center [1004, 148] width 12 height 12
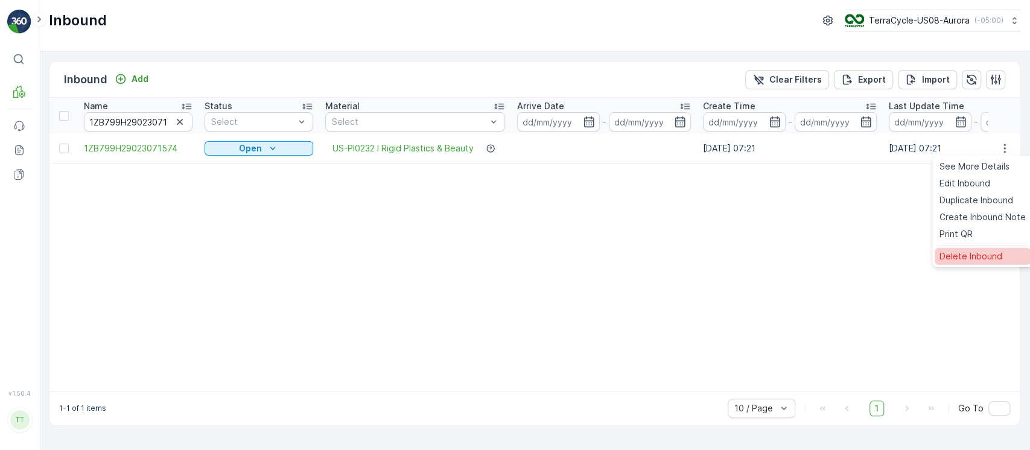
click at [983, 255] on span "Delete Inbound" at bounding box center [970, 256] width 63 height 12
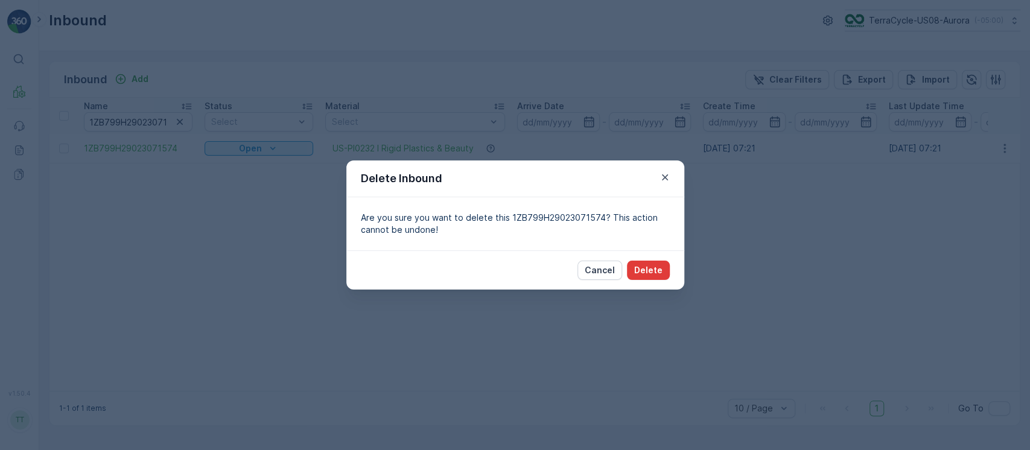
click at [644, 279] on button "Delete" at bounding box center [648, 270] width 43 height 19
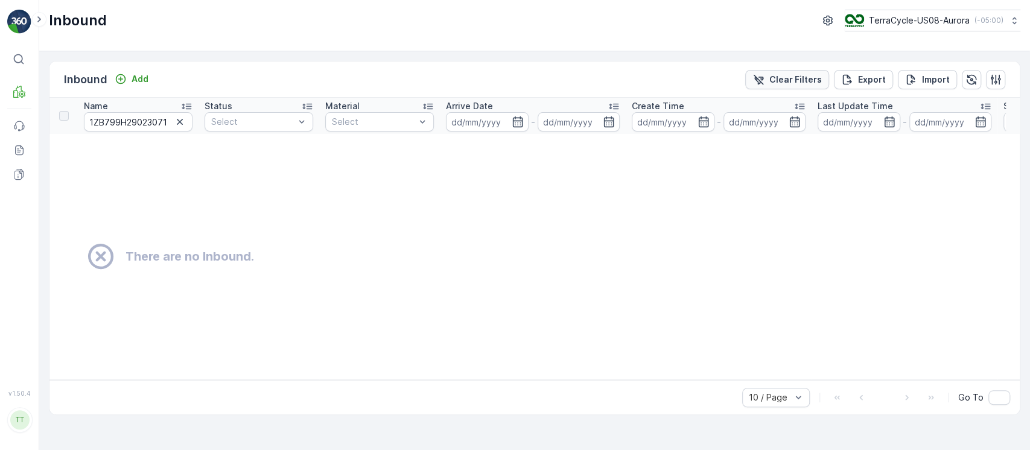
click at [782, 84] on p "Clear Filters" at bounding box center [795, 80] width 52 height 12
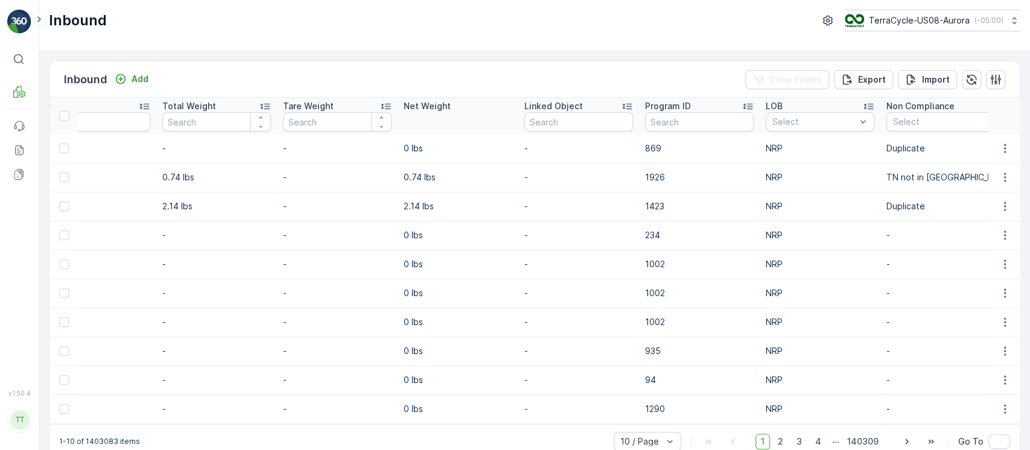
scroll to position [0, 1308]
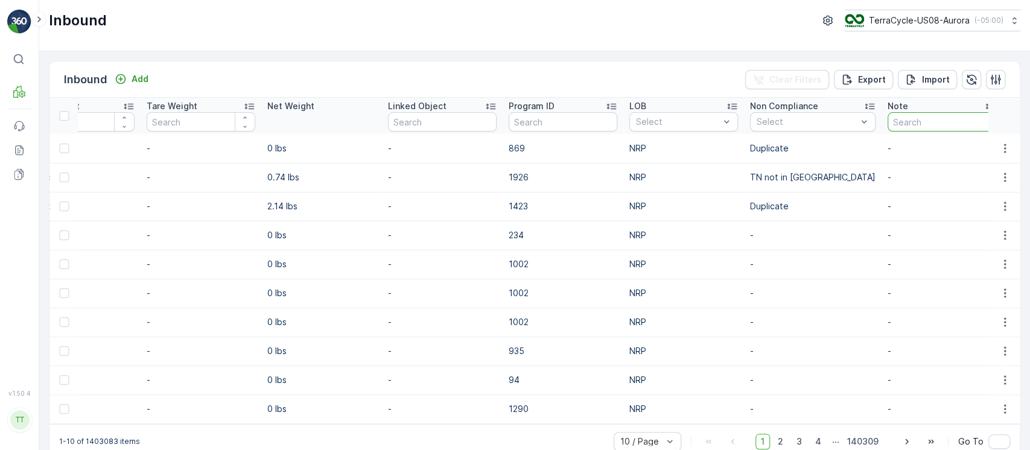
click at [902, 115] on input "text" at bounding box center [941, 121] width 109 height 19
type input "track"
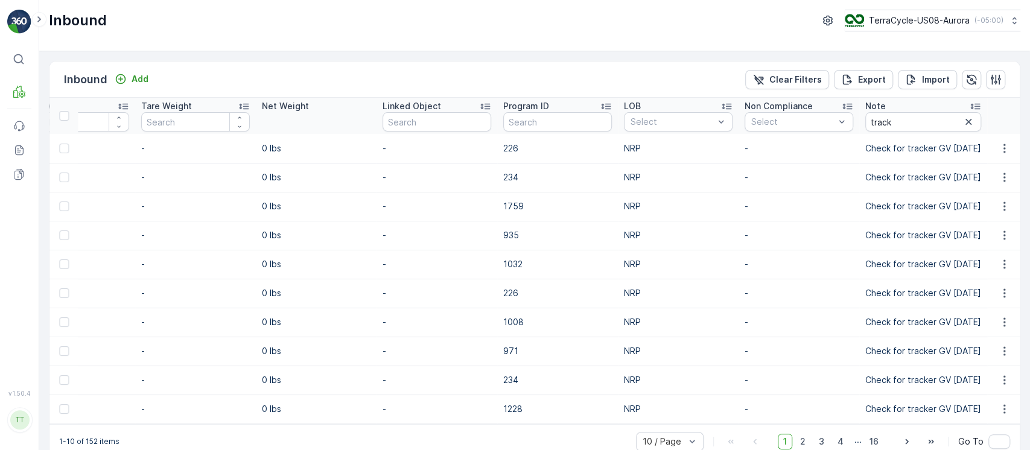
scroll to position [0, 1255]
click at [901, 152] on p "Check for tracker GV 9/9/25" at bounding box center [924, 148] width 116 height 12
copy tbody "Check for tracker GV 9/9/25"
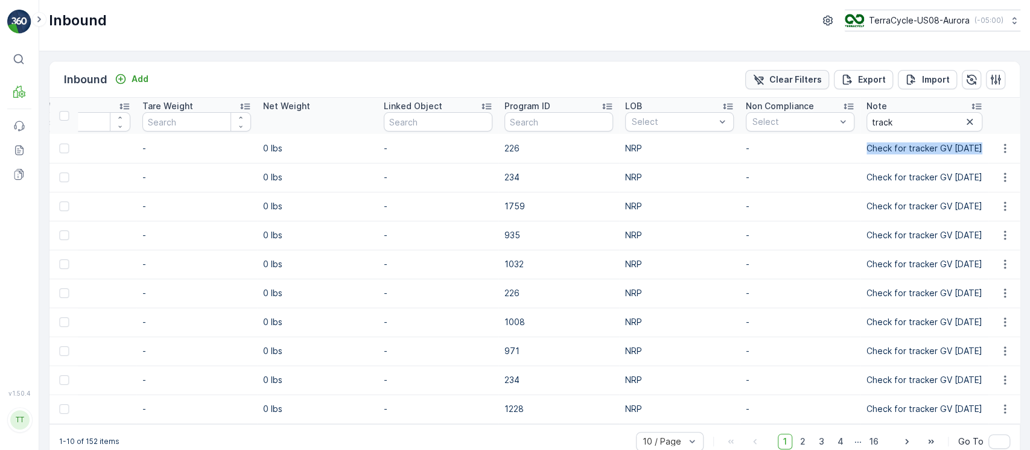
click at [778, 80] on p "Clear Filters" at bounding box center [795, 80] width 52 height 12
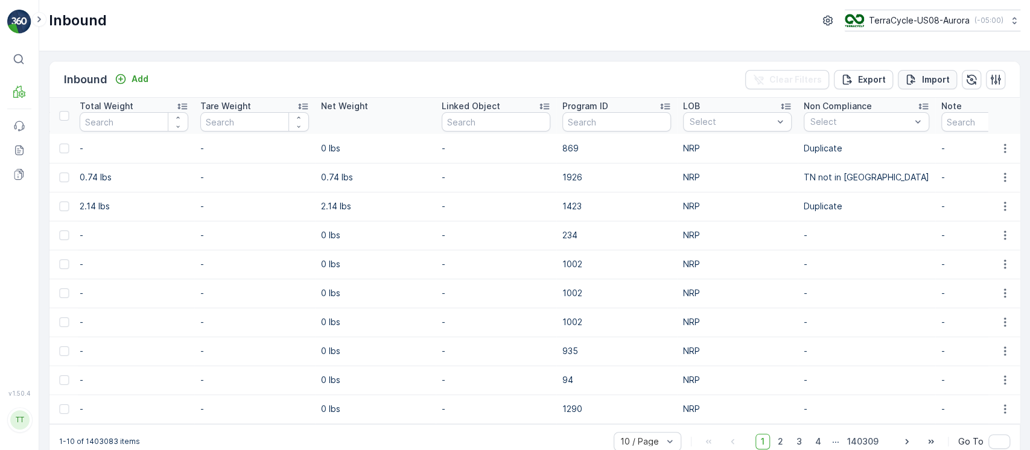
click at [922, 77] on p "Import" at bounding box center [936, 80] width 28 height 12
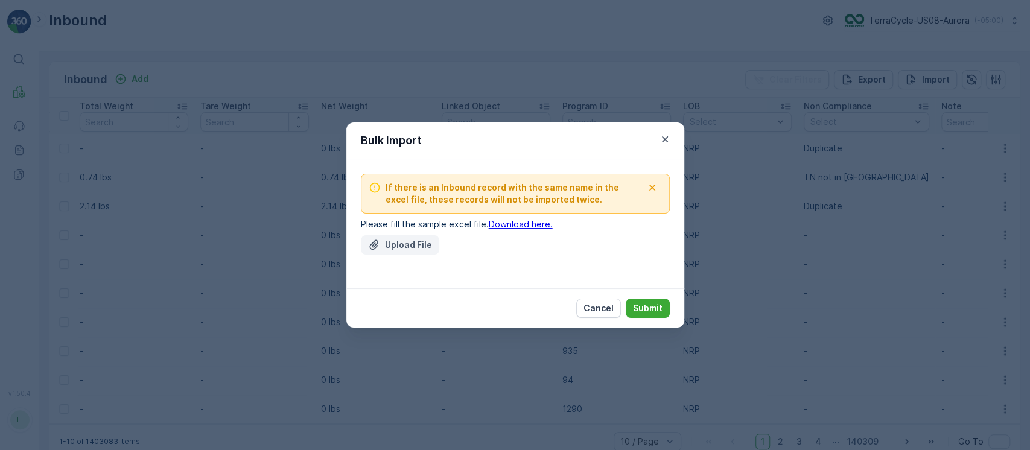
click at [401, 245] on p "Upload File" at bounding box center [408, 245] width 47 height 12
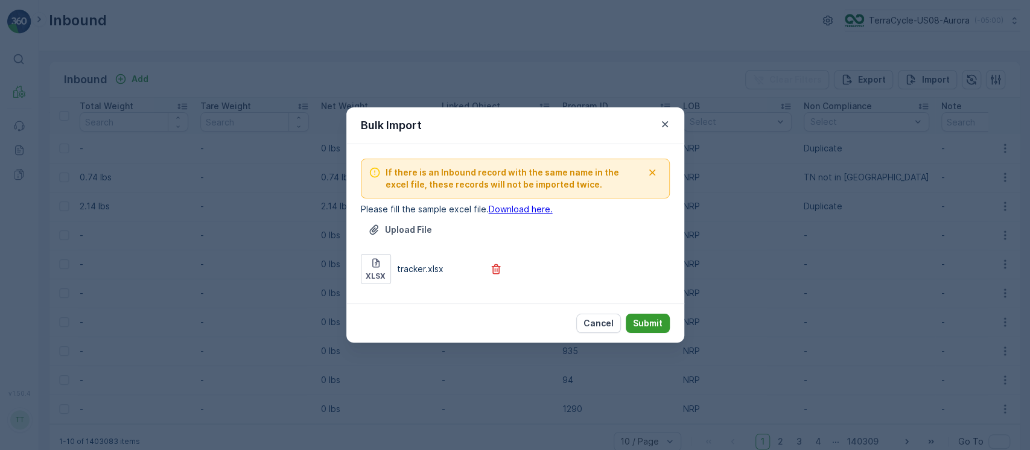
click at [646, 321] on p "Submit" at bounding box center [648, 323] width 30 height 12
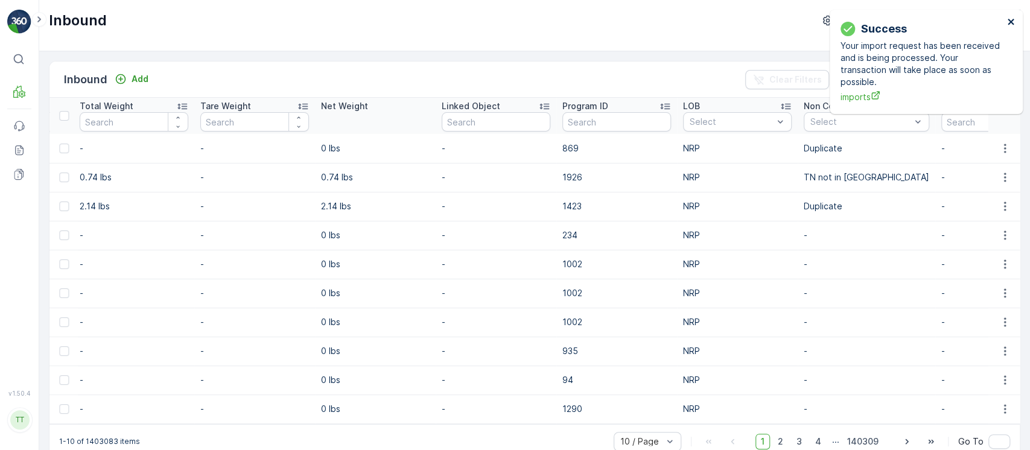
click at [1013, 24] on icon "close" at bounding box center [1010, 22] width 6 height 6
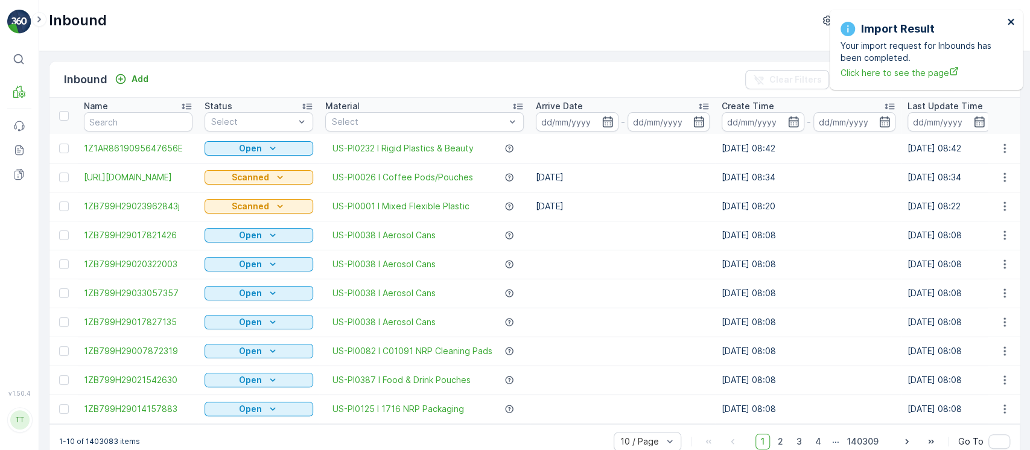
click at [1009, 19] on icon "close" at bounding box center [1011, 22] width 8 height 10
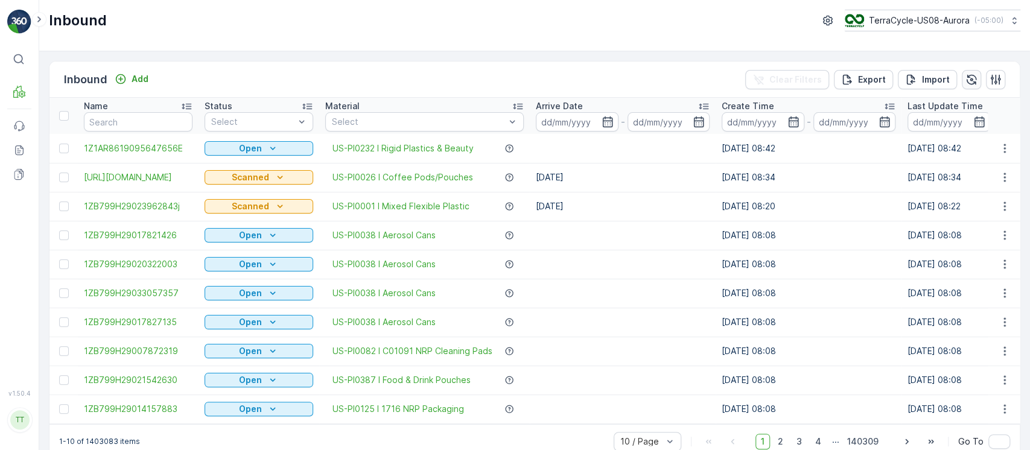
click at [971, 74] on icon "button" at bounding box center [971, 80] width 12 height 12
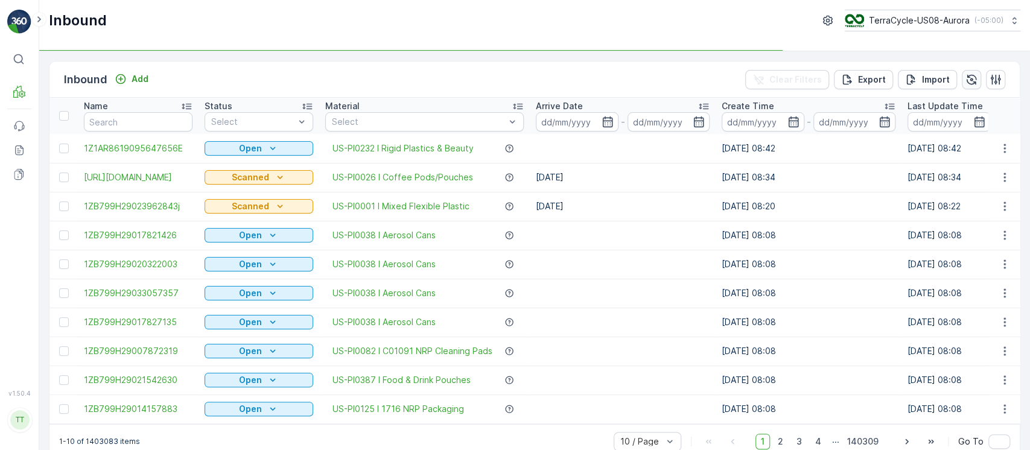
click at [970, 76] on icon "button" at bounding box center [971, 80] width 12 height 12
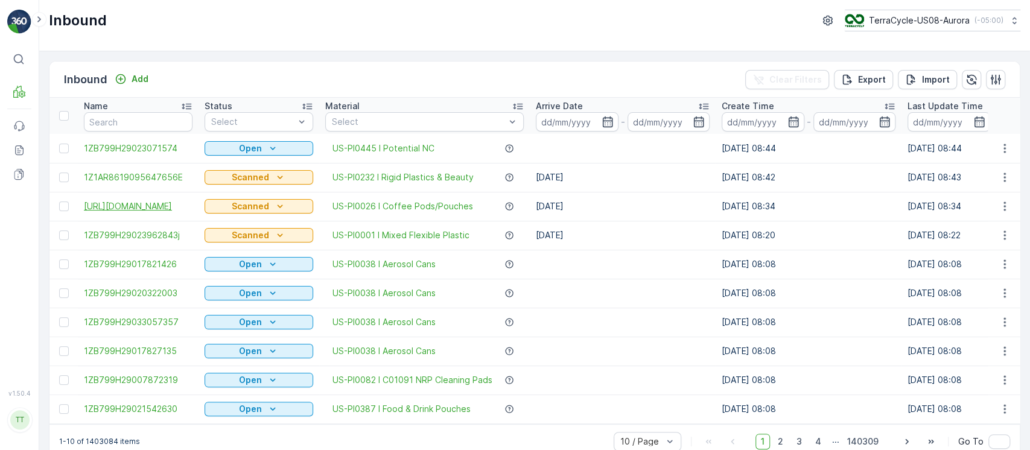
drag, startPoint x: 81, startPoint y: 198, endPoint x: 125, endPoint y: 218, distance: 48.1
click at [125, 218] on td "https://qr.usps.com/rl?s=u&t=1" at bounding box center [138, 206] width 121 height 29
copy span "https://qr.usps.com/rl?s=u&t=1"
click at [131, 205] on span "https://qr.usps.com/rl?s=u&t=1" at bounding box center [138, 206] width 109 height 12
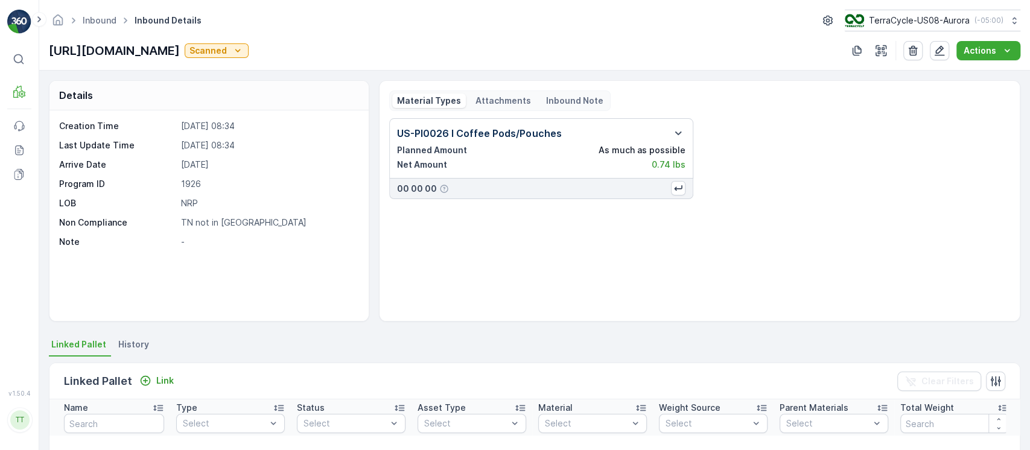
click at [136, 346] on span "History" at bounding box center [133, 344] width 31 height 12
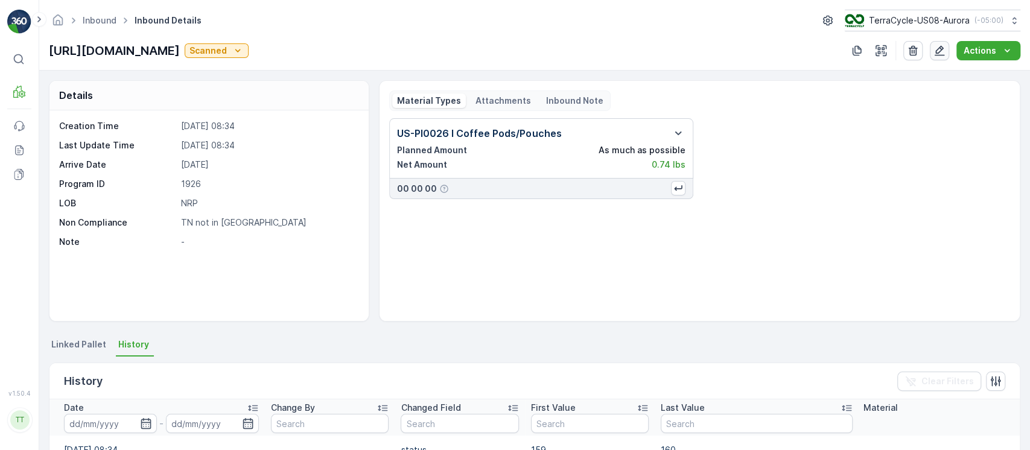
click at [940, 48] on icon "button" at bounding box center [939, 51] width 10 height 10
